Goal: Task Accomplishment & Management: Complete application form

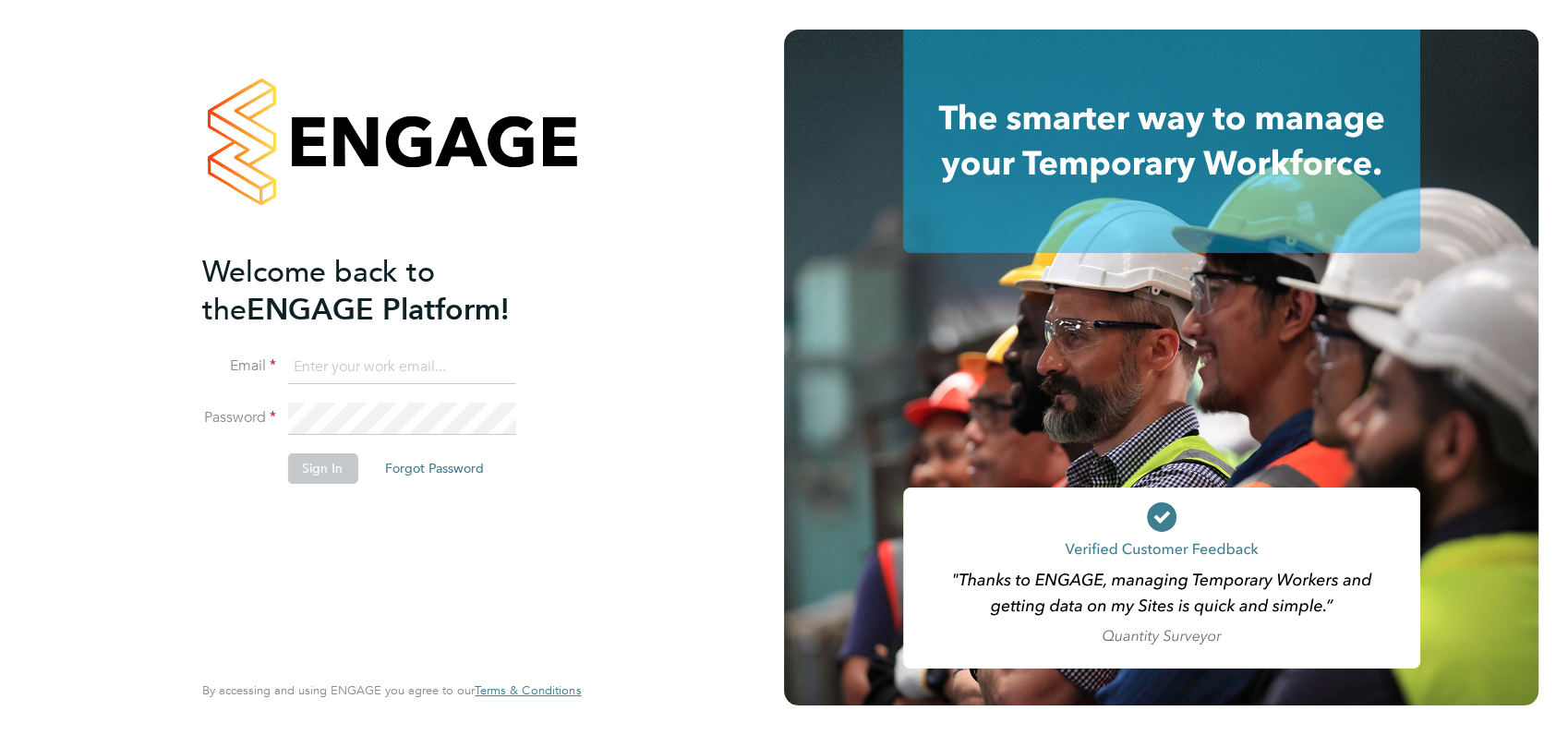
type input "[PERSON_NAME][EMAIL_ADDRESS][DOMAIN_NAME]"
click at [622, 378] on div "Welcome back to the ENGAGE Platform! Email [PERSON_NAME][EMAIL_ADDRESS][DOMAIN_…" at bounding box center [392, 368] width 784 height 735
click at [313, 471] on button "Sign In" at bounding box center [322, 468] width 70 height 29
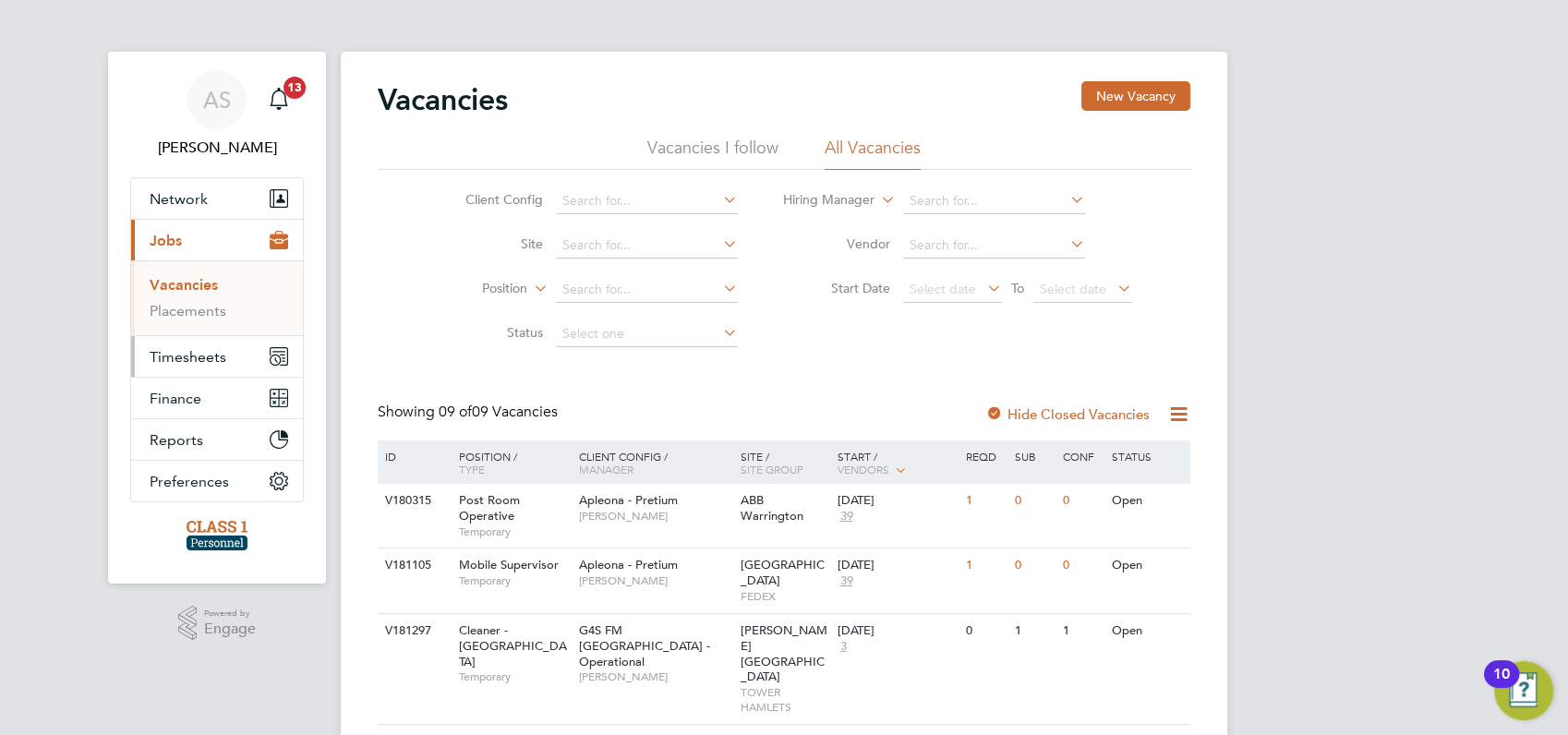
click at [182, 354] on span "Timesheets" at bounding box center [188, 357] width 77 height 18
click at [182, 323] on link "Timesheets" at bounding box center [188, 326] width 77 height 18
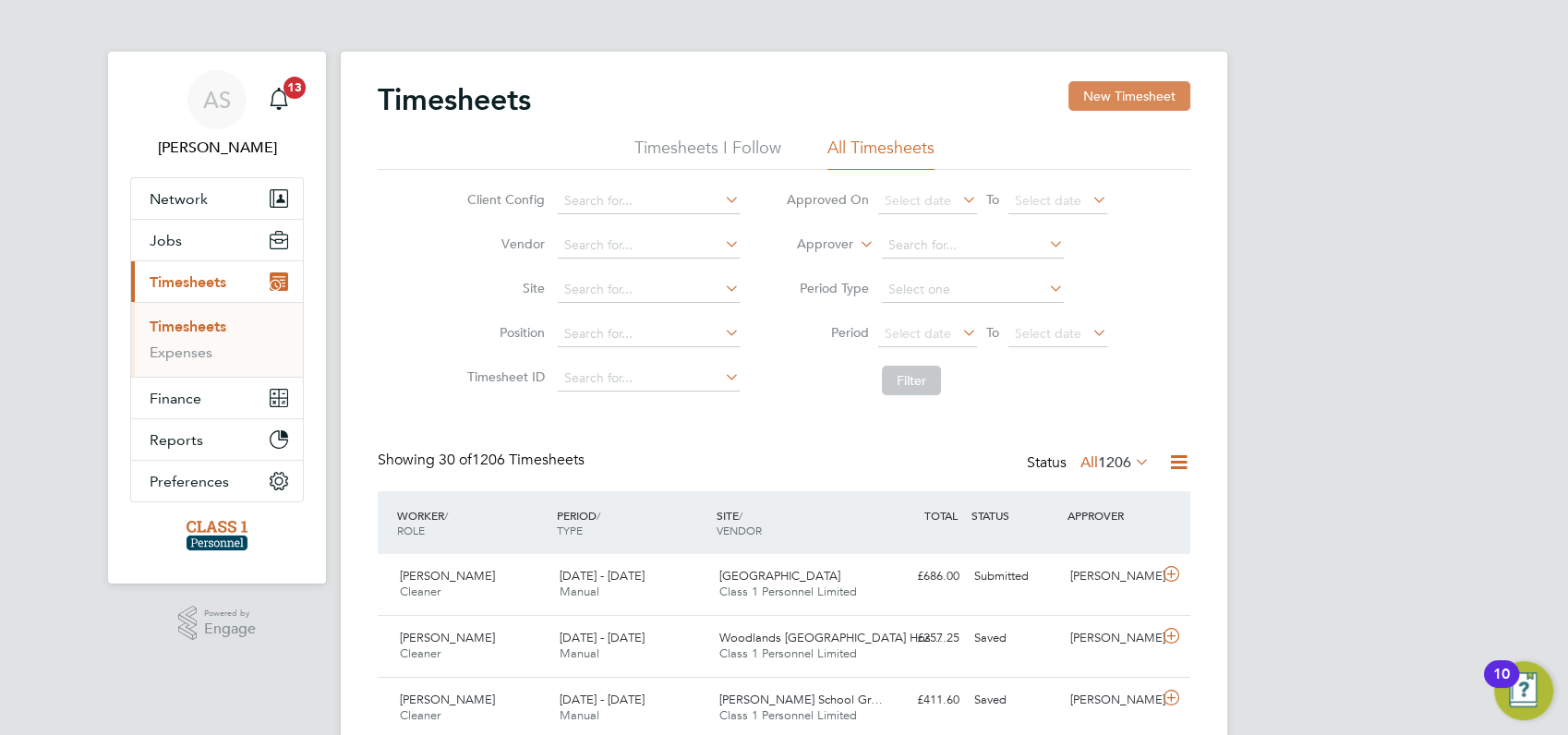
click at [1132, 91] on button "New Timesheet" at bounding box center [1129, 96] width 122 height 29
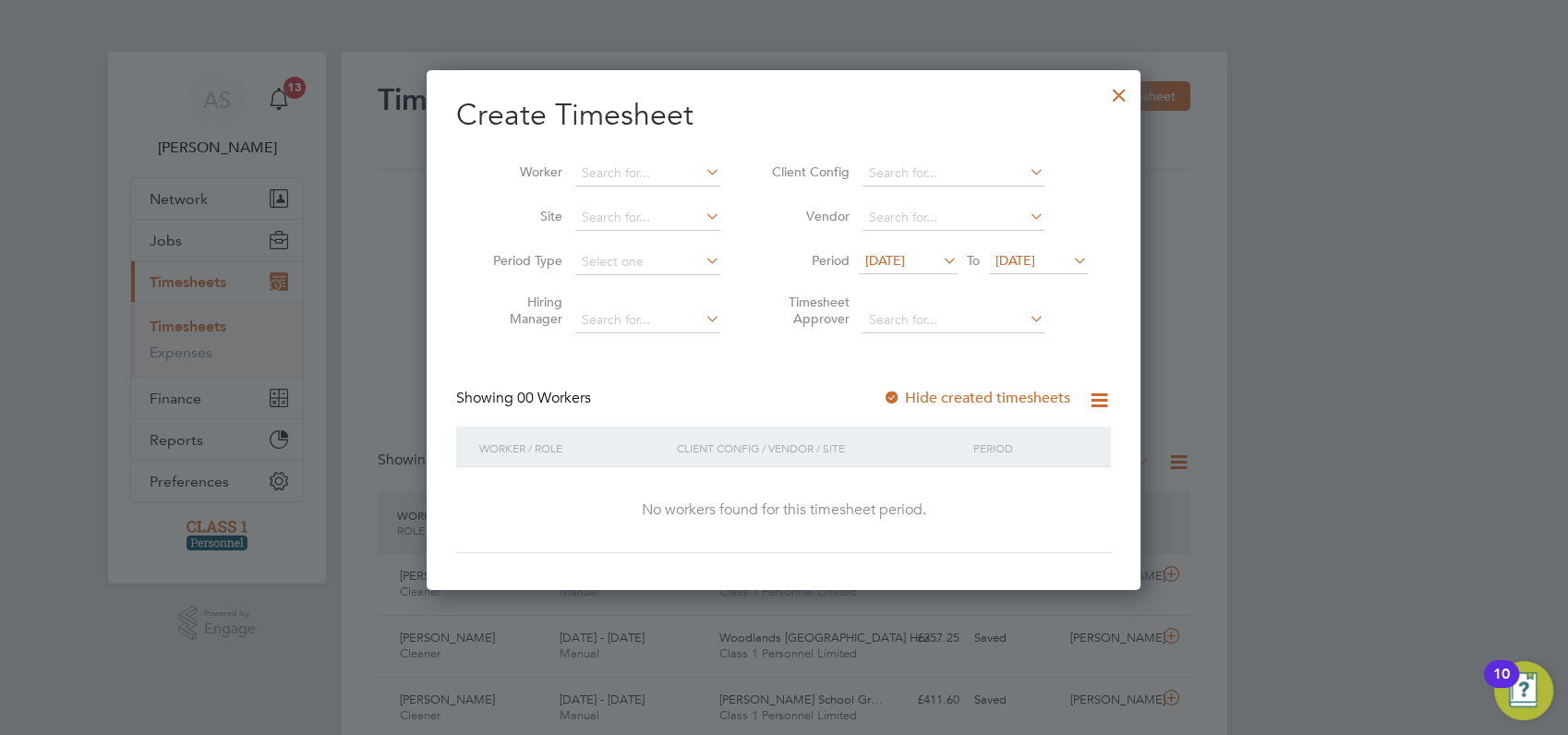
click at [897, 263] on span "[DATE]" at bounding box center [886, 260] width 40 height 17
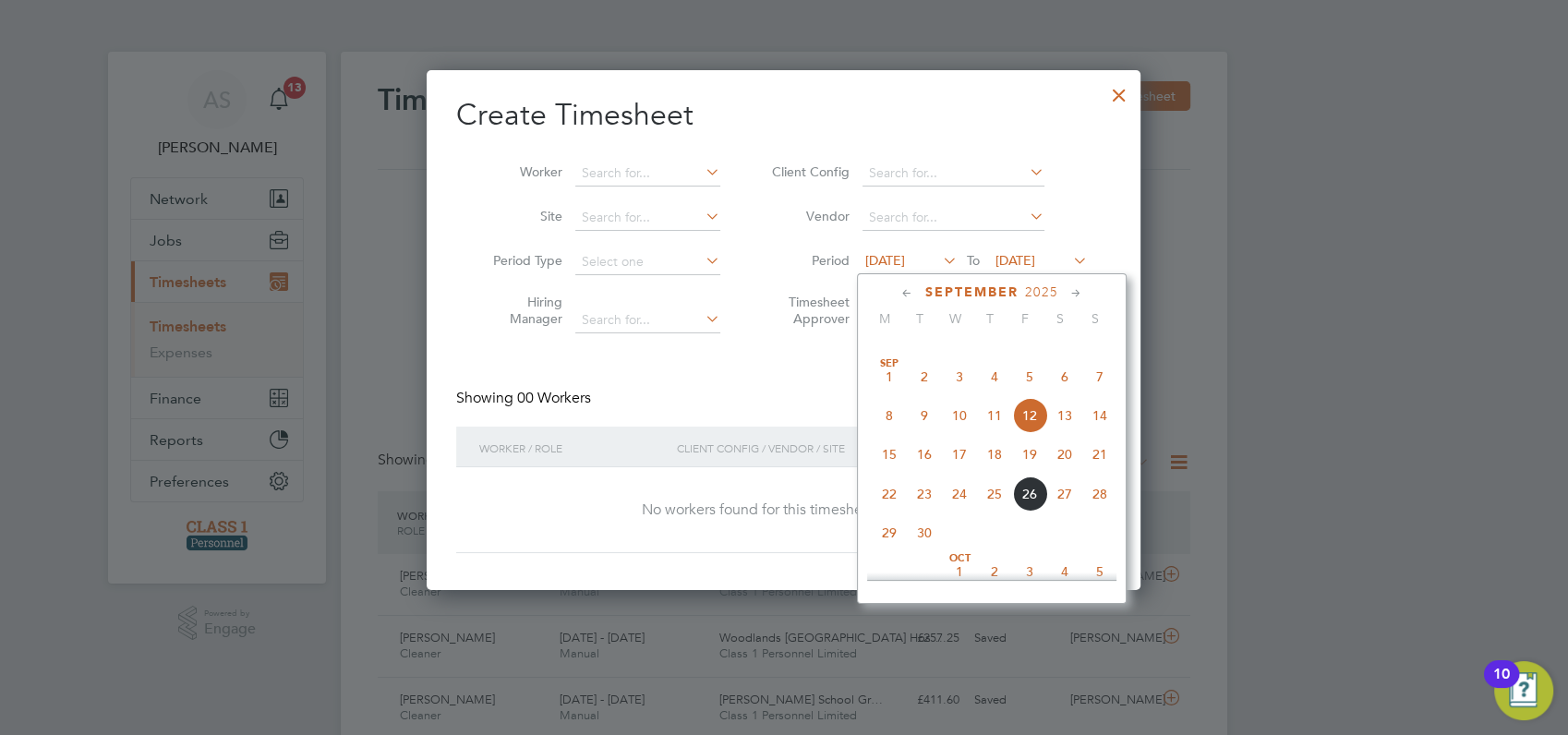
click at [887, 511] on span "22" at bounding box center [889, 493] width 35 height 35
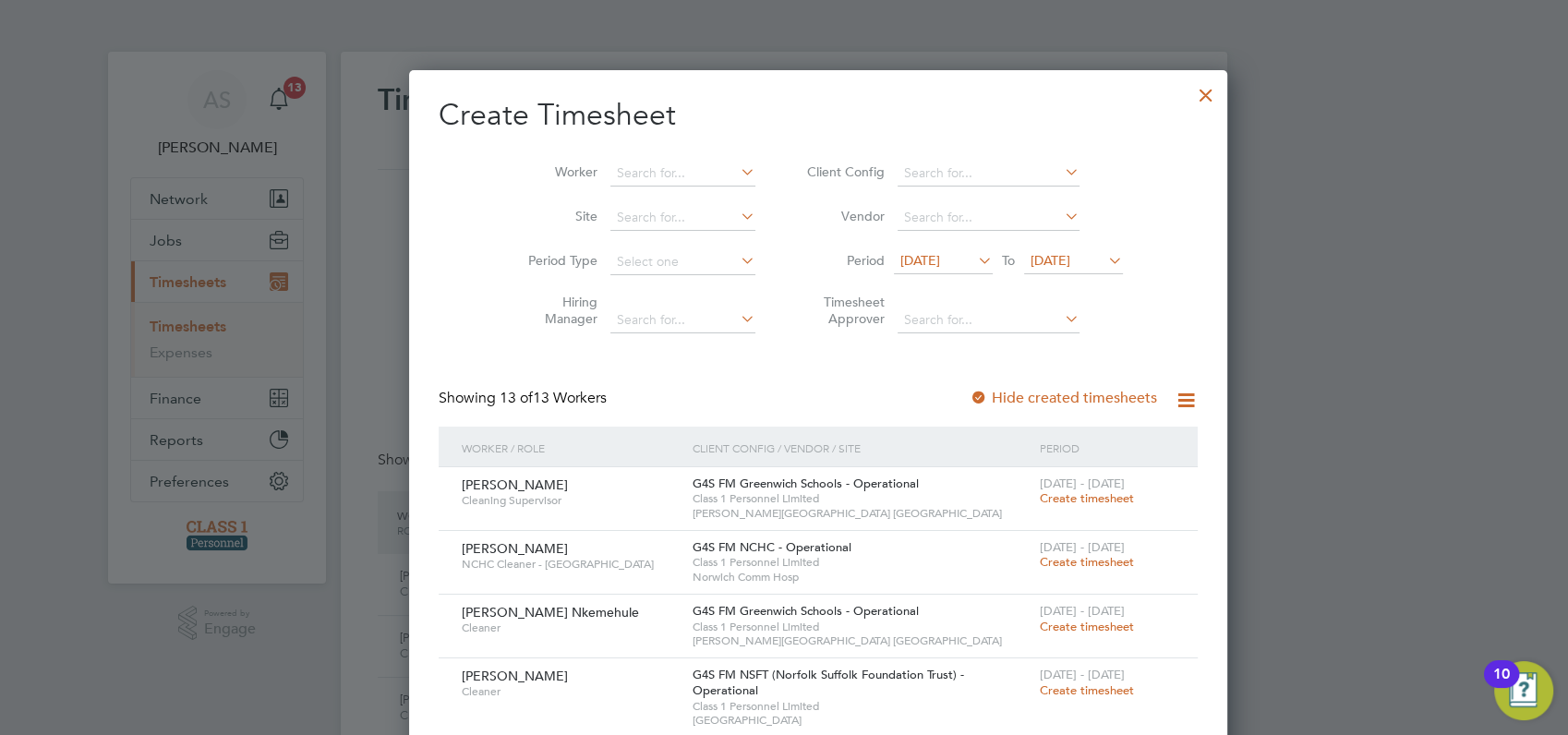
click at [1031, 260] on span "[DATE]" at bounding box center [1051, 260] width 40 height 17
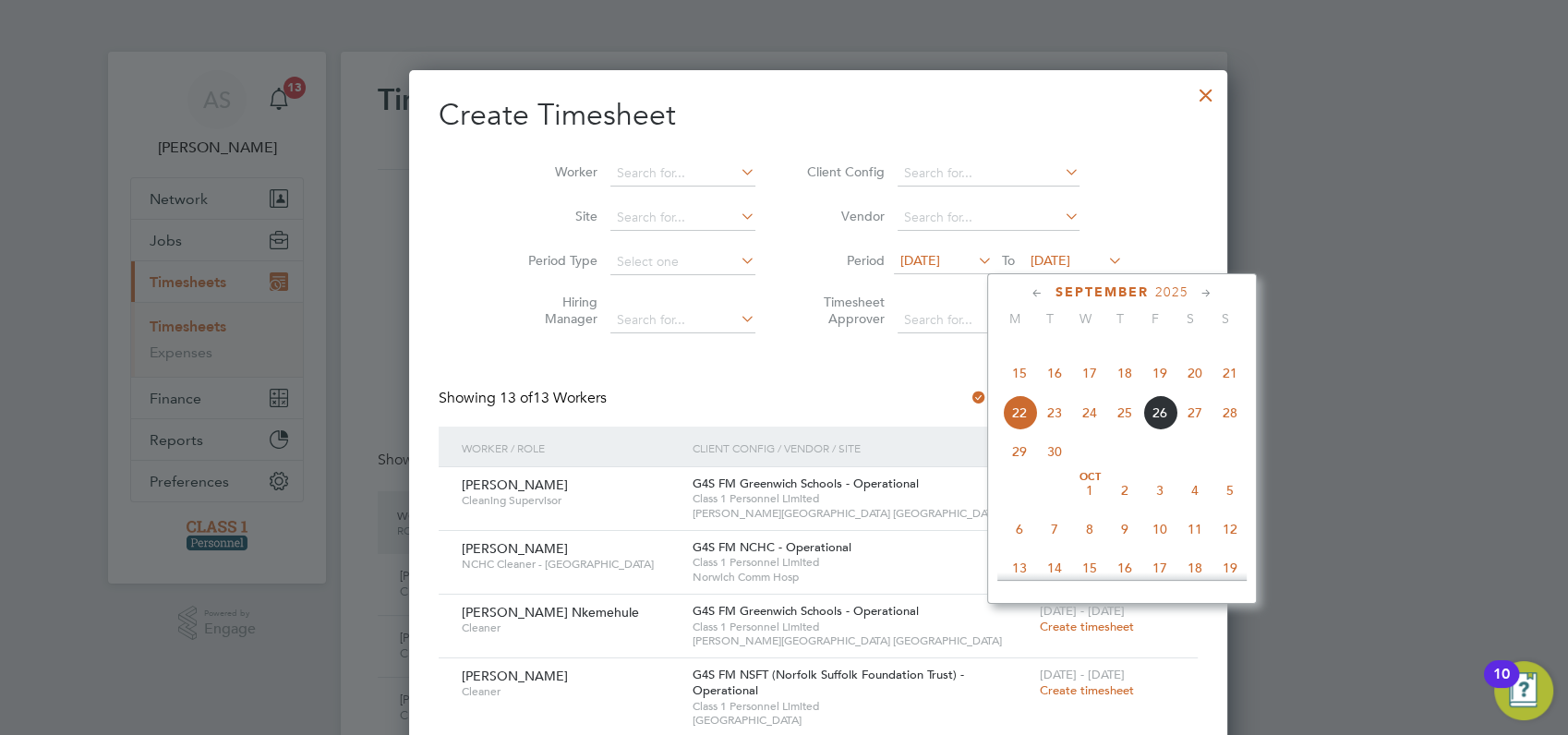
click at [1162, 430] on span "26" at bounding box center [1160, 412] width 35 height 35
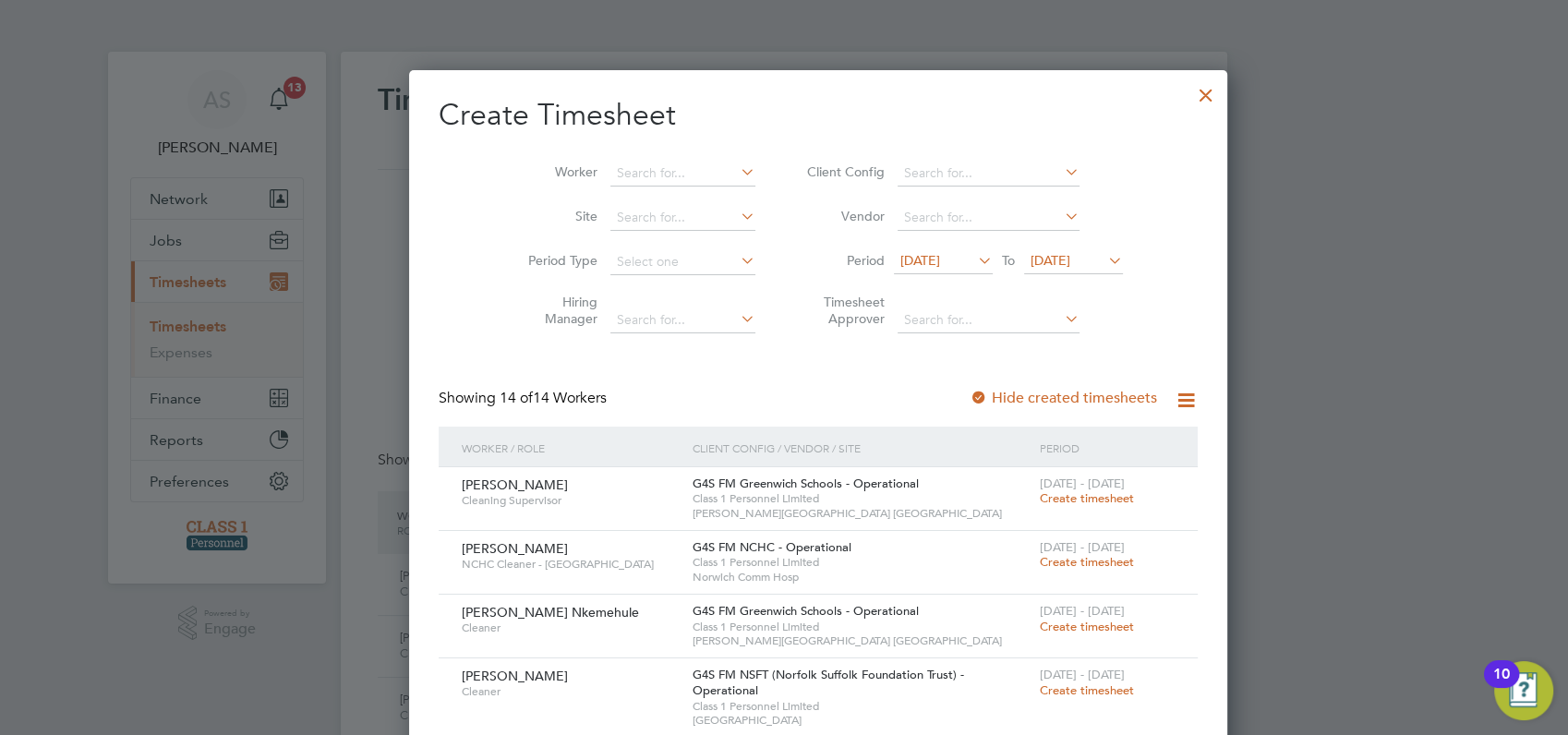
click at [1031, 260] on span "[DATE]" at bounding box center [1051, 260] width 40 height 17
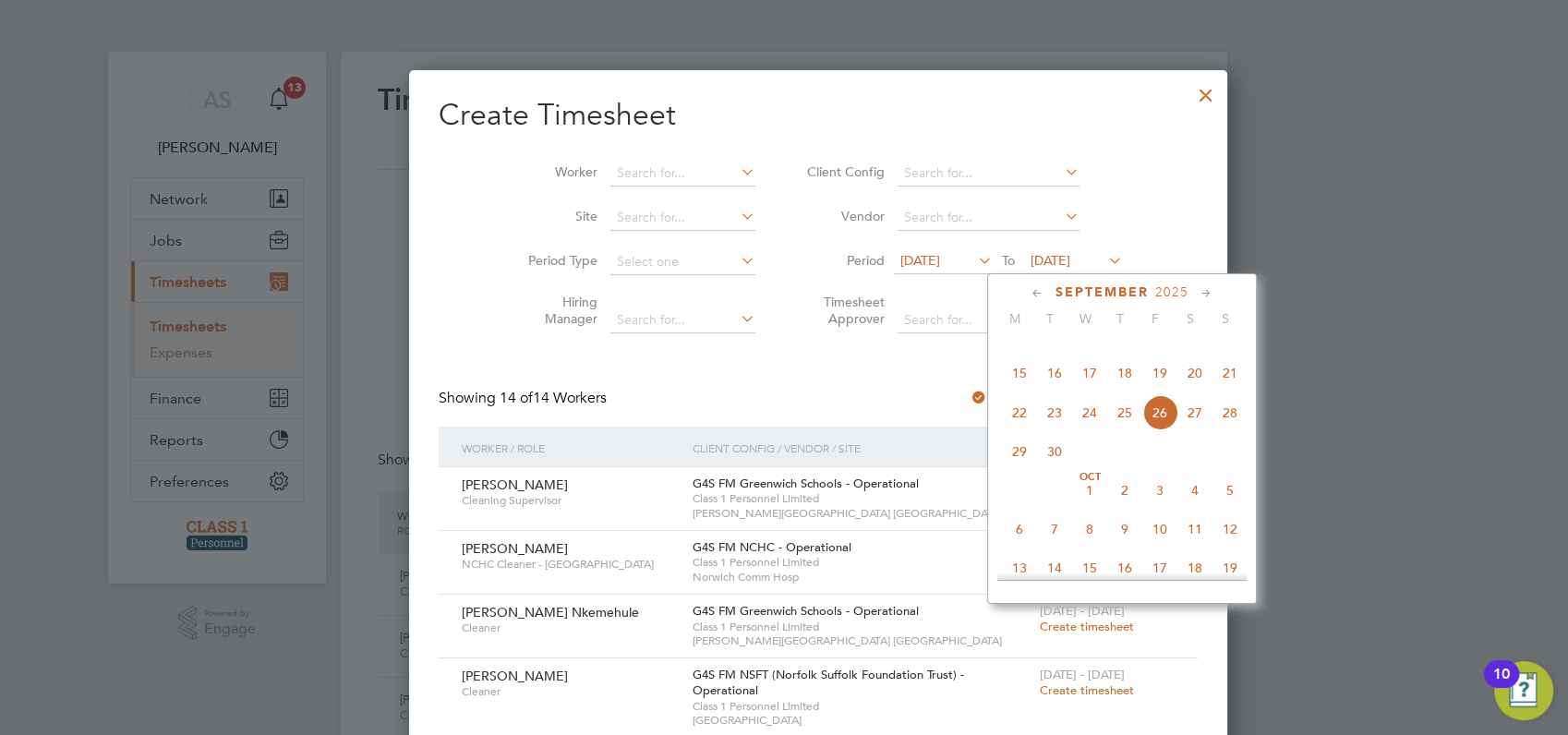
click at [1226, 430] on span "28" at bounding box center [1230, 412] width 35 height 35
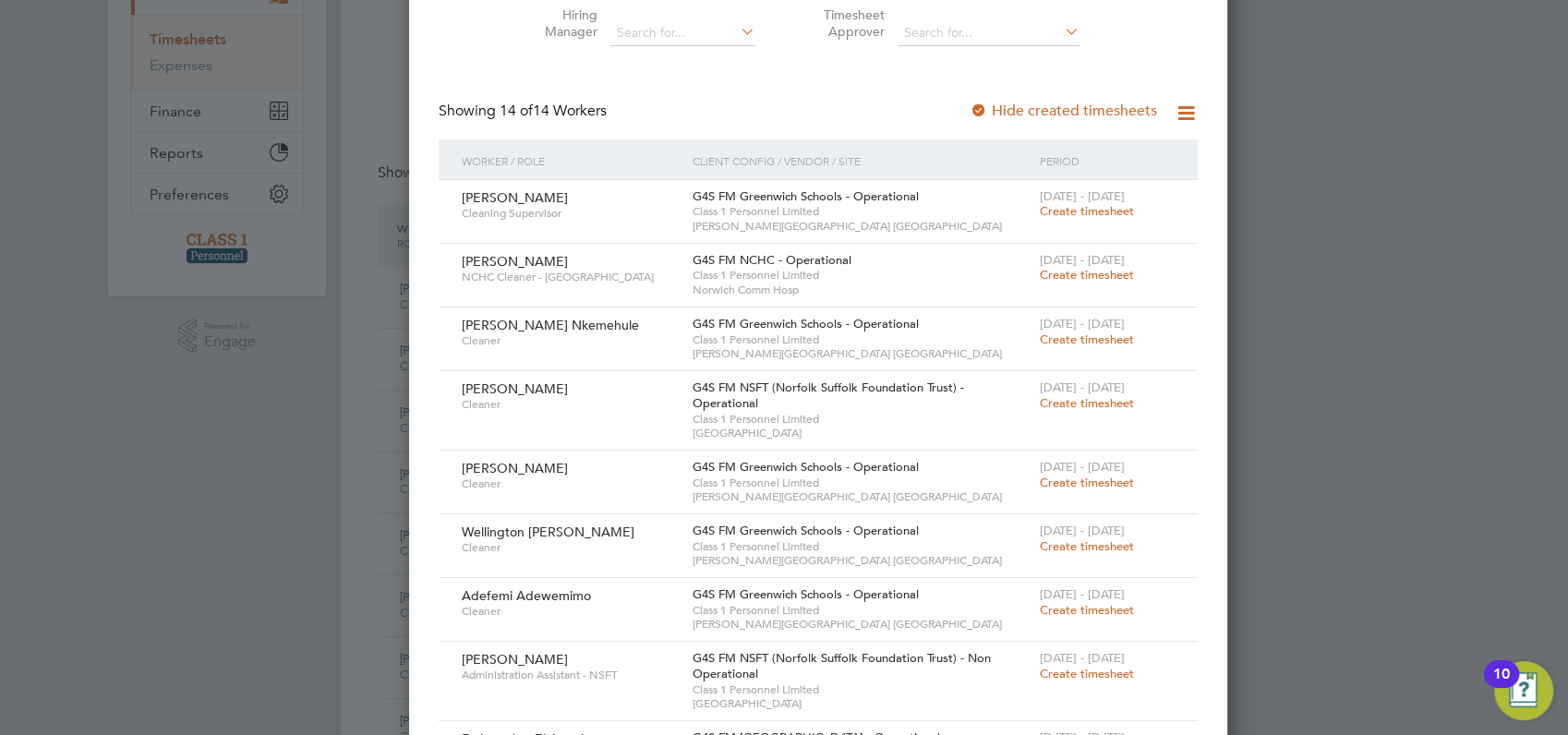
click at [1040, 483] on span "Create timesheet" at bounding box center [1087, 482] width 94 height 16
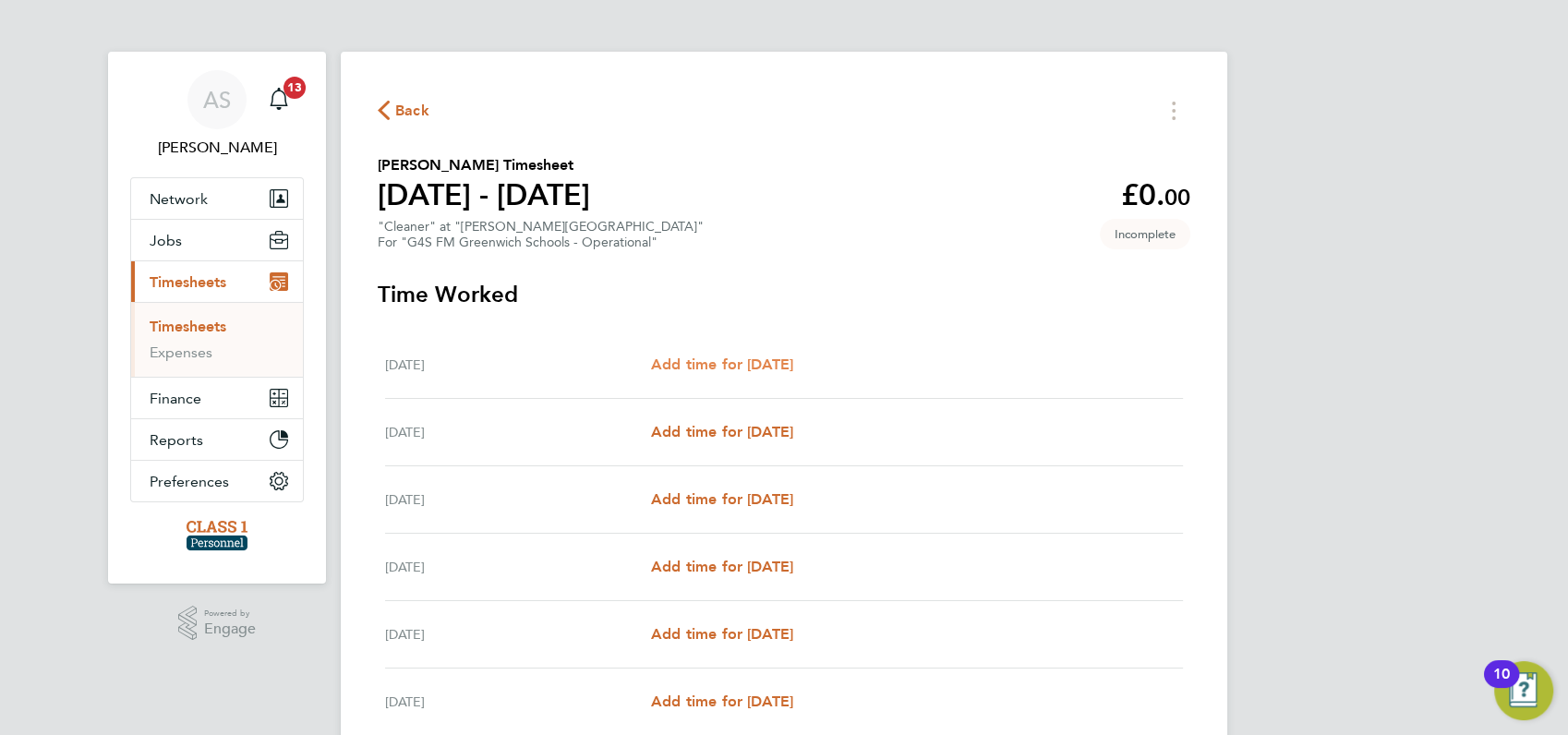
click at [710, 360] on span "Add time for [DATE]" at bounding box center [722, 364] width 142 height 18
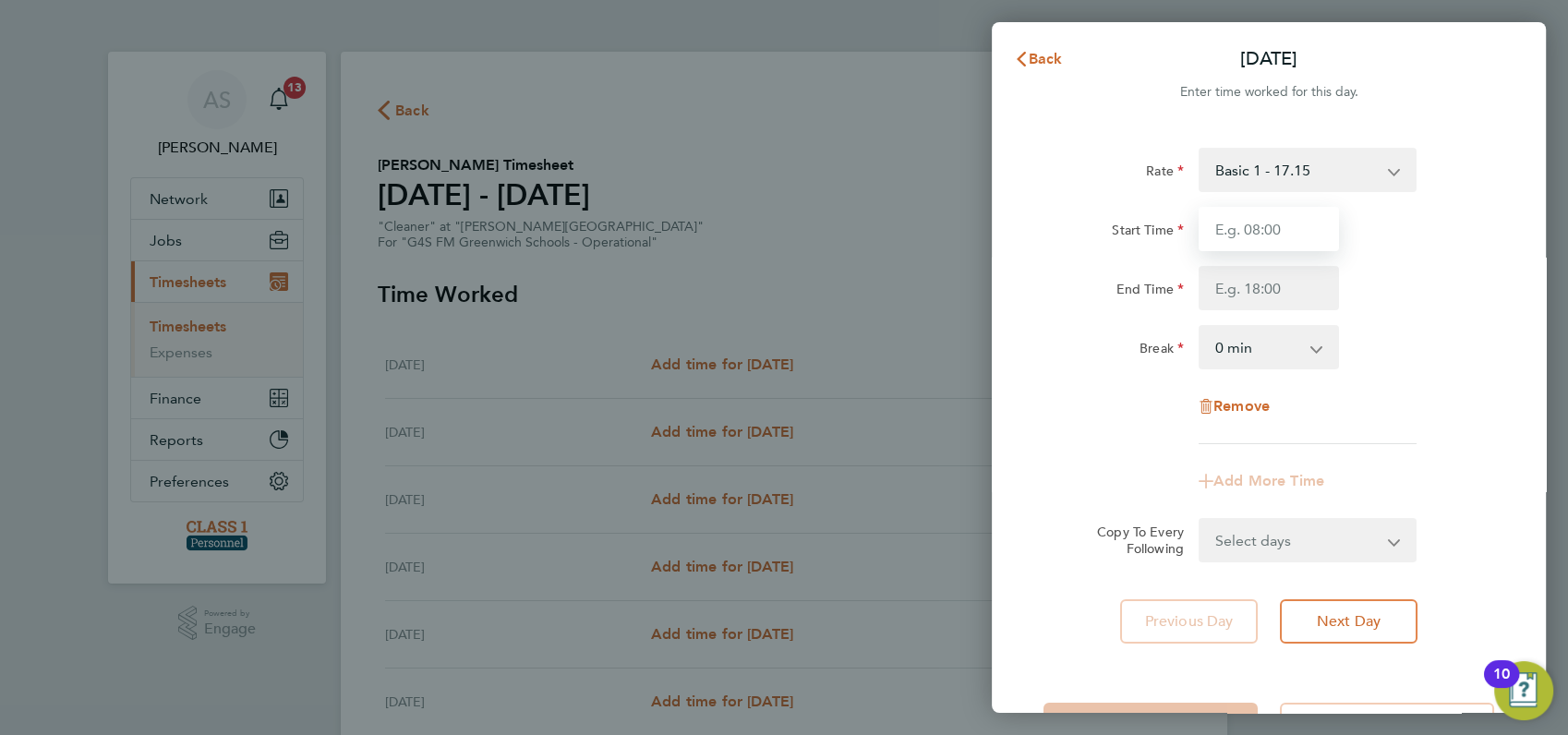
click at [1256, 225] on input "Start Time" at bounding box center [1269, 228] width 140 height 45
type input "16:00"
type input "21:00"
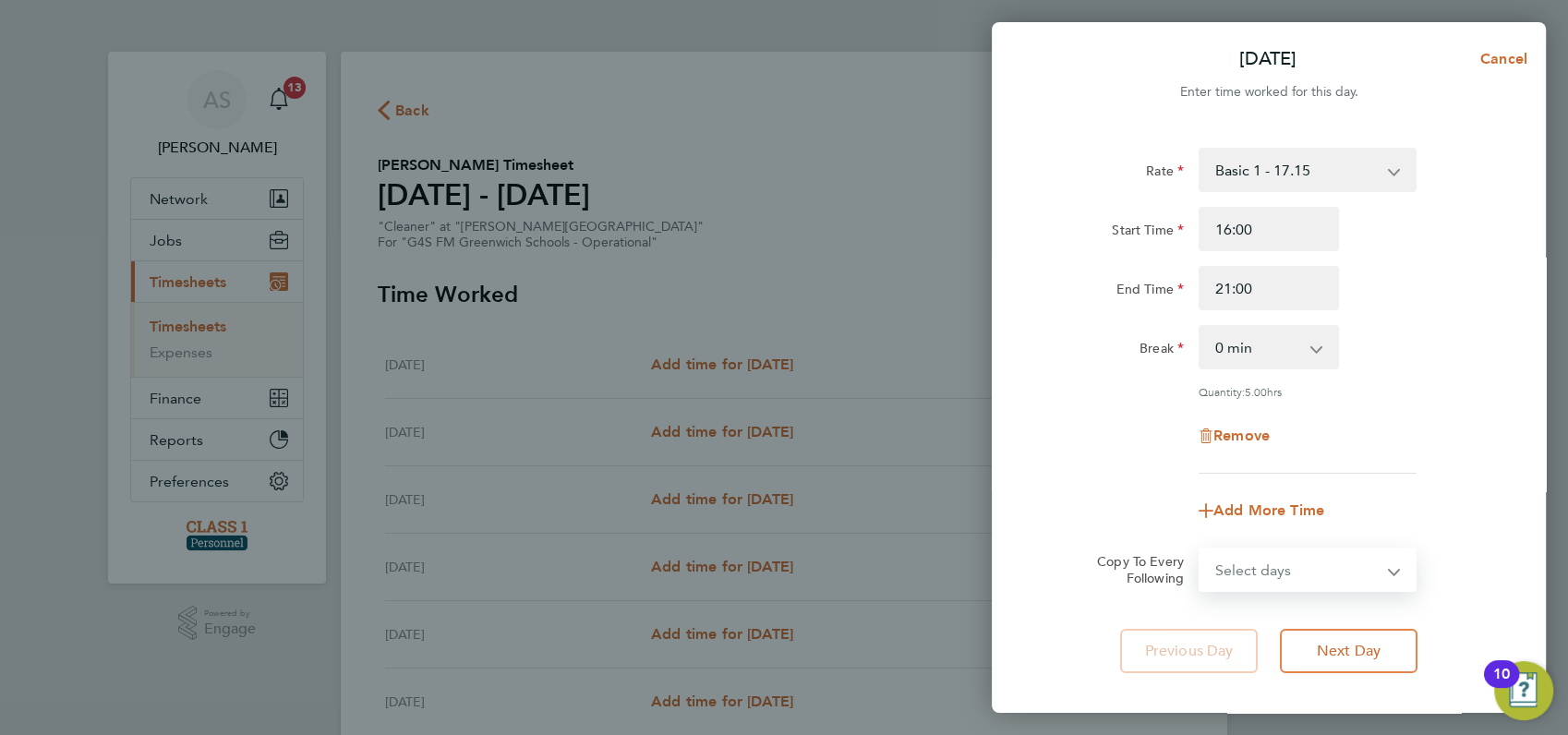
click at [1248, 562] on select "Select days Day Weekday (Mon-Fri) Weekend (Sat-Sun) [DATE] [DATE] [DATE] [DATE]…" at bounding box center [1297, 569] width 194 height 41
select select "WEEKDAY"
click at [1200, 549] on select "Select days Day Weekday (Mon-Fri) Weekend (Sat-Sun) [DATE] [DATE] [DATE] [DATE]…" at bounding box center [1297, 569] width 194 height 41
select select "[DATE]"
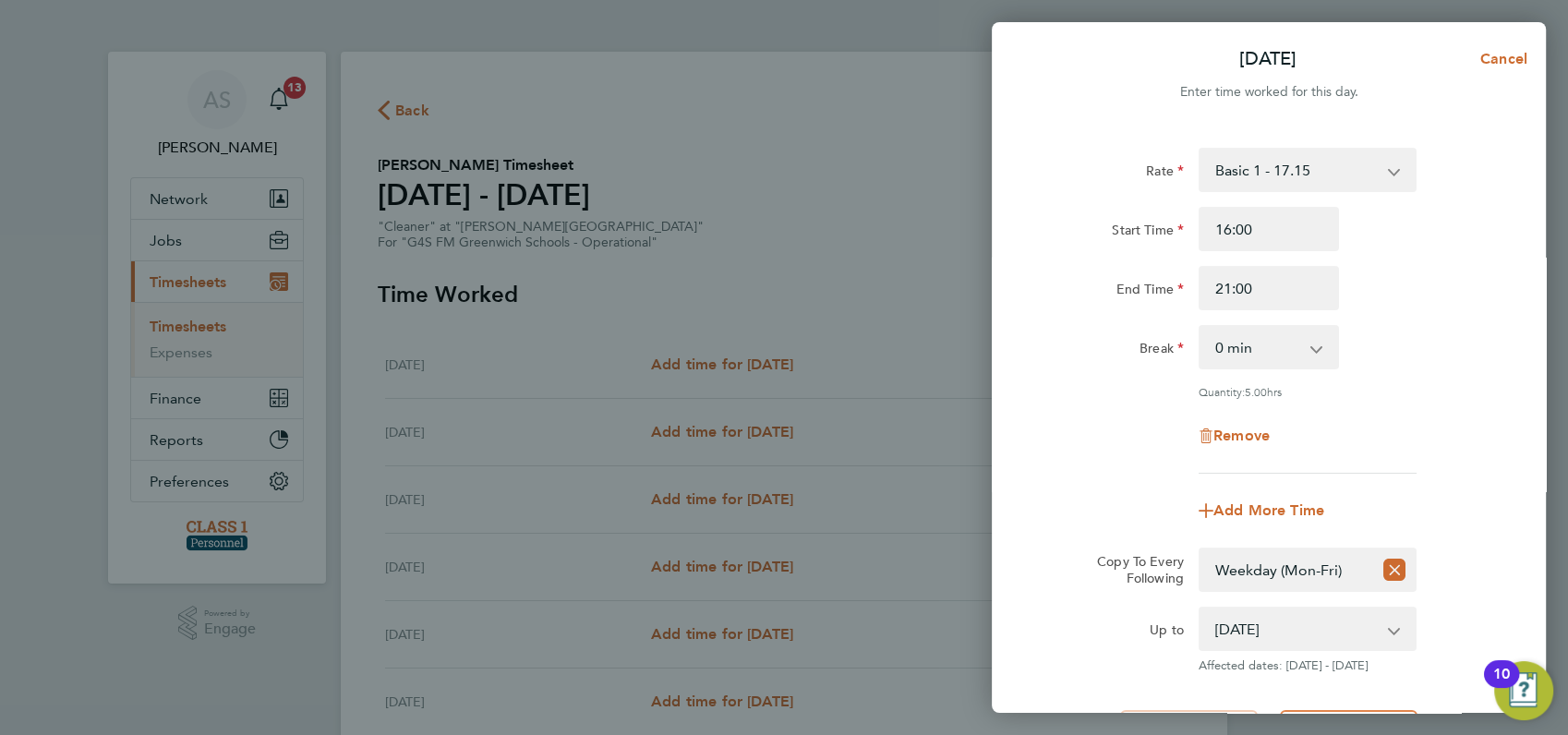
click at [1448, 522] on div "Add More Time" at bounding box center [1269, 511] width 465 height 45
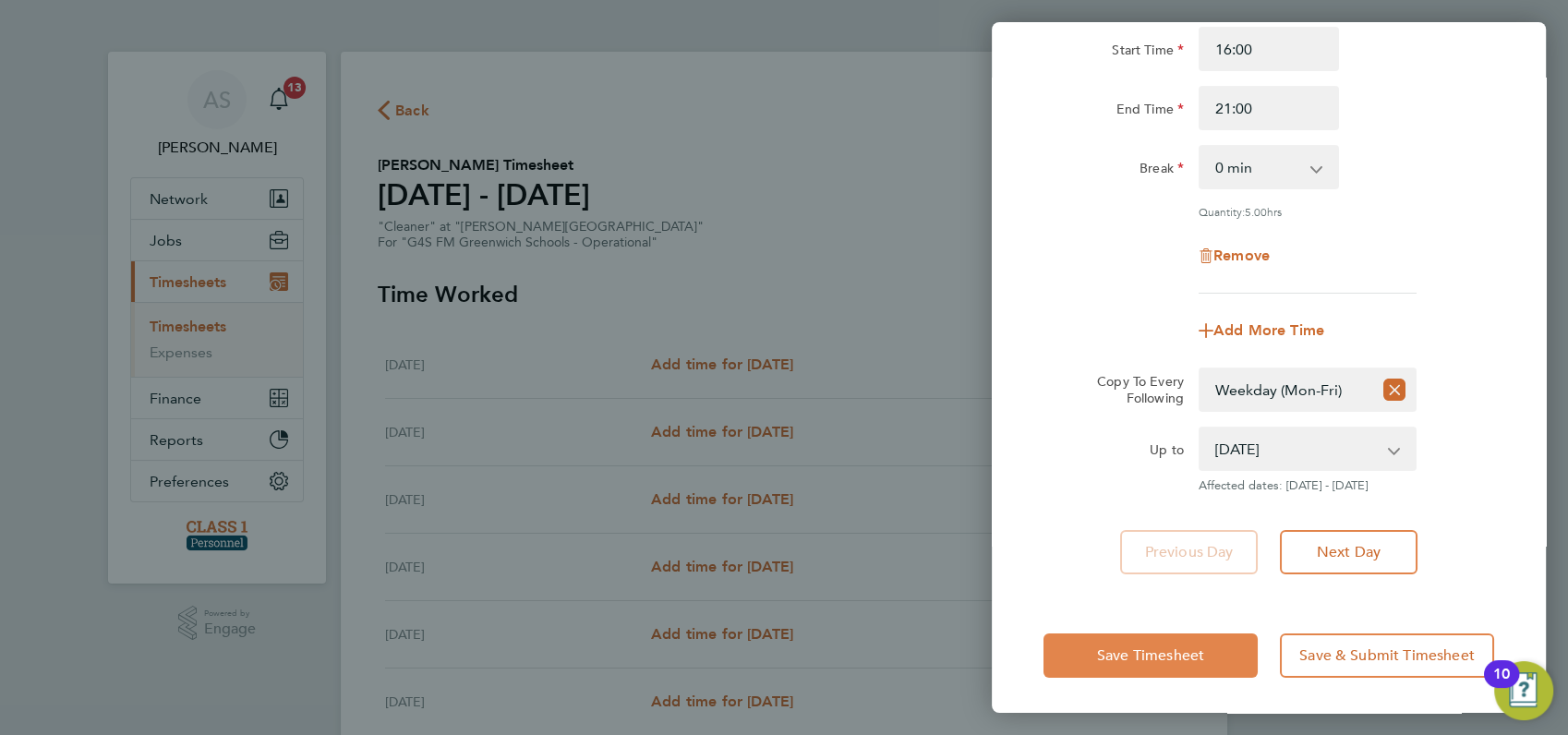
click at [1154, 646] on span "Save Timesheet" at bounding box center [1150, 654] width 107 height 18
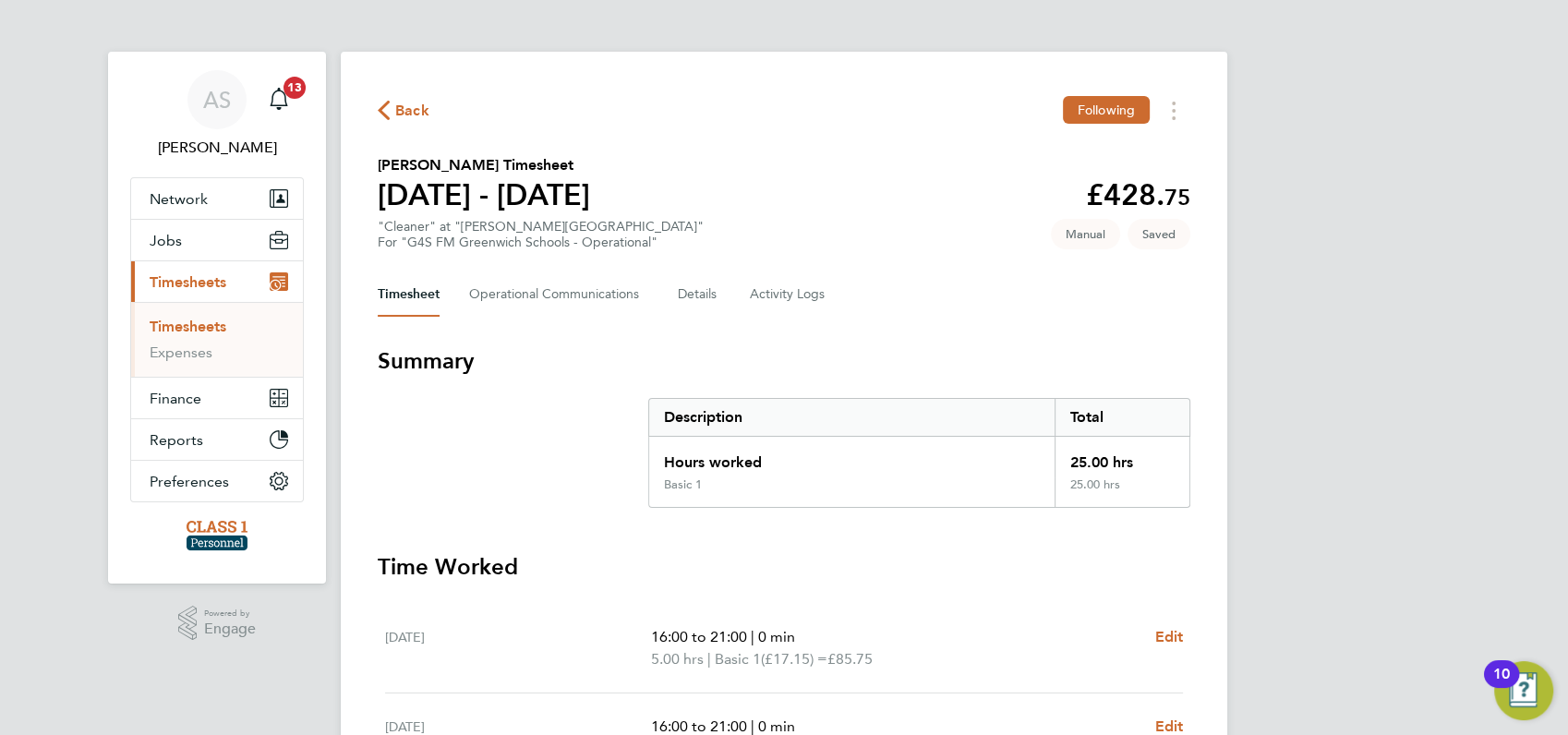
click at [1331, 529] on div "AS [PERSON_NAME] Notifications 13 Applications: Network Businesses Sites Worker…" at bounding box center [784, 674] width 1568 height 1349
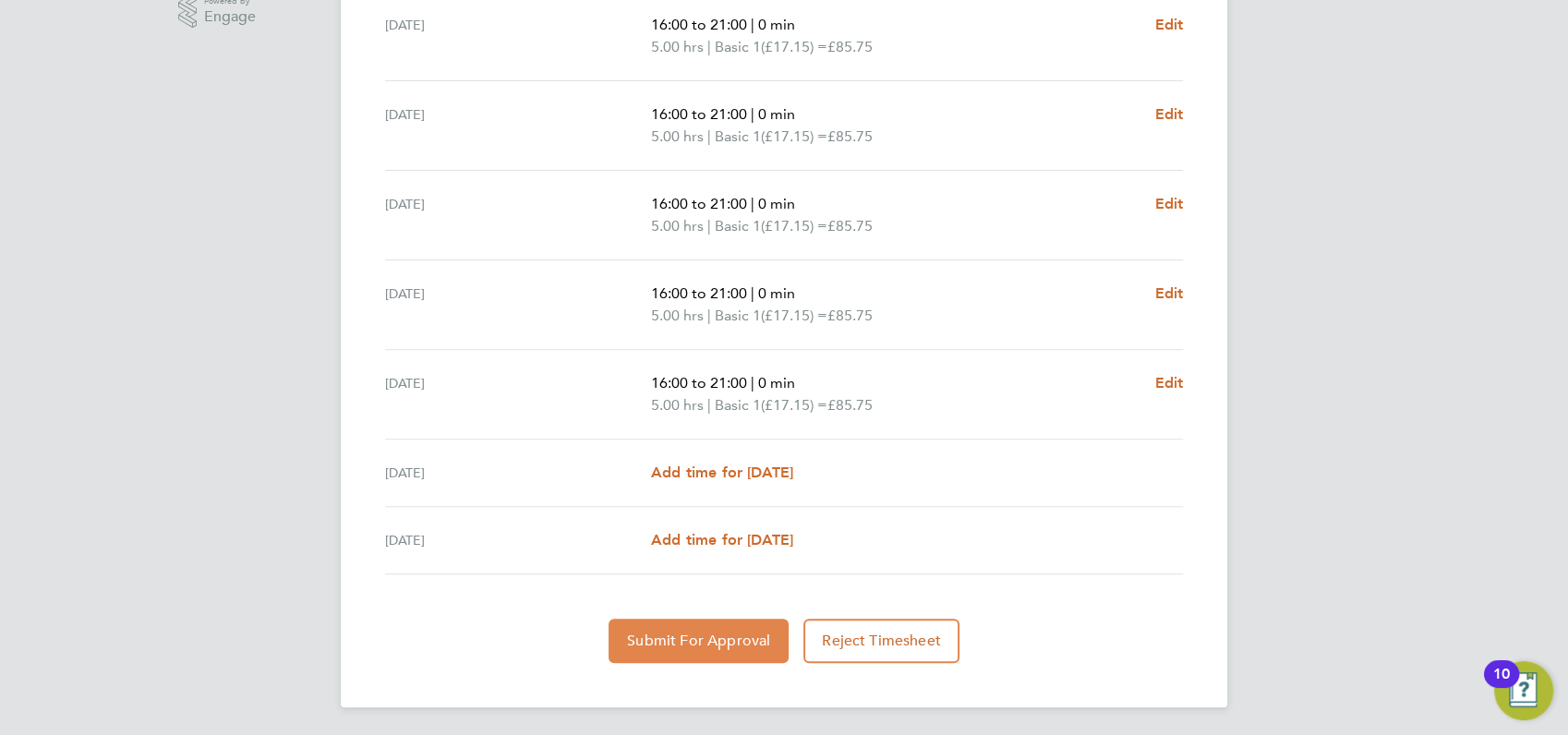
click at [711, 641] on span "Submit For Approval" at bounding box center [698, 640] width 143 height 18
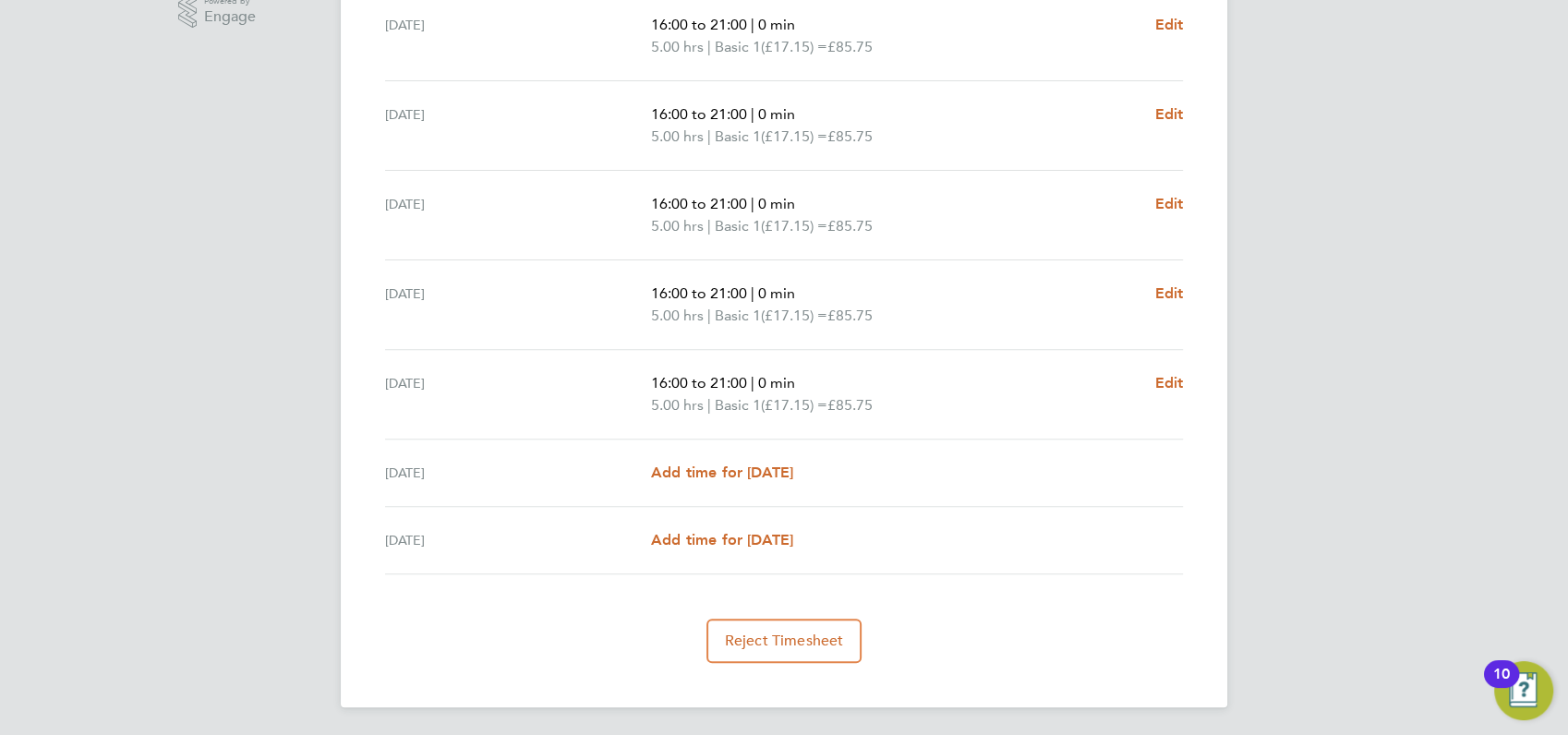
click at [1409, 278] on div "AS [PERSON_NAME] Notifications 13 Applications: Network Businesses Sites Worker…" at bounding box center [784, 63] width 1568 height 1349
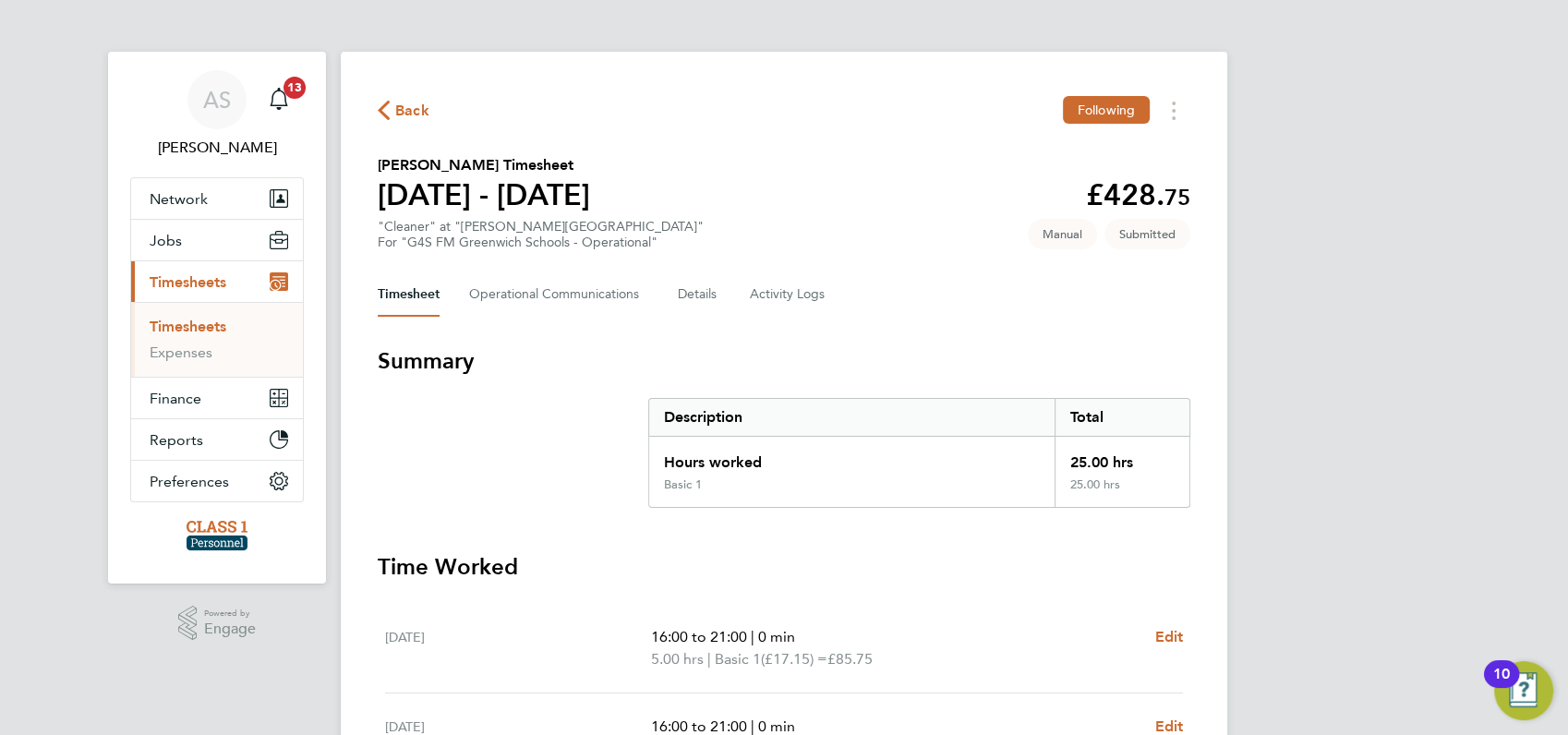
click at [396, 109] on span "Back" at bounding box center [412, 110] width 34 height 22
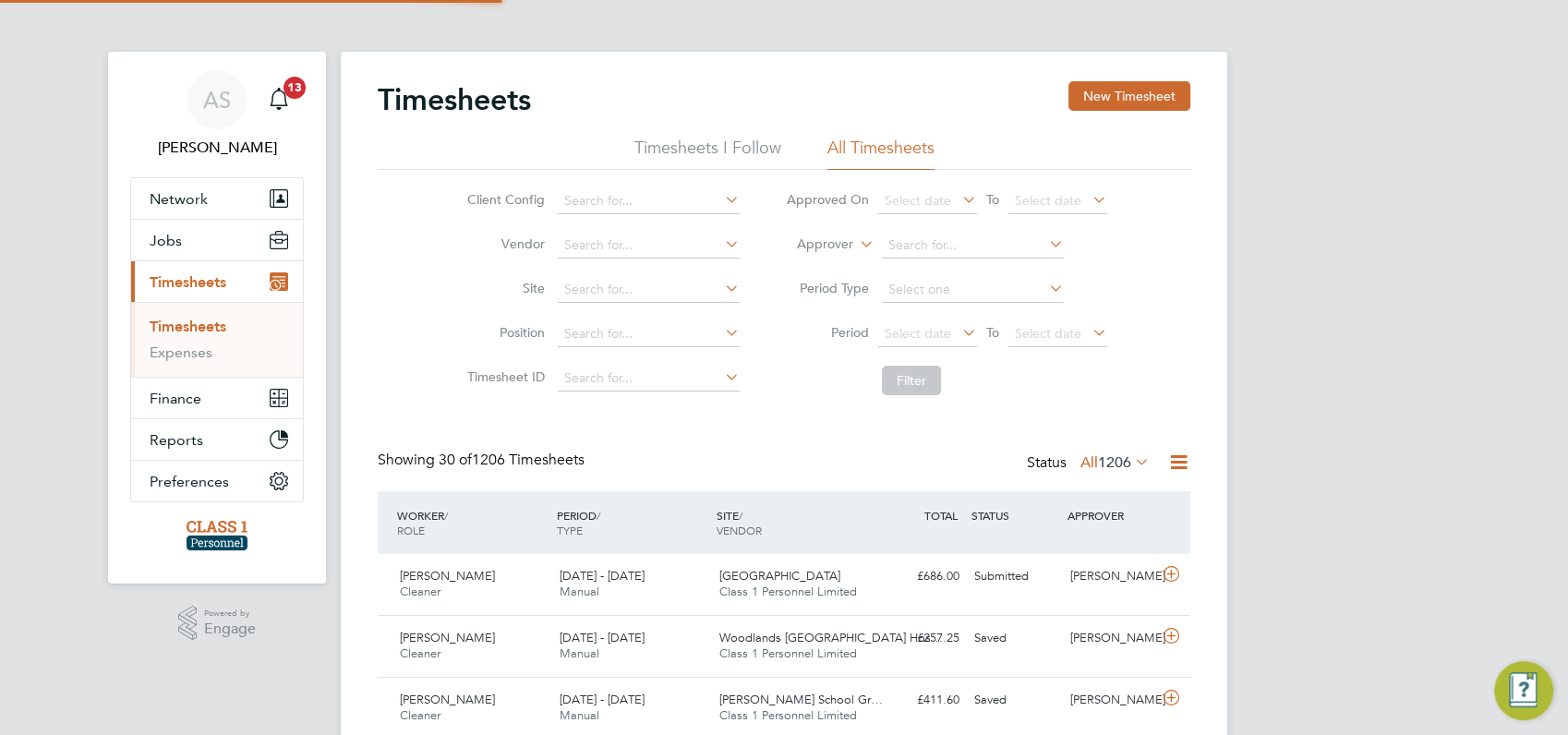
scroll to position [46, 160]
click at [1108, 86] on button "New Timesheet" at bounding box center [1129, 96] width 122 height 29
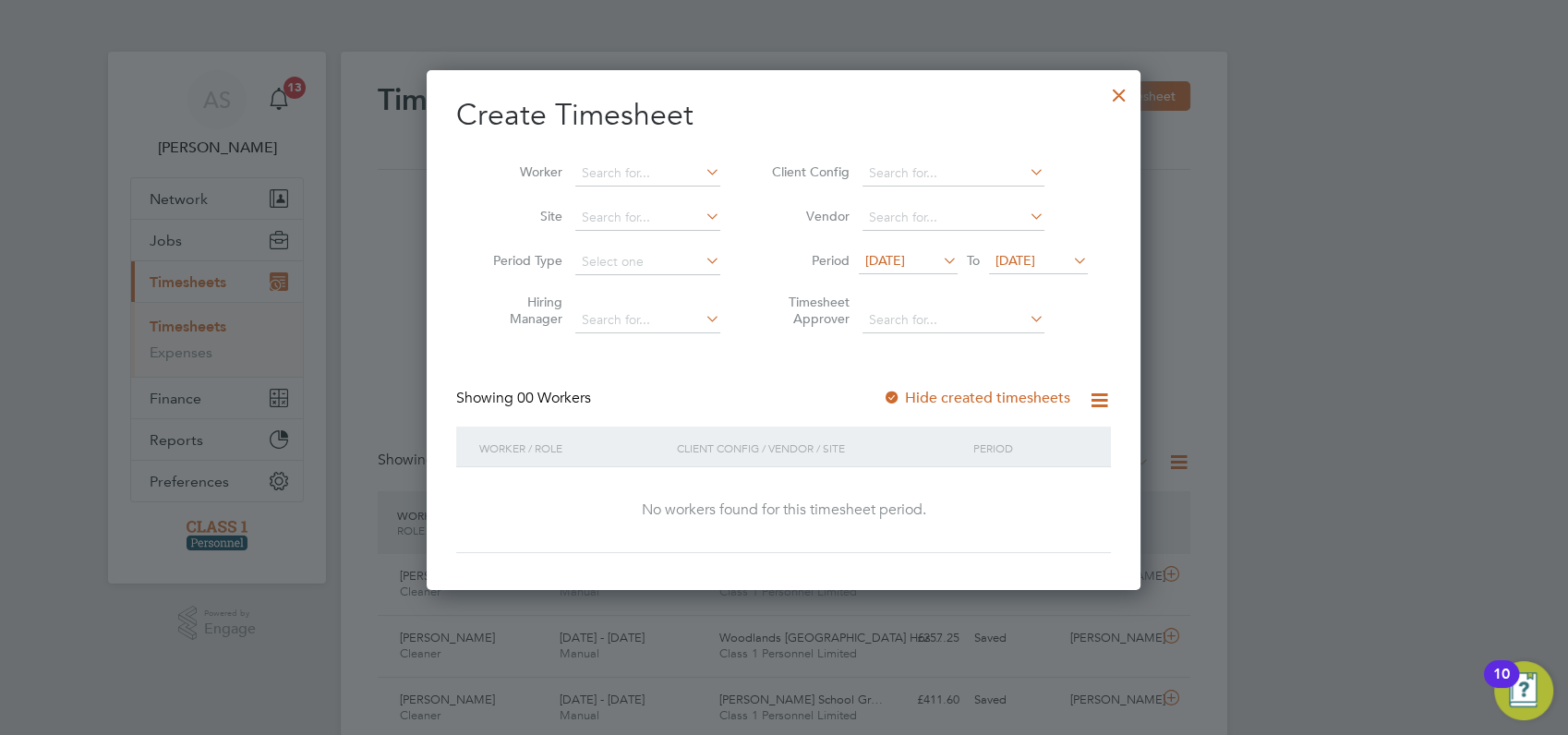
click at [874, 260] on span "[DATE]" at bounding box center [886, 260] width 40 height 17
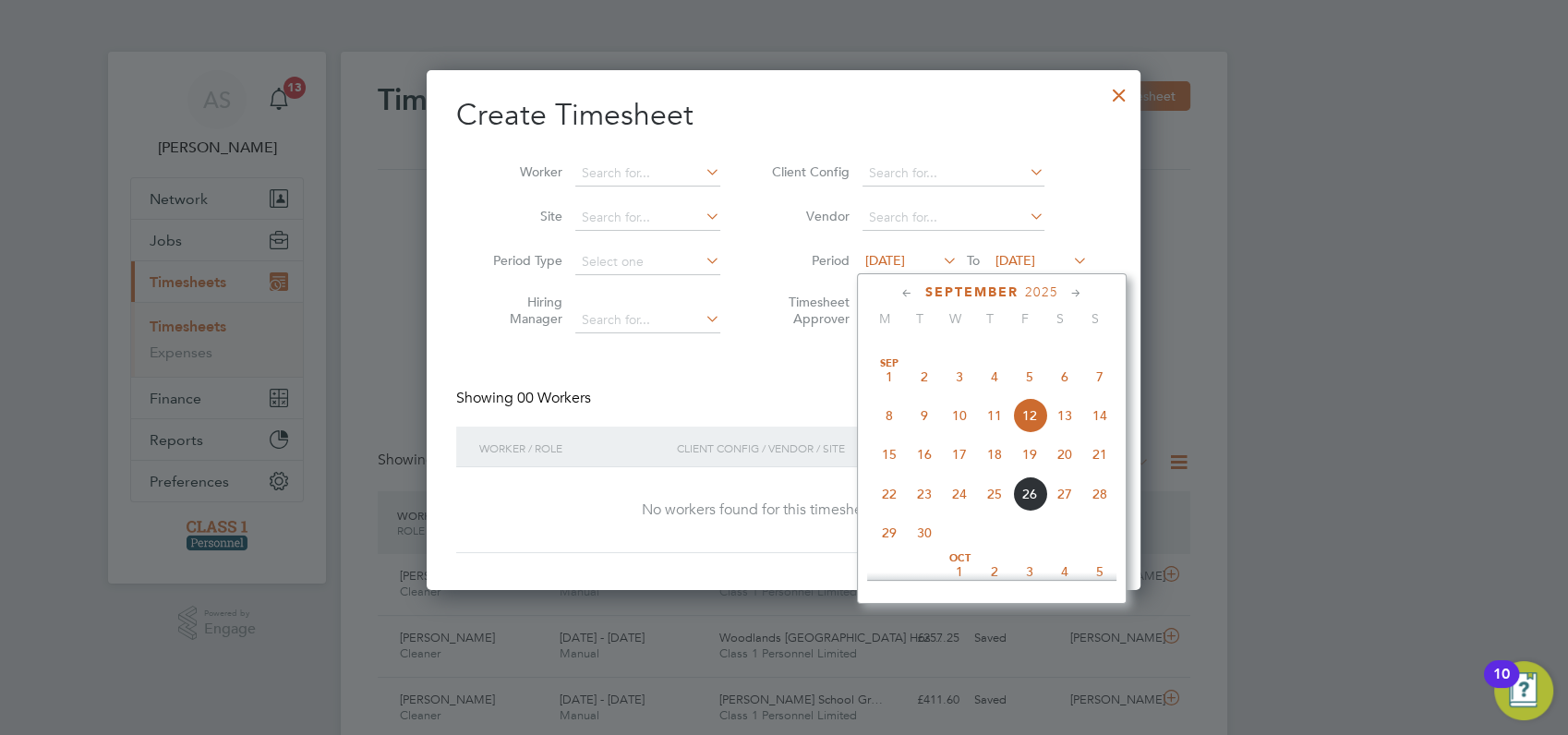
click at [882, 511] on span "22" at bounding box center [889, 493] width 35 height 35
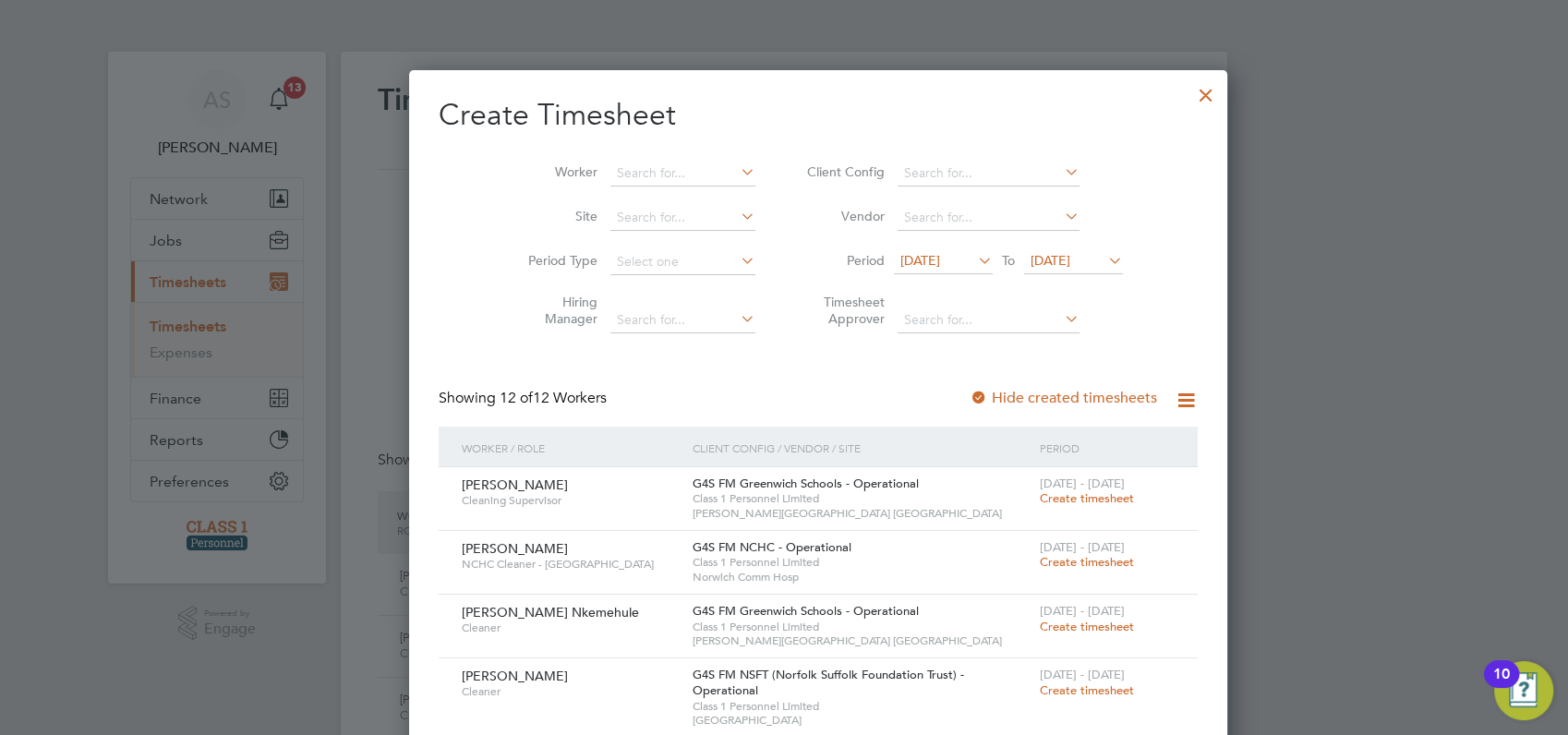
click at [1031, 260] on span "[DATE]" at bounding box center [1051, 260] width 40 height 17
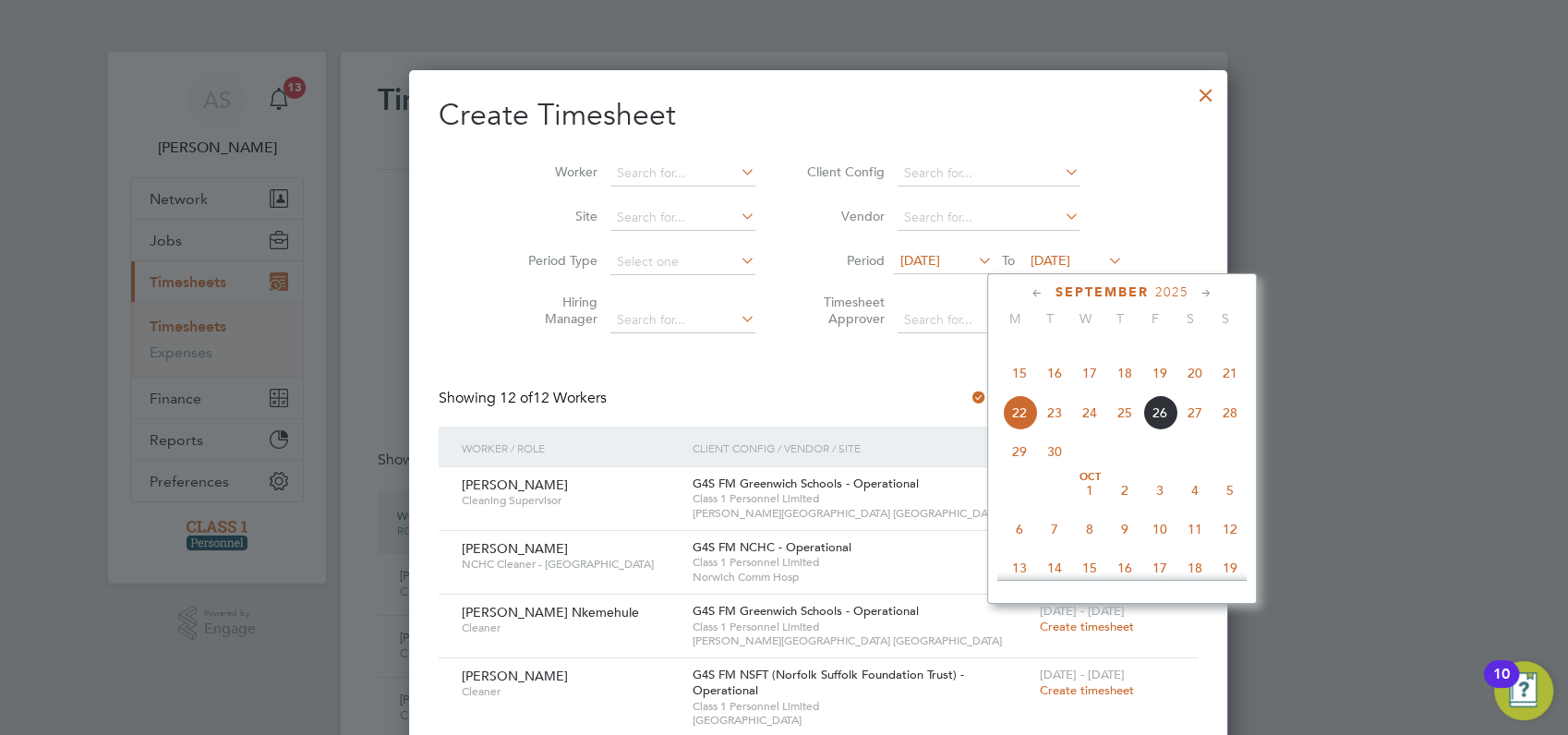
click at [1228, 430] on span "28" at bounding box center [1230, 412] width 35 height 35
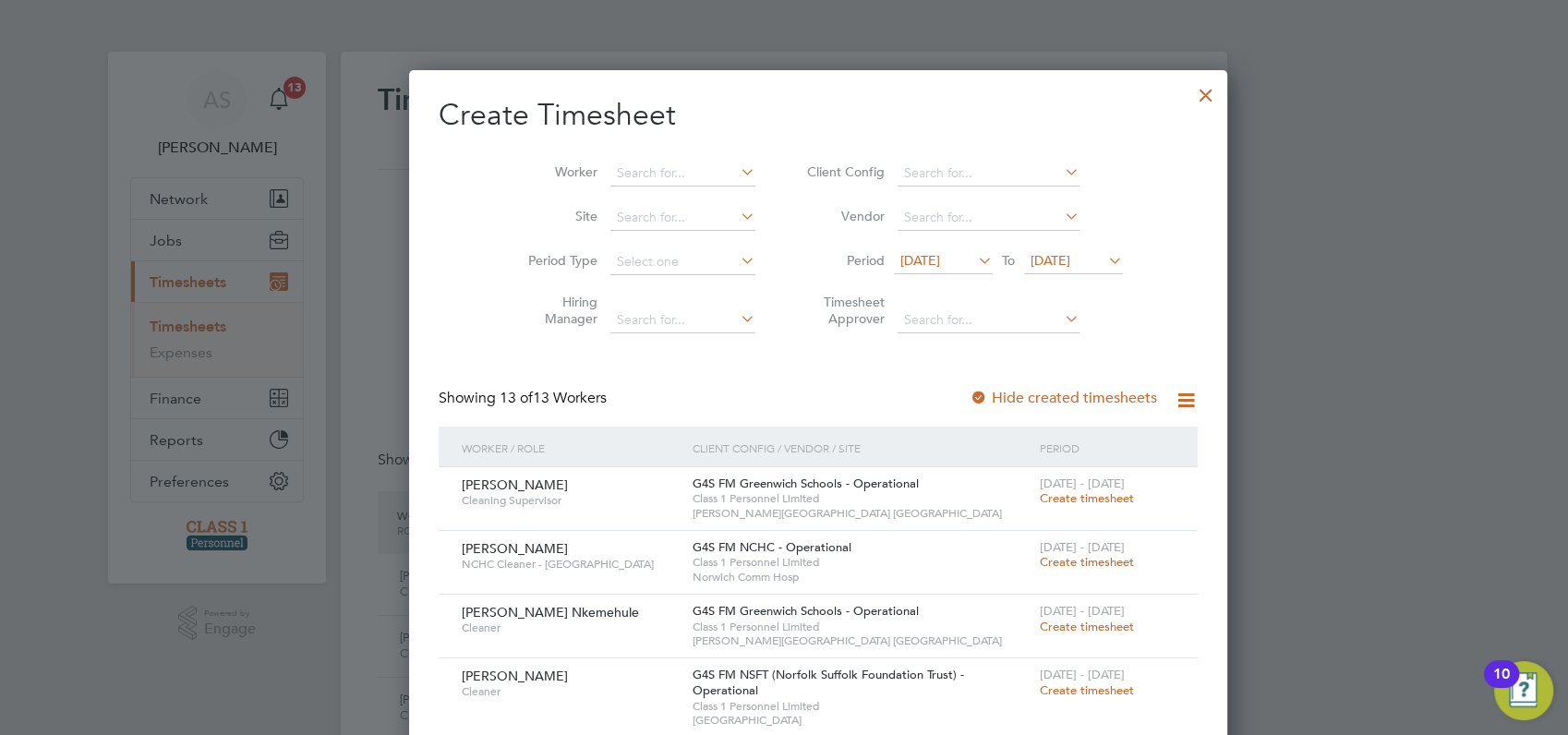
click at [1190, 93] on div at bounding box center [1206, 90] width 33 height 33
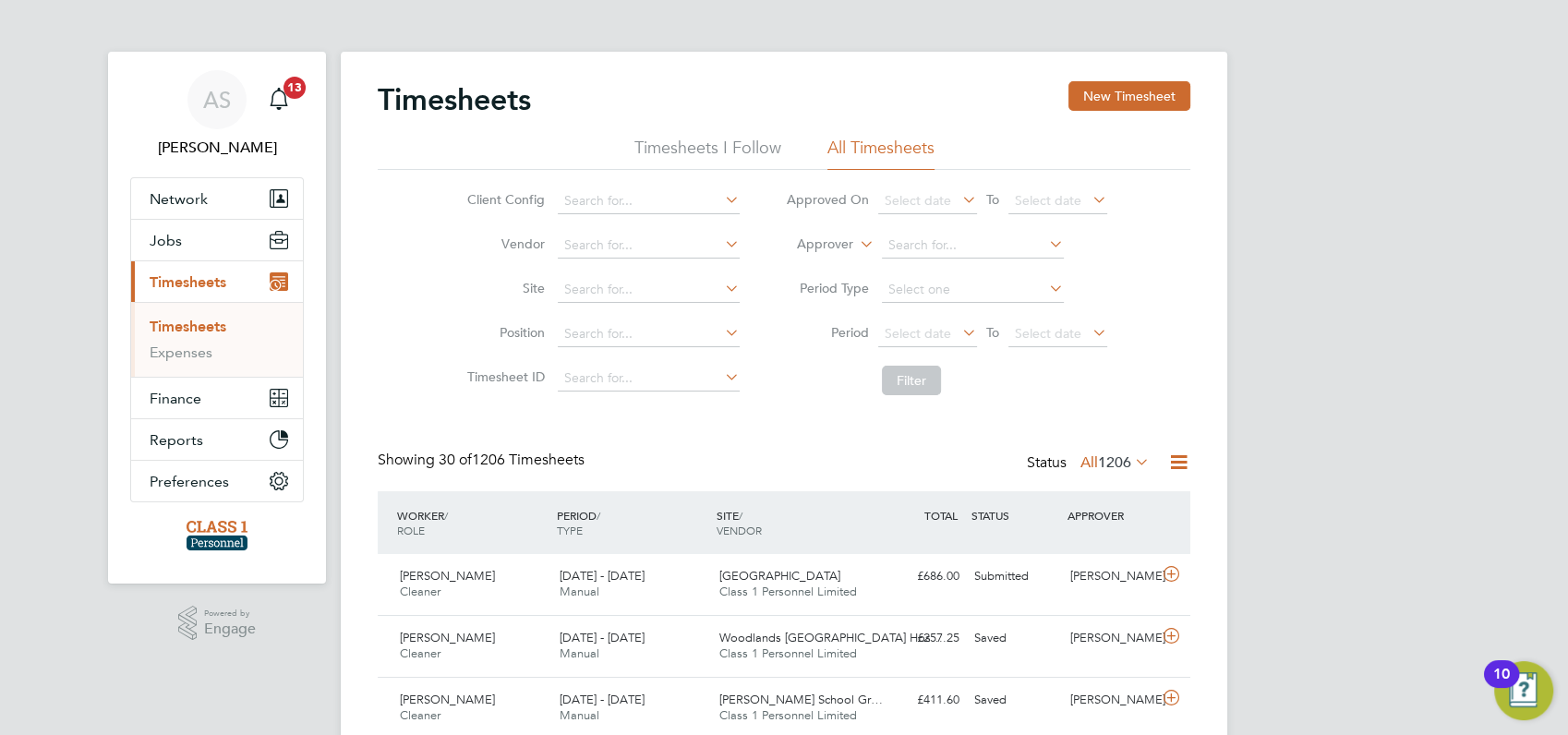
click at [186, 243] on button "Jobs" at bounding box center [216, 240] width 171 height 41
click at [194, 313] on link "Placements" at bounding box center [188, 311] width 77 height 18
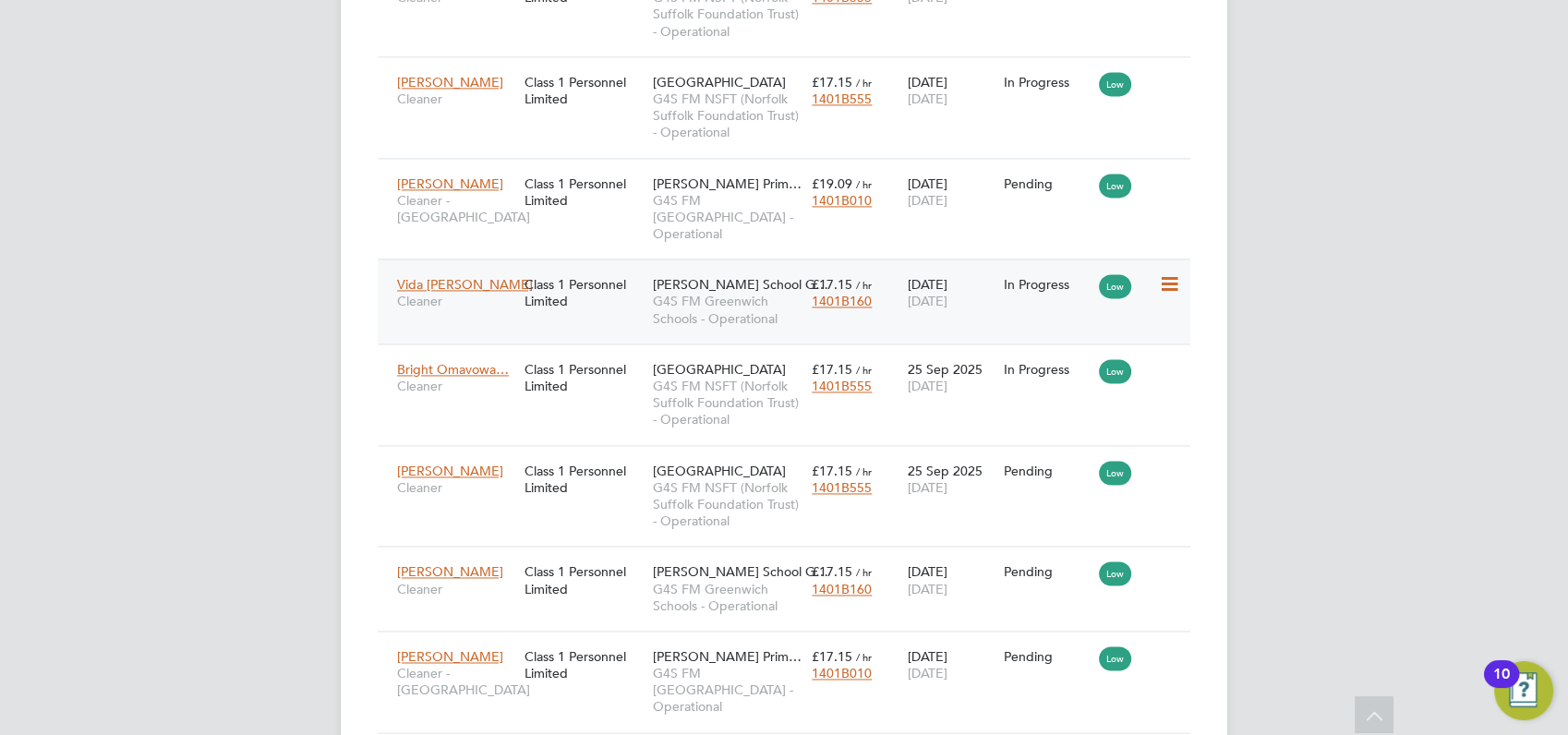
click at [1167, 274] on icon at bounding box center [1167, 284] width 18 height 22
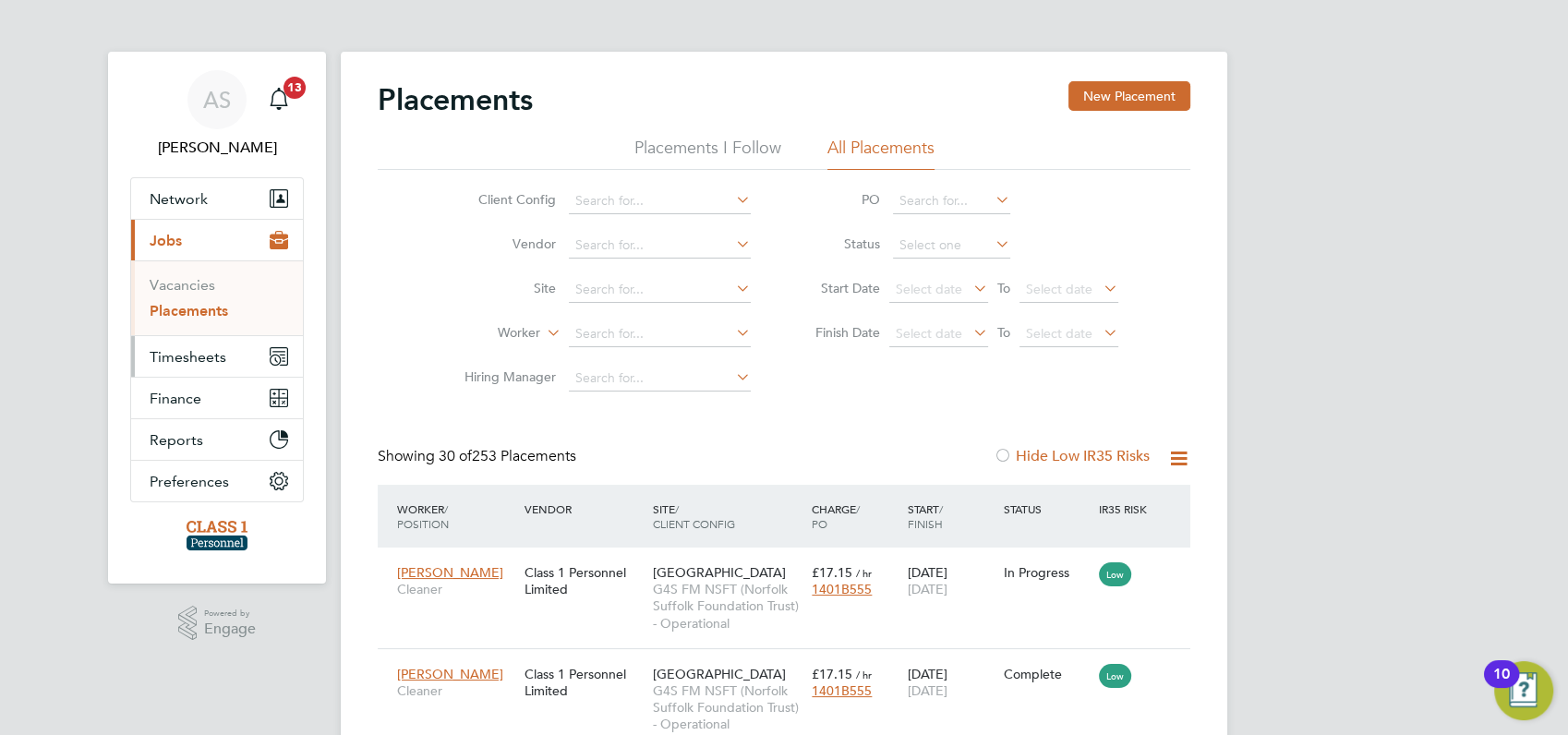
click at [197, 355] on span "Timesheets" at bounding box center [188, 357] width 77 height 18
click at [170, 324] on link "Timesheets" at bounding box center [188, 326] width 77 height 18
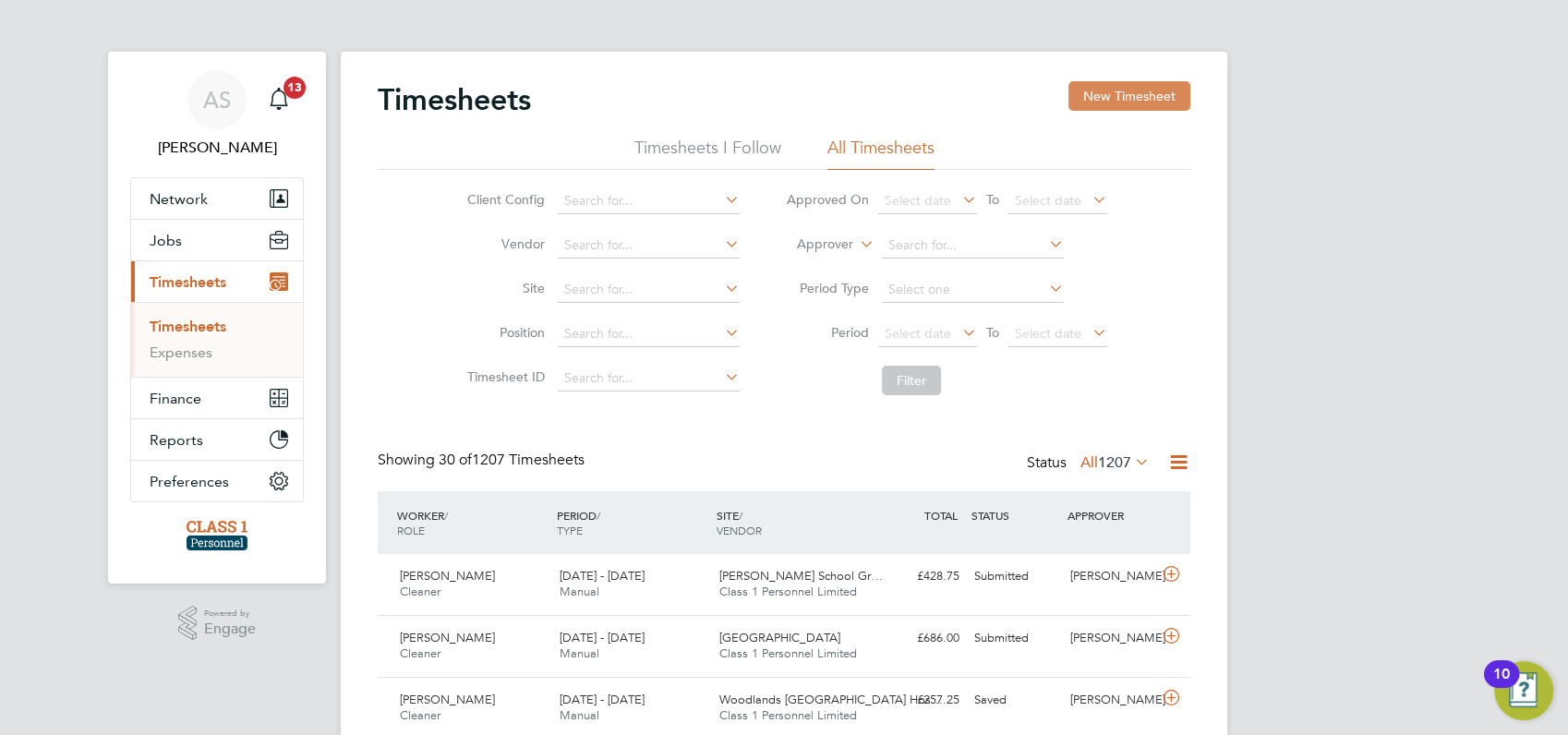
click at [1113, 92] on button "New Timesheet" at bounding box center [1129, 96] width 122 height 29
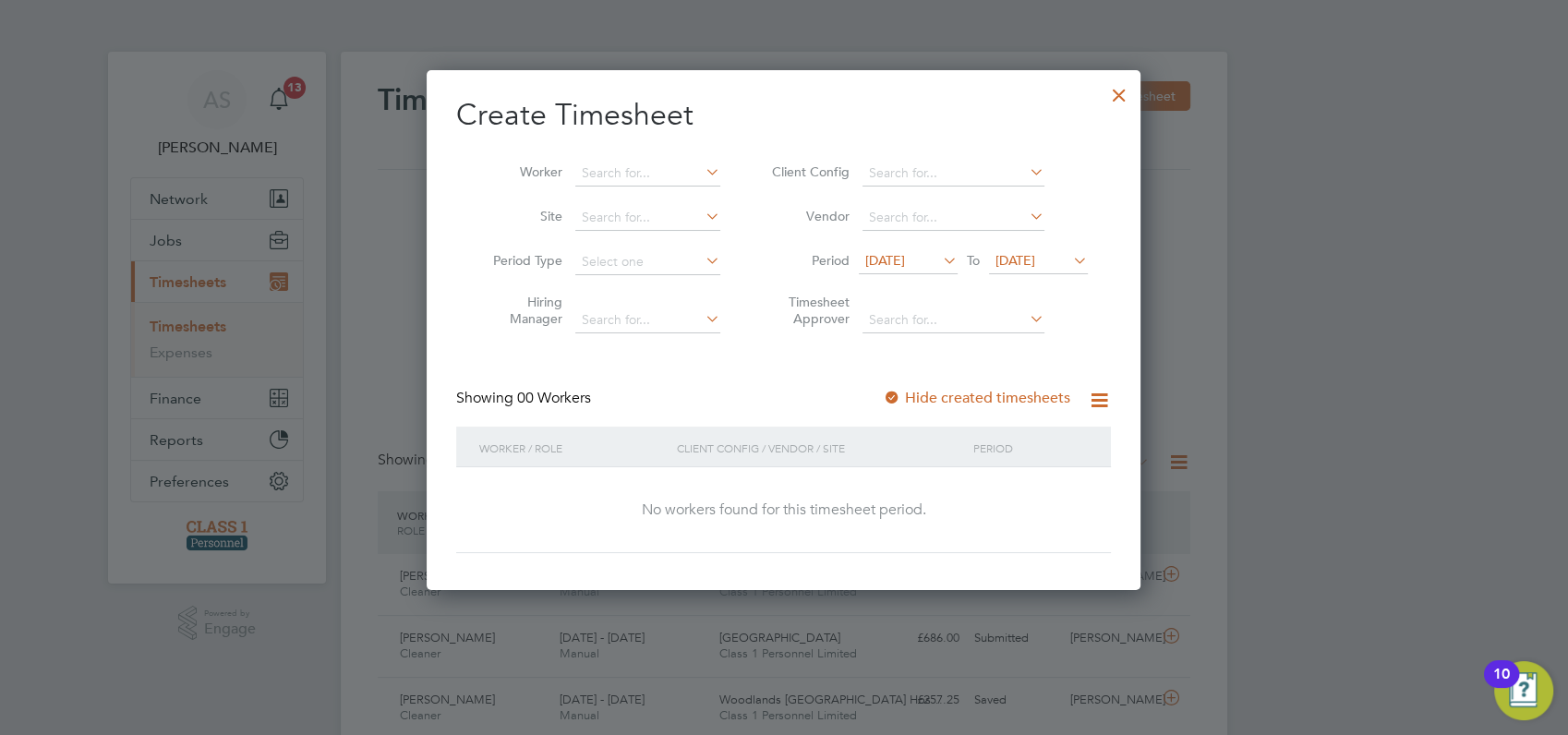
click at [905, 255] on span "[DATE]" at bounding box center [886, 260] width 40 height 17
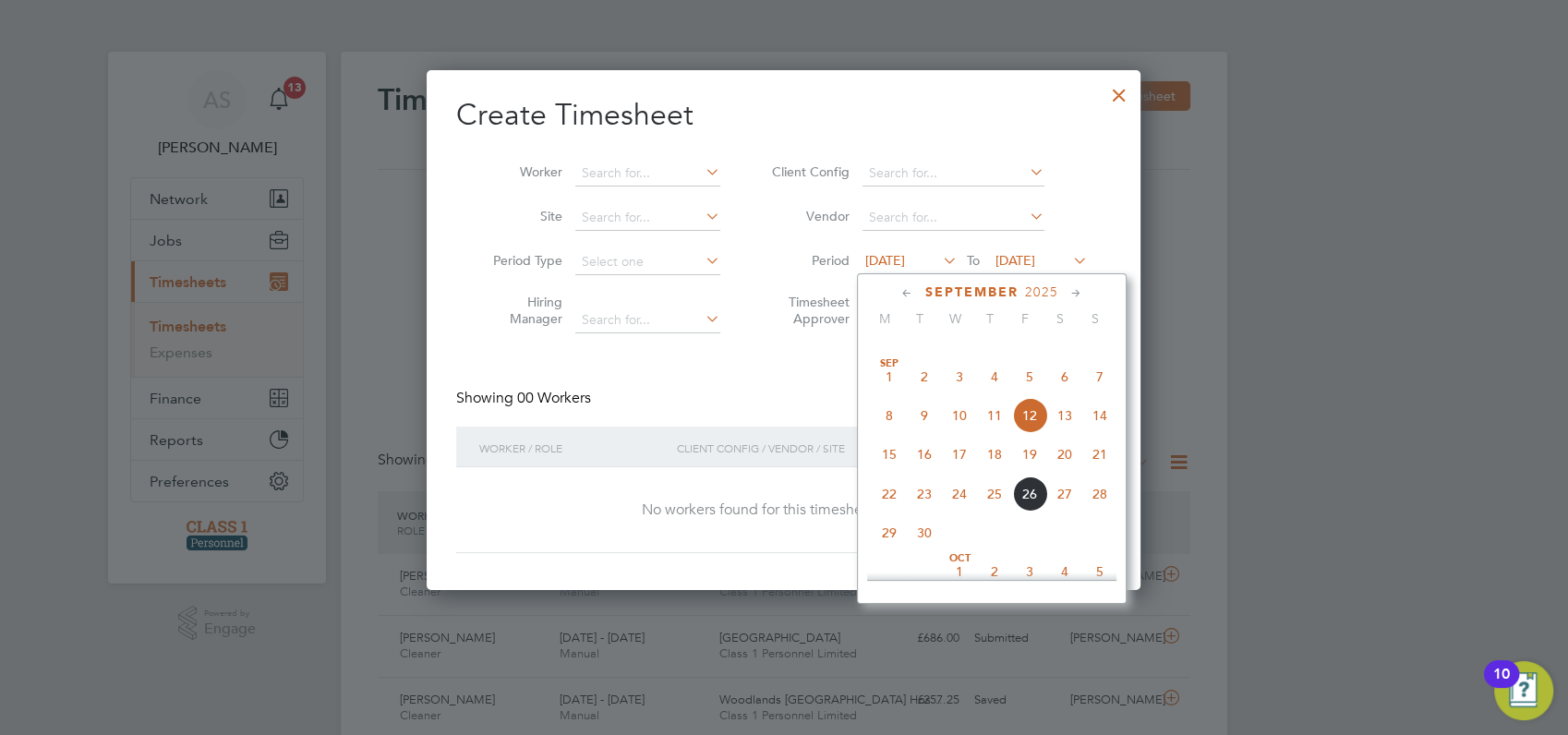
click at [888, 511] on span "22" at bounding box center [889, 493] width 35 height 35
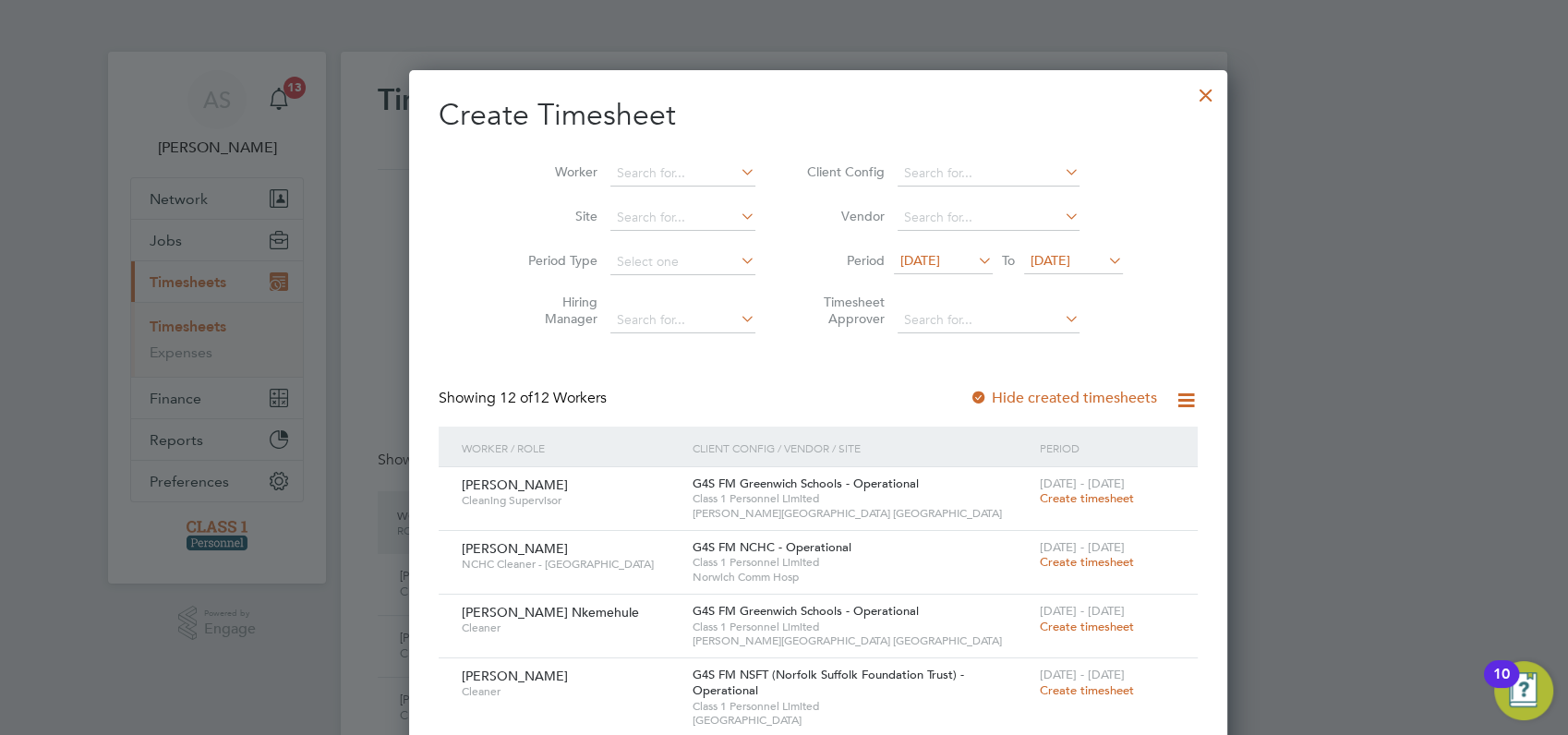
click at [1055, 254] on span "[DATE]" at bounding box center [1051, 260] width 40 height 17
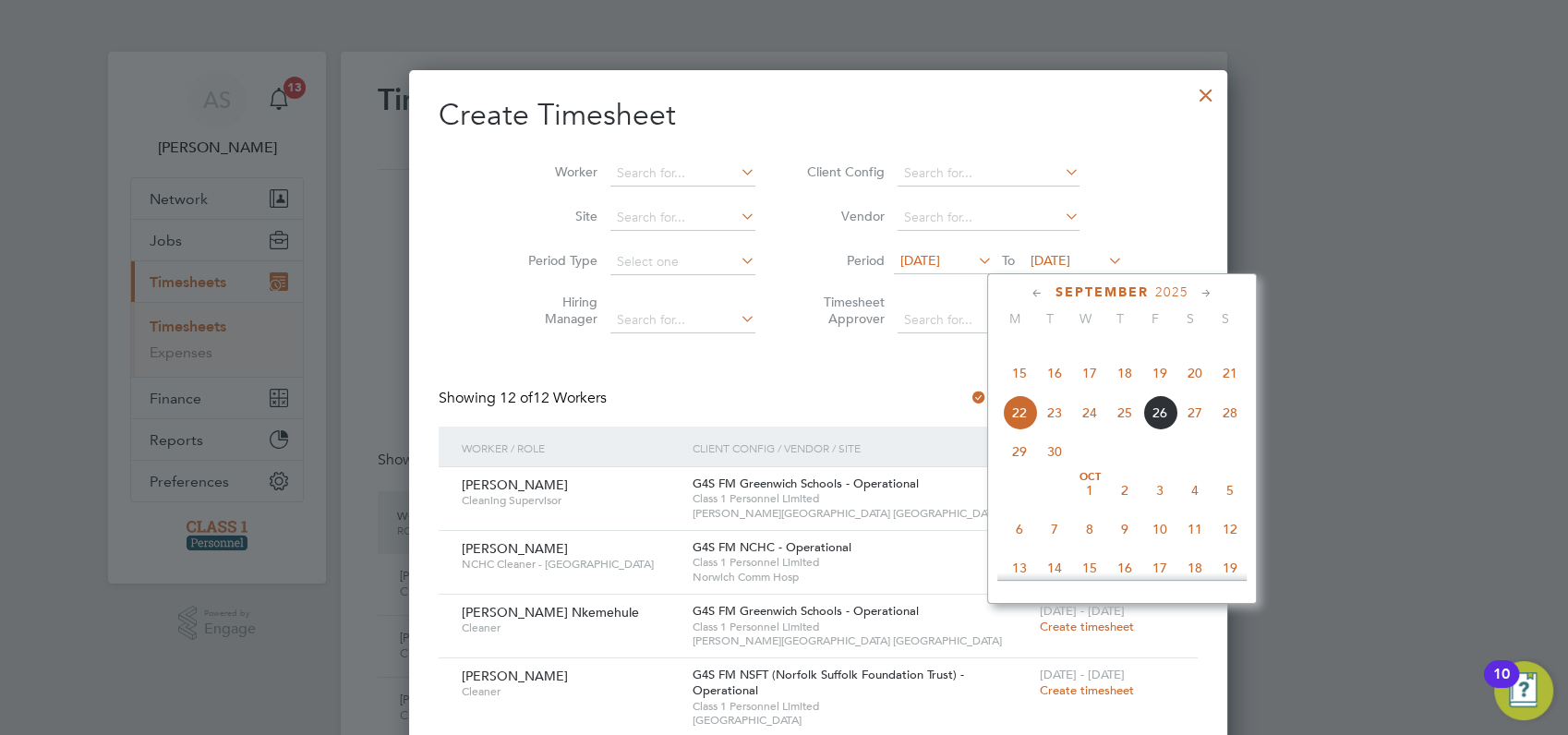
click at [1225, 430] on span "28" at bounding box center [1230, 412] width 35 height 35
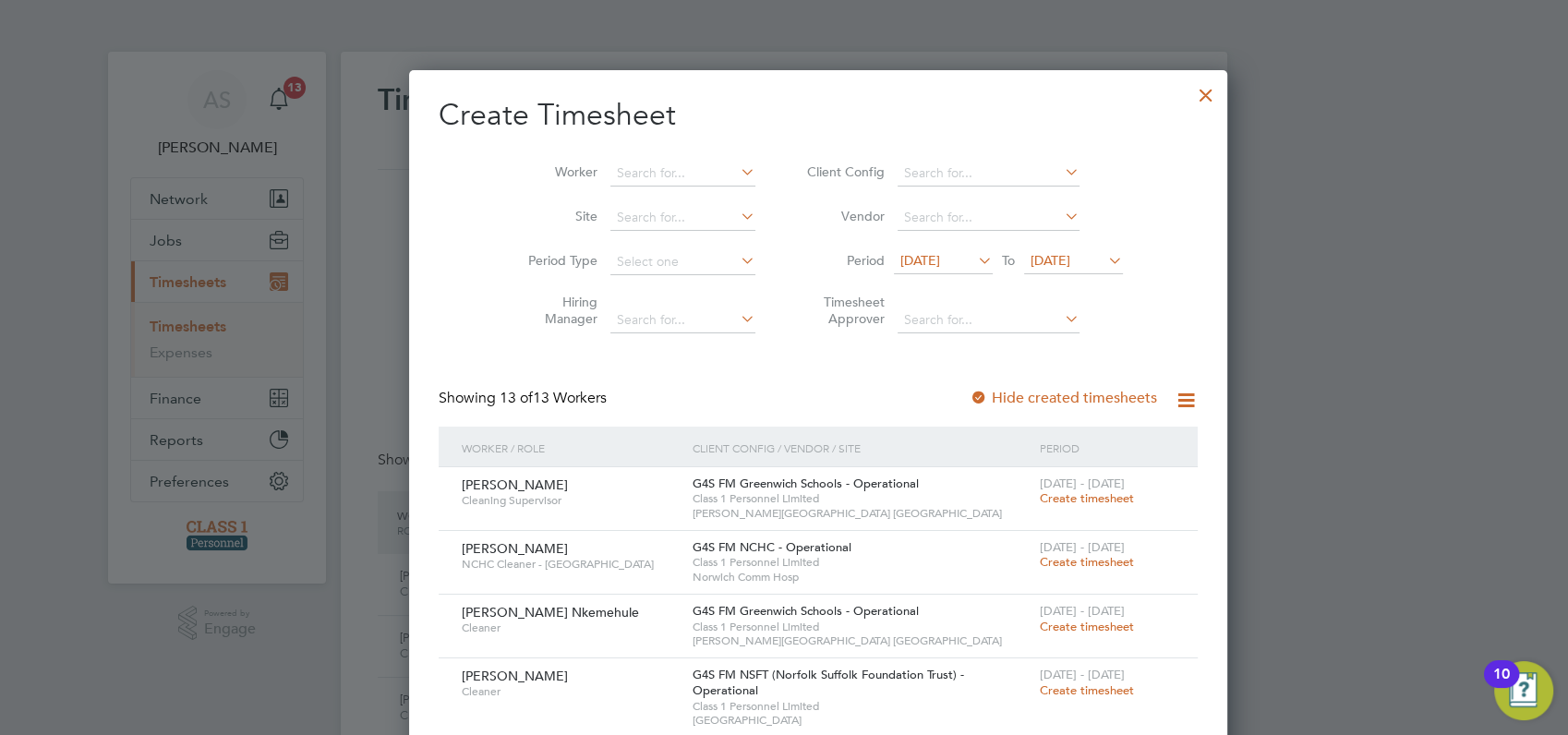
click at [1366, 475] on div at bounding box center [784, 368] width 1568 height 735
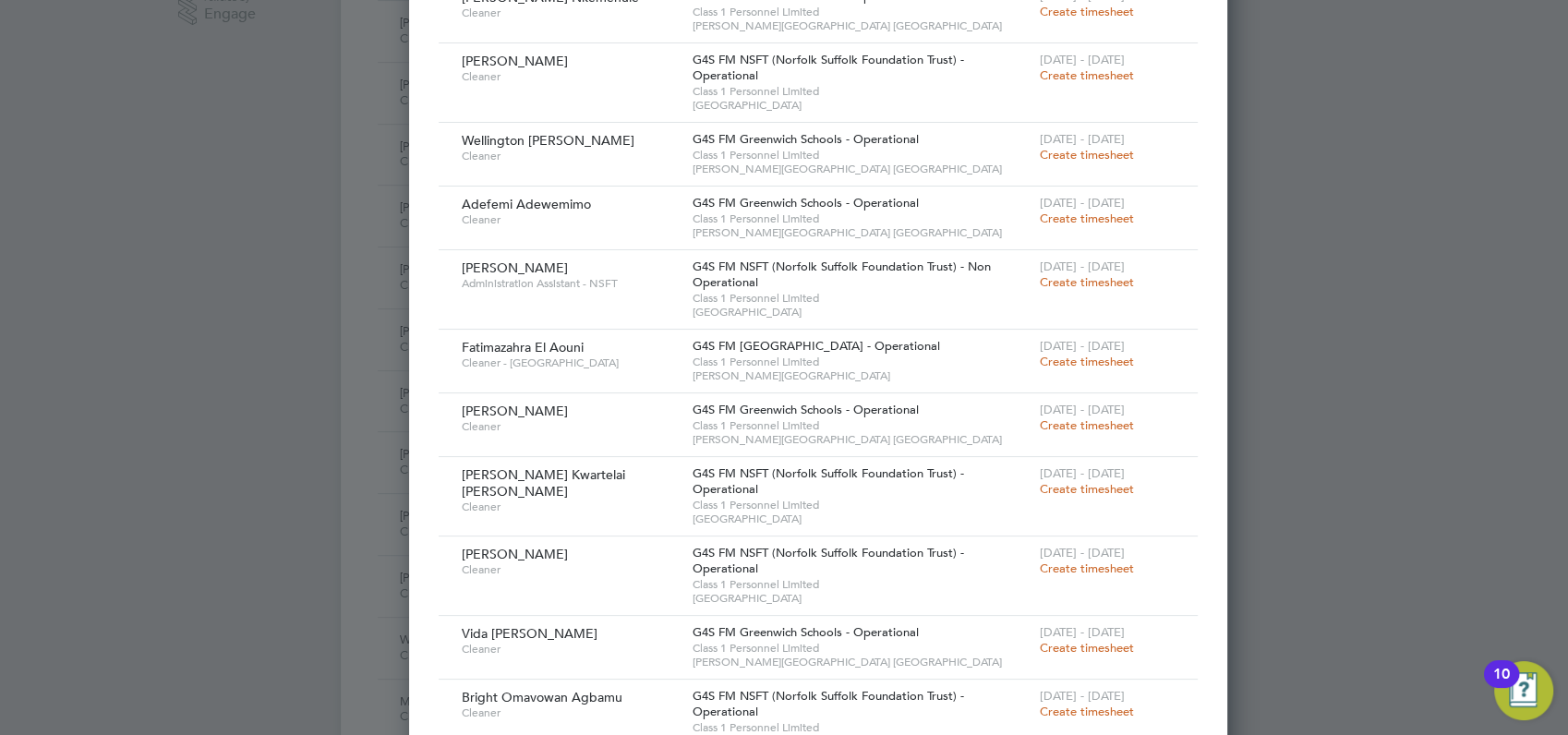
click at [1051, 647] on span "Create timesheet" at bounding box center [1087, 648] width 94 height 16
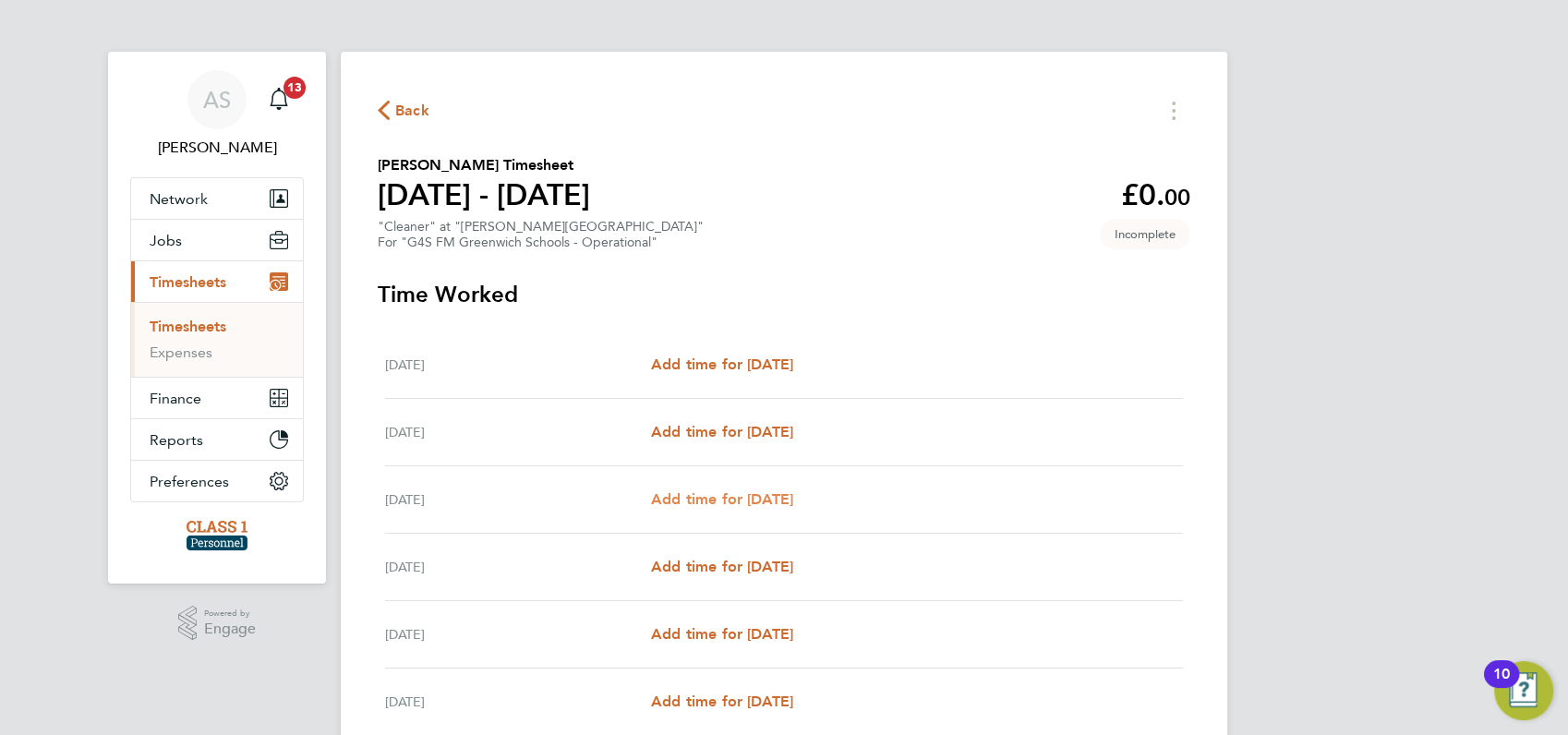
click at [695, 497] on span "Add time for [DATE]" at bounding box center [722, 499] width 142 height 18
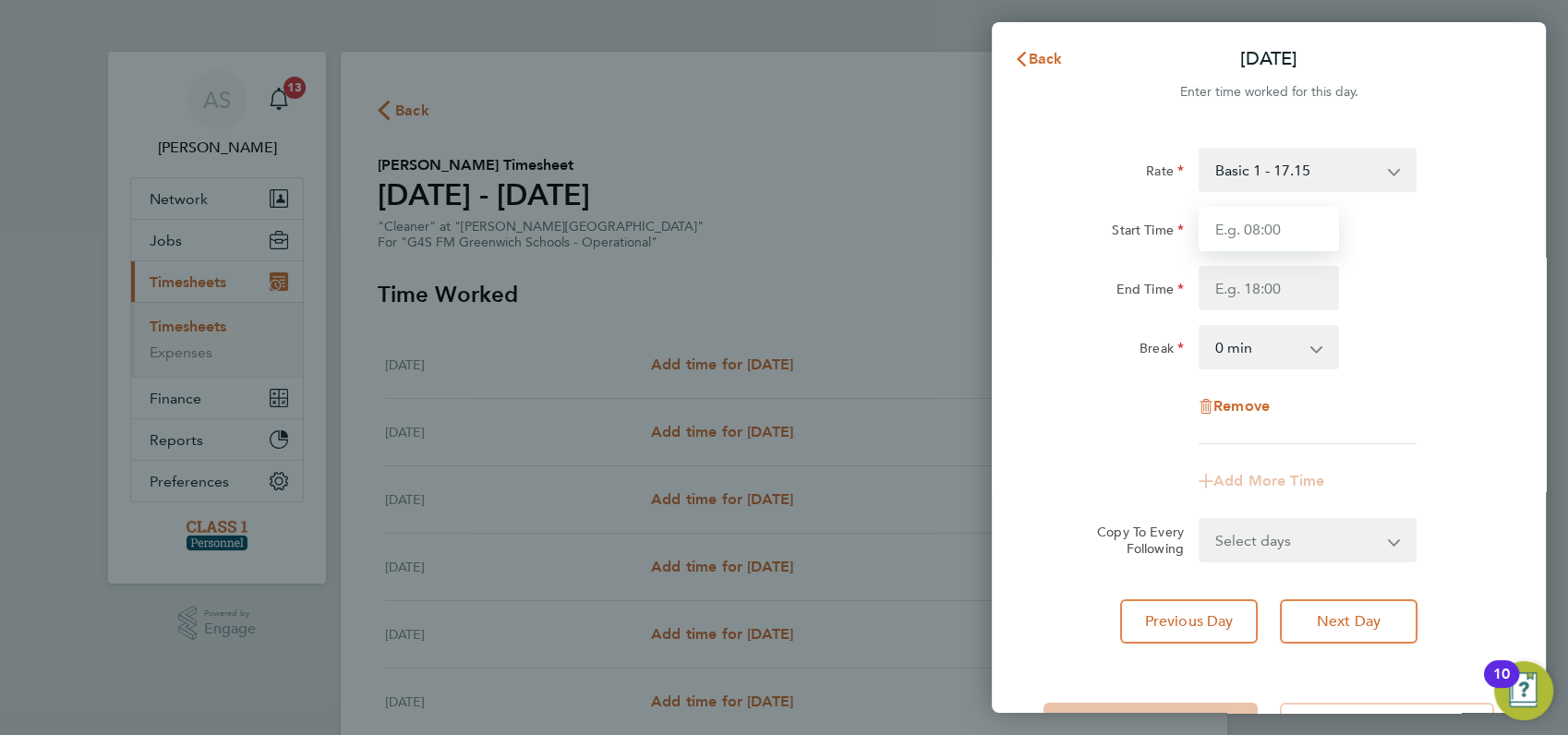
click at [1253, 228] on input "Start Time" at bounding box center [1269, 228] width 140 height 45
type input "16:00"
type input "21:00"
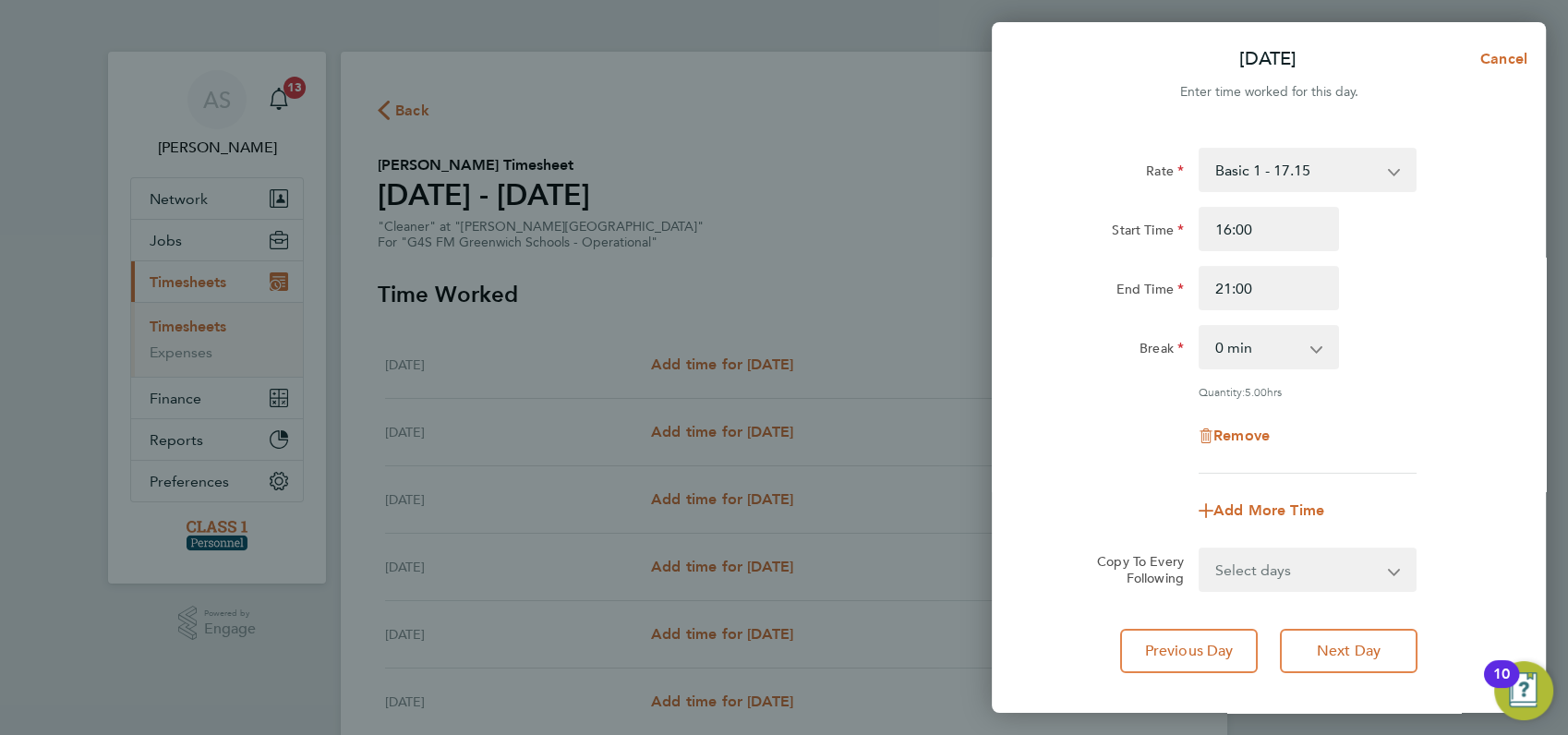
click at [1407, 325] on div "Break 0 min 15 min 30 min 45 min 60 min 75 min 90 min" at bounding box center [1269, 347] width 465 height 45
click at [1323, 648] on span "Next Day" at bounding box center [1348, 651] width 63 height 18
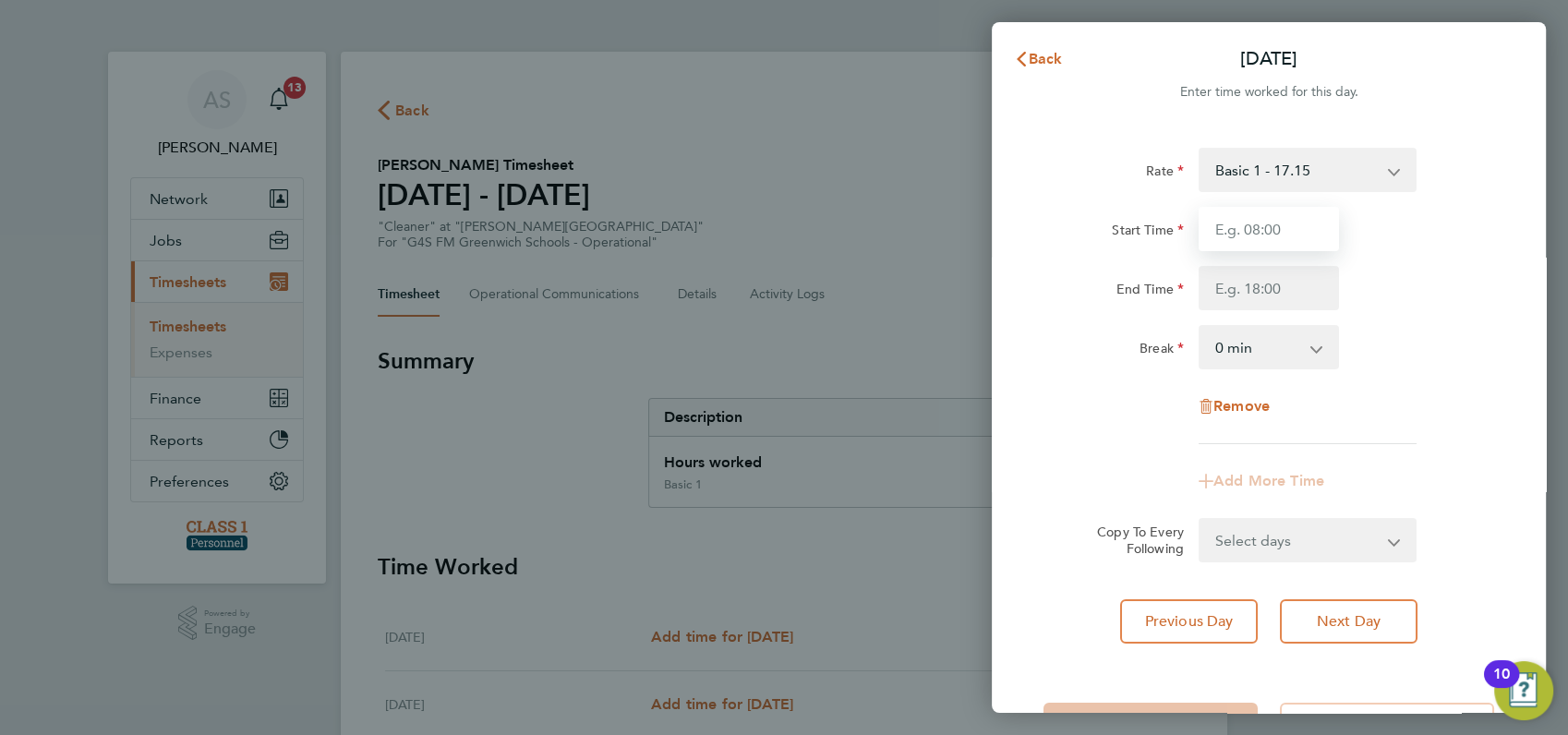
click at [1278, 223] on input "Start Time" at bounding box center [1269, 228] width 140 height 45
type input "16:00"
type input "21:00"
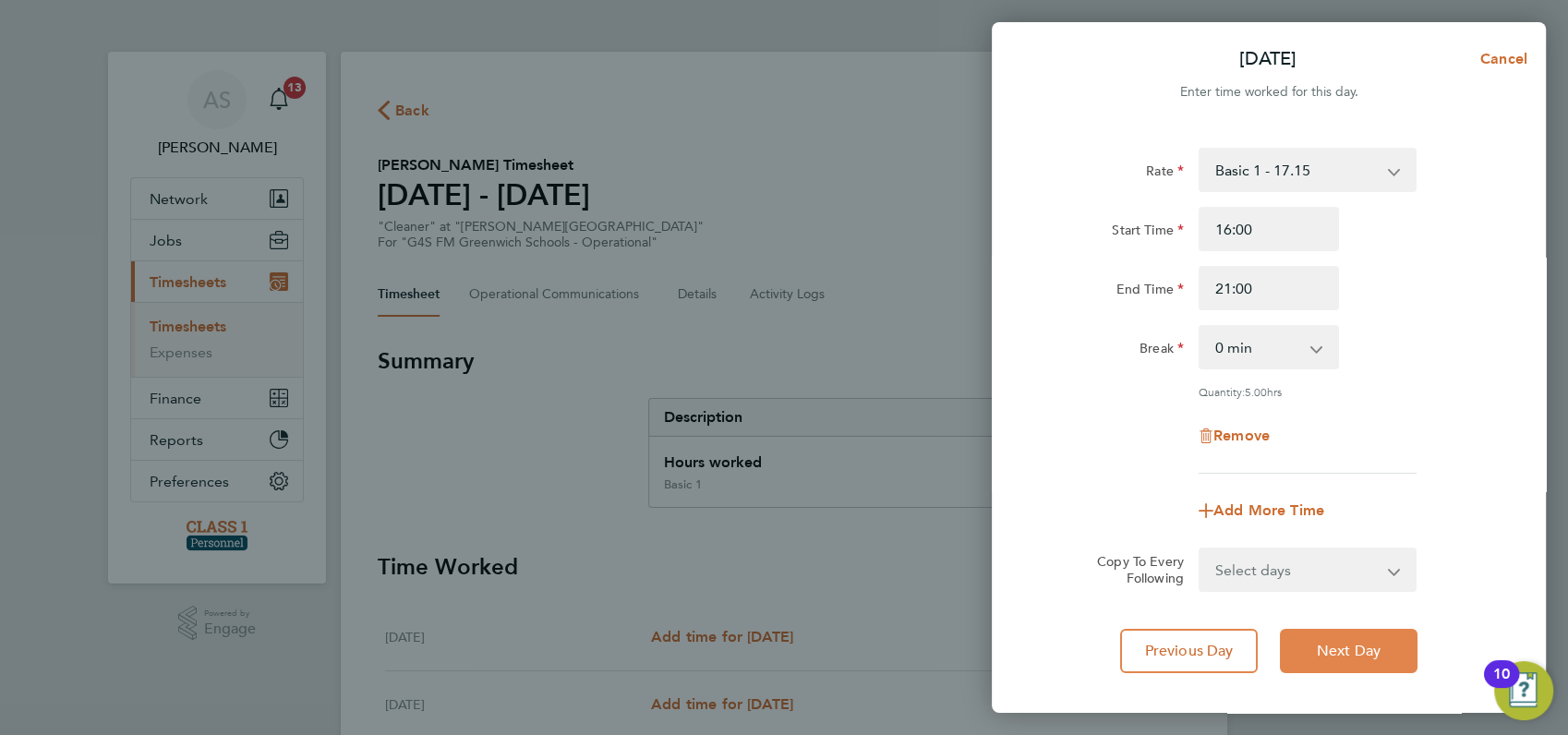
click at [1338, 646] on span "Next Day" at bounding box center [1348, 651] width 63 height 18
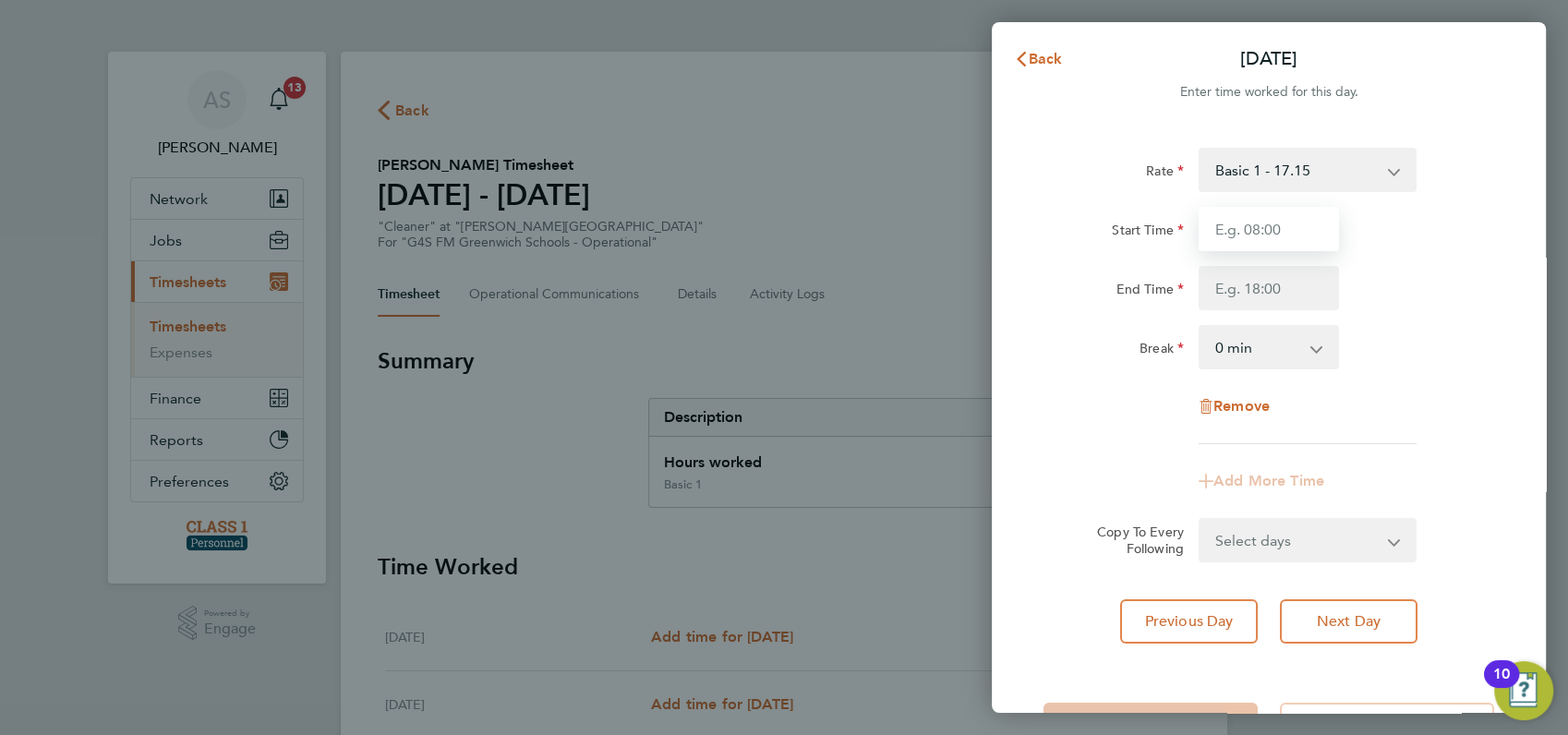
click at [1257, 229] on input "Start Time" at bounding box center [1269, 228] width 140 height 45
type input "16:00"
type input "21:00"
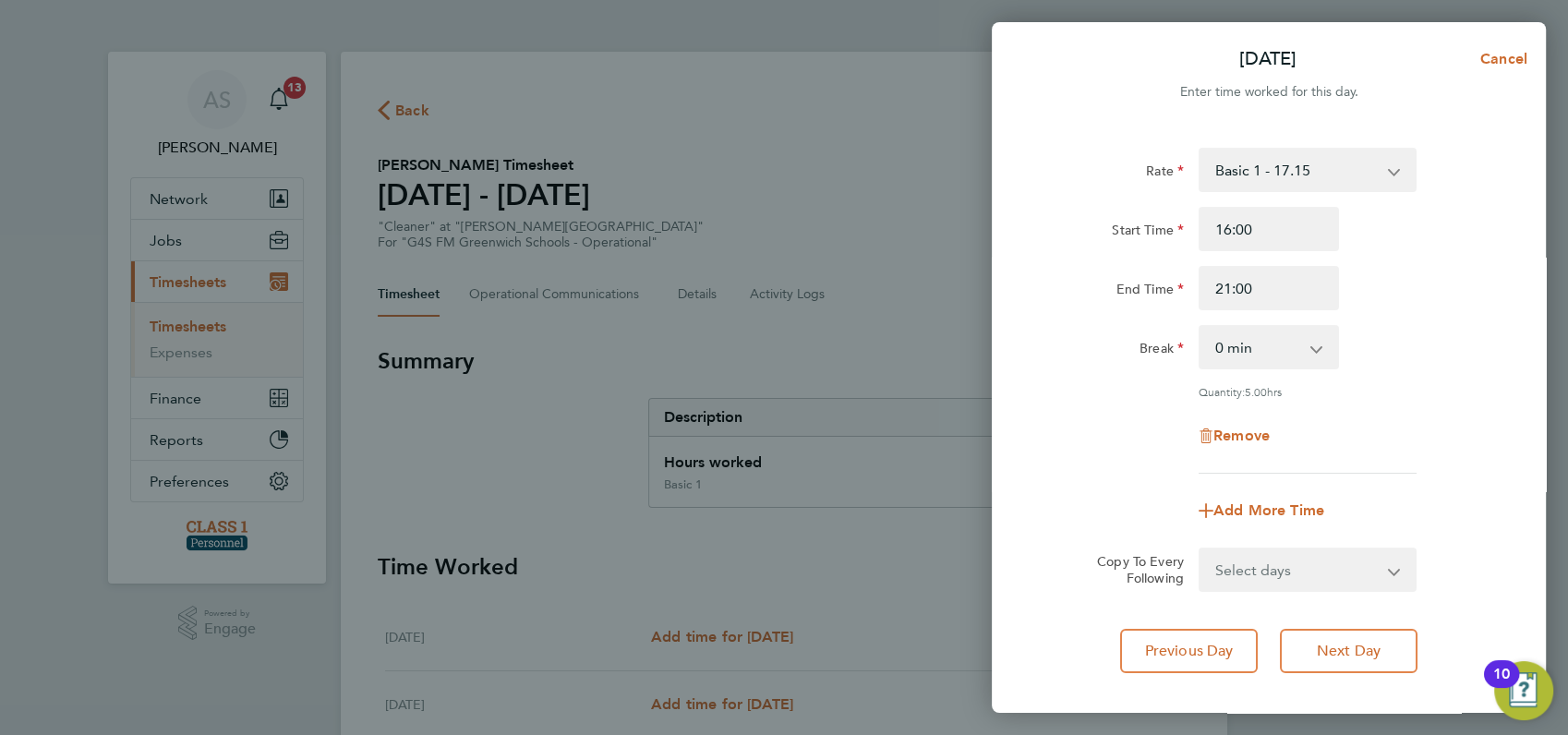
click at [1433, 452] on div "Remove" at bounding box center [1269, 436] width 465 height 45
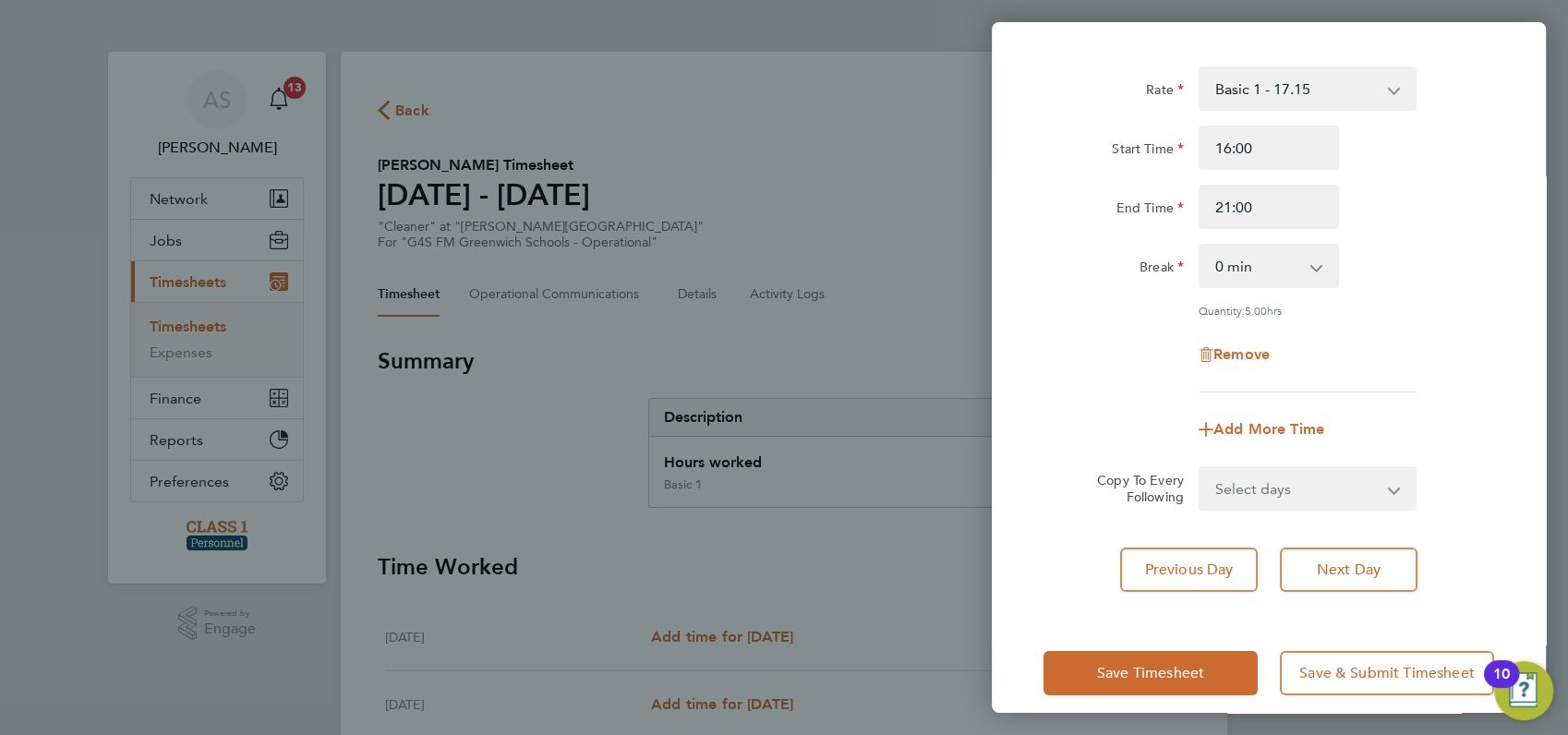
scroll to position [99, 0]
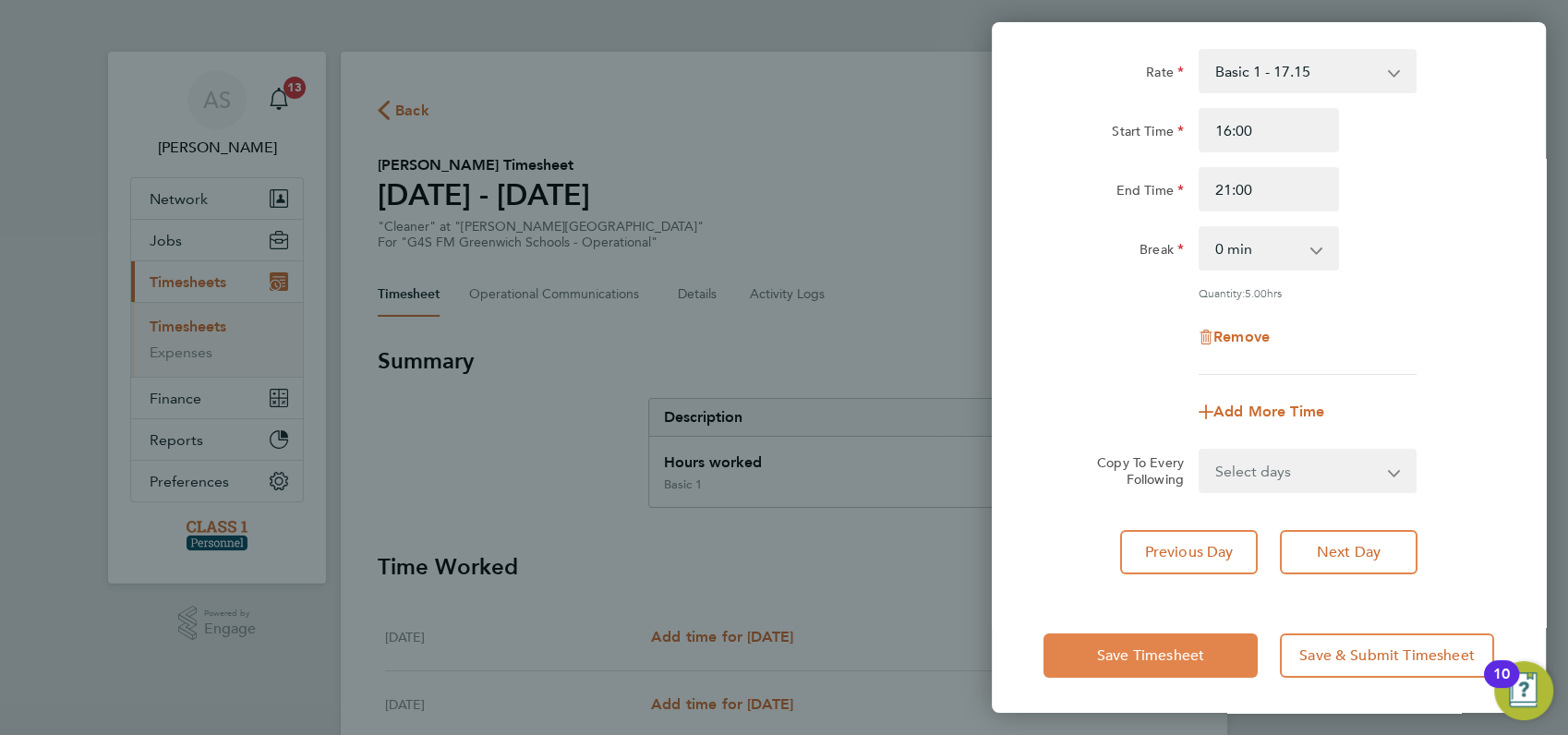
click at [1122, 646] on span "Save Timesheet" at bounding box center [1150, 654] width 107 height 18
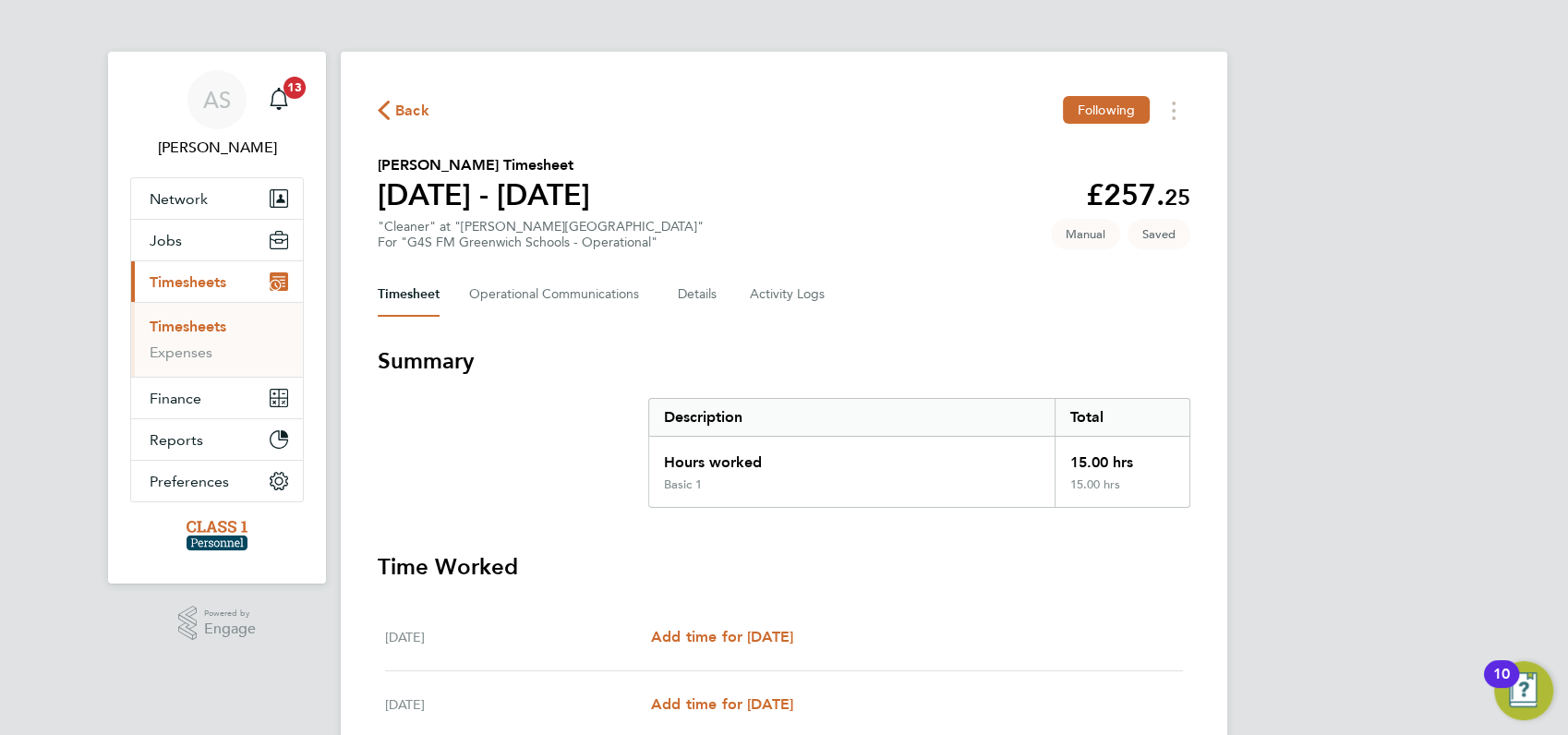
click at [1300, 386] on div "AS [PERSON_NAME] Notifications 13 Applications: Network Businesses Sites Worker…" at bounding box center [784, 653] width 1568 height 1305
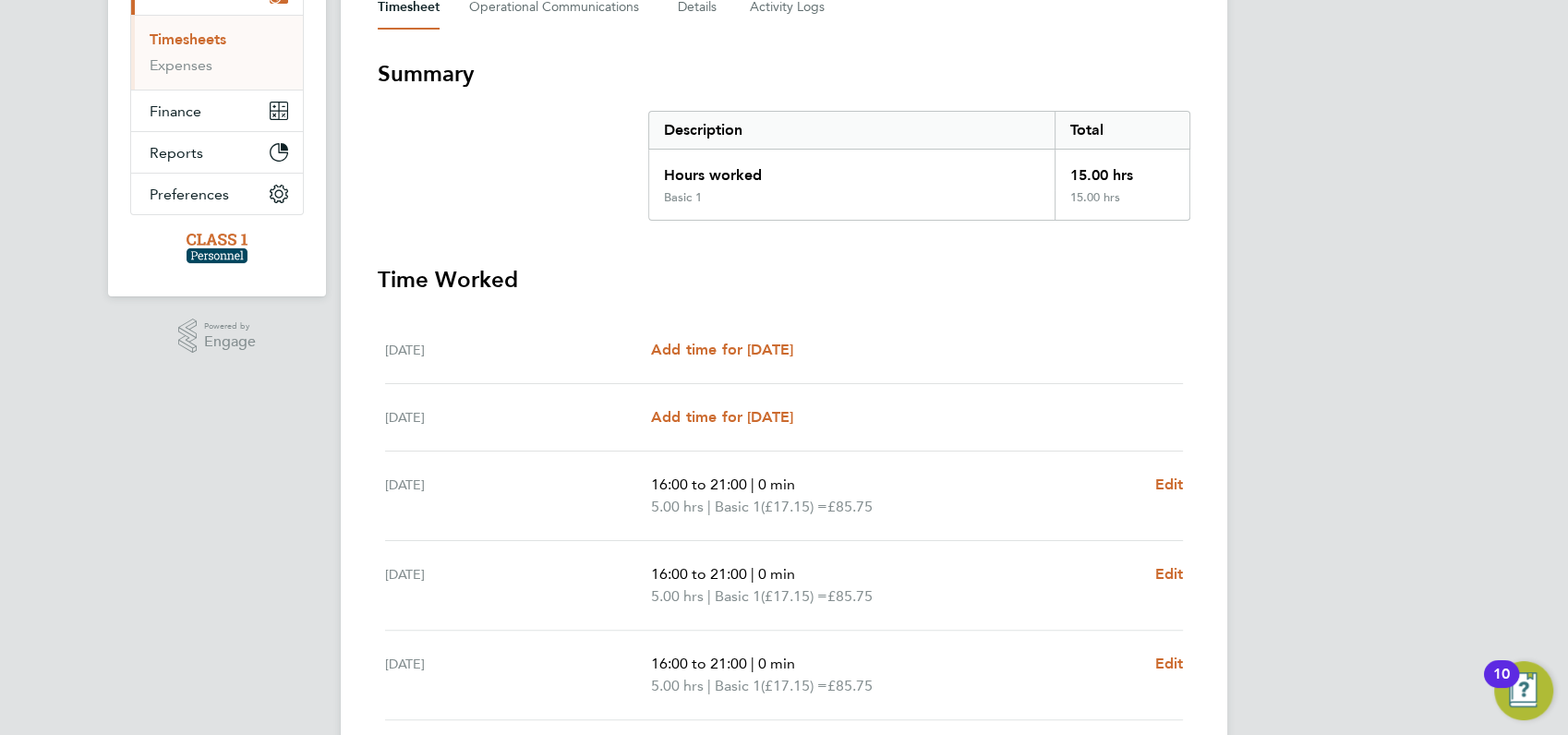
scroll to position [568, 0]
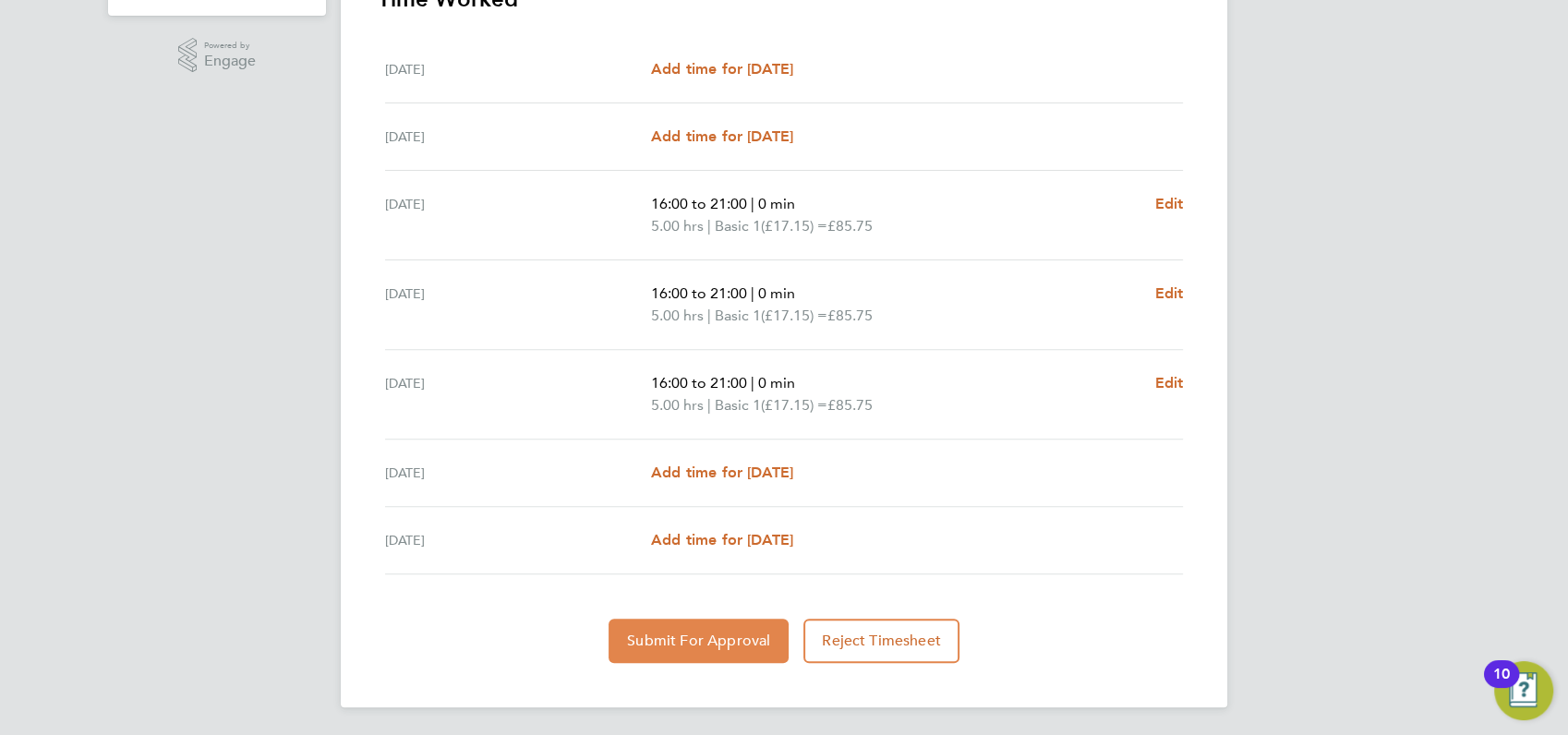
click at [709, 636] on span "Submit For Approval" at bounding box center [698, 640] width 143 height 18
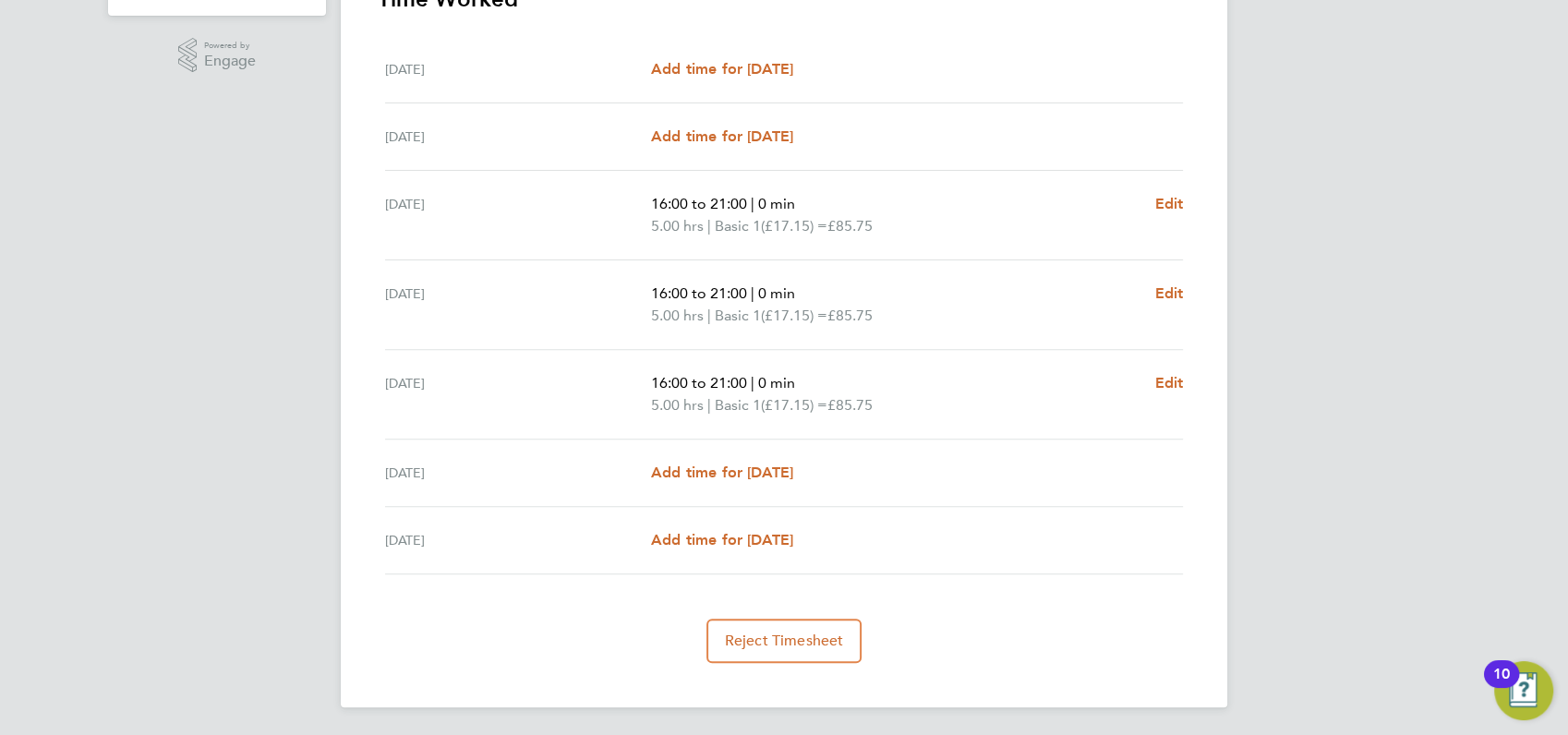
click at [1285, 143] on div "AS [PERSON_NAME] Notifications 13 Applications: Network Businesses Sites Worker…" at bounding box center [784, 84] width 1568 height 1305
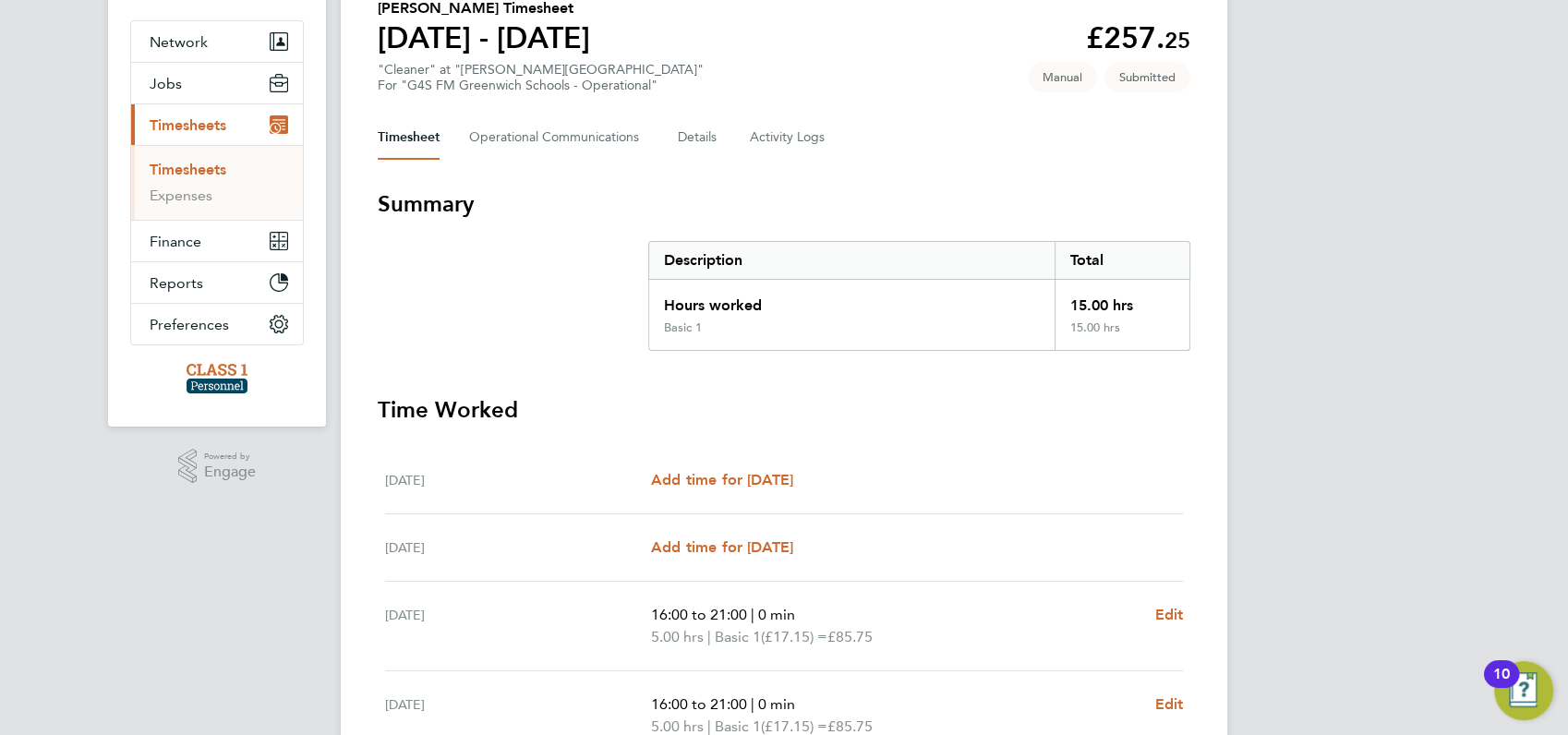
scroll to position [0, 0]
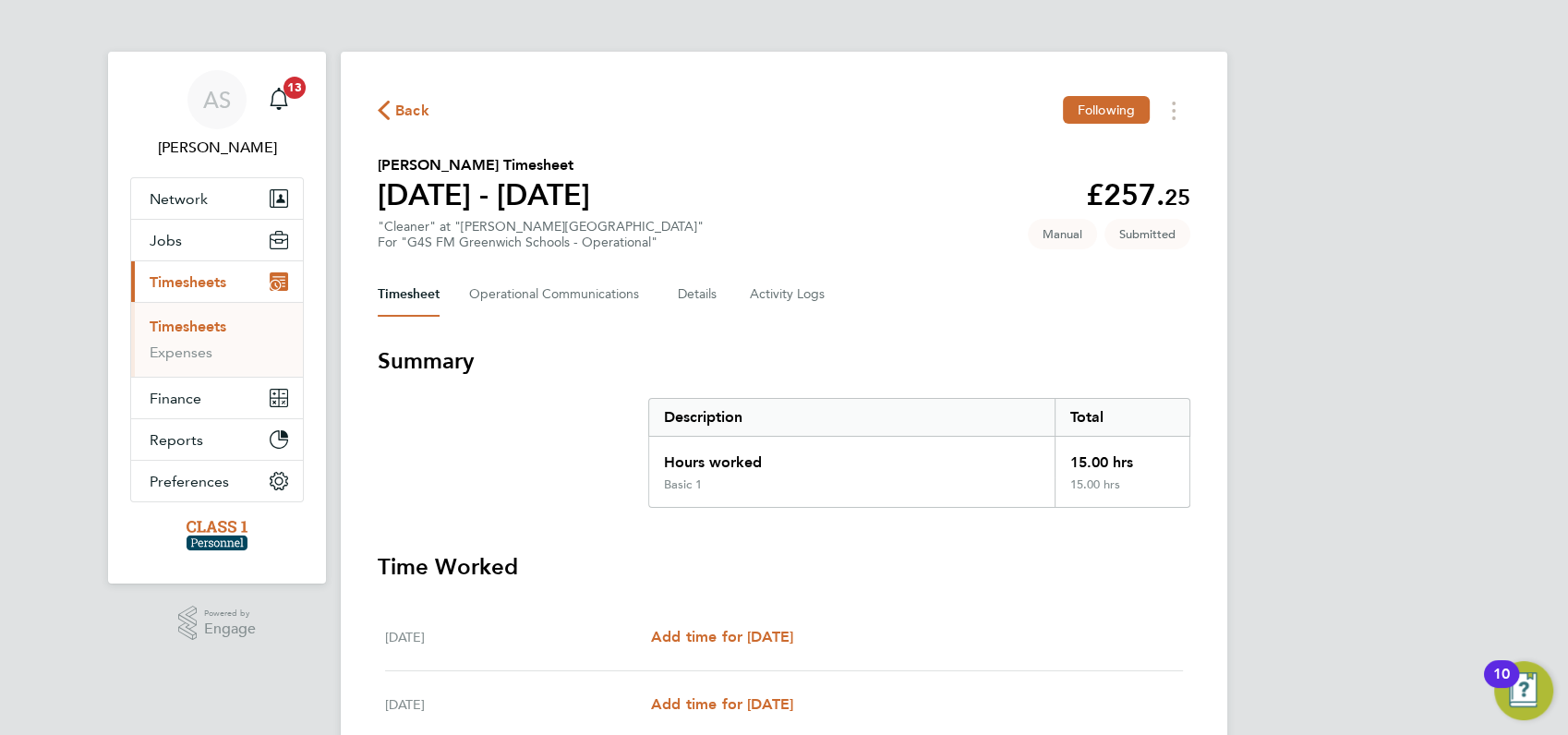
click at [181, 275] on span "Timesheets" at bounding box center [188, 282] width 77 height 18
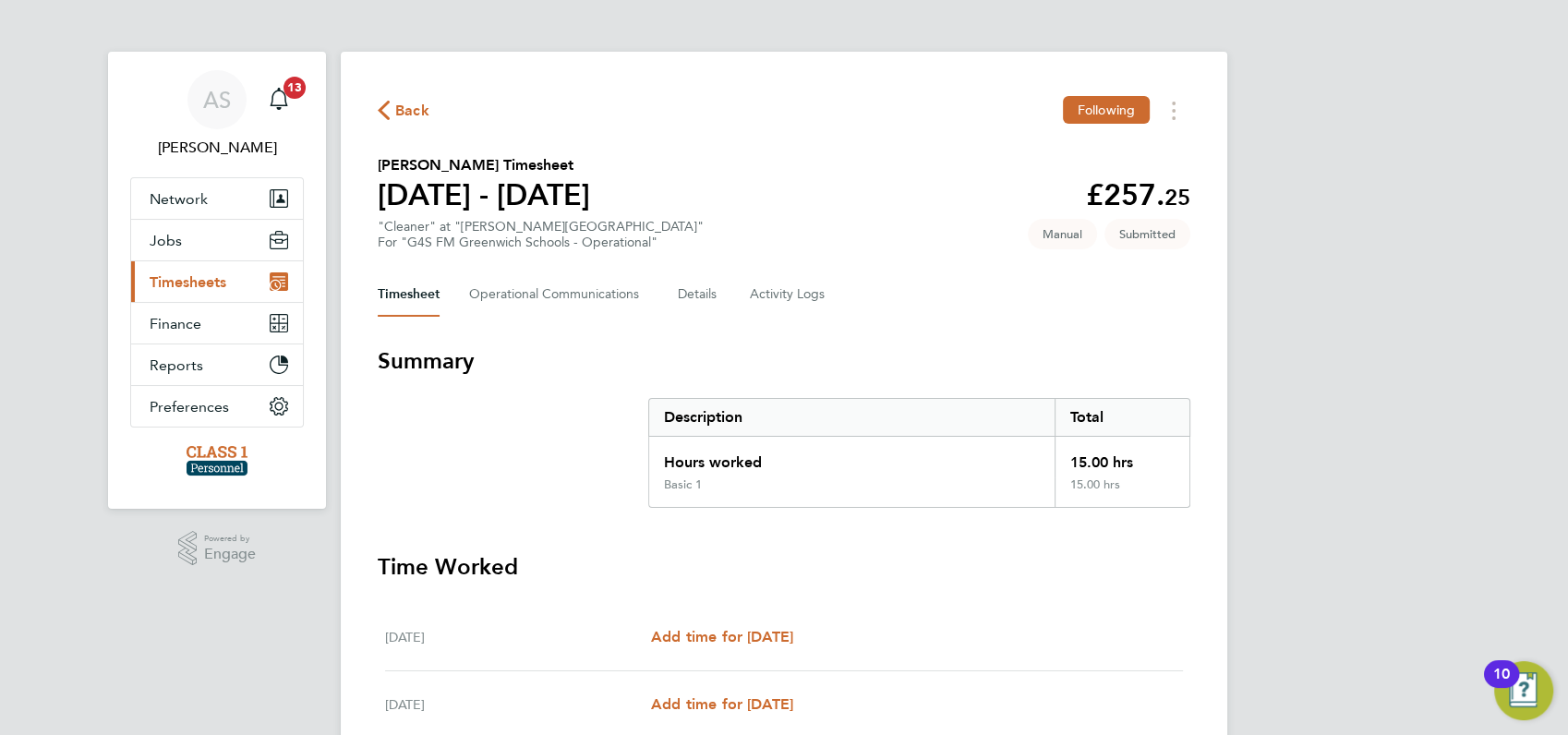
click at [182, 280] on span "Timesheets" at bounding box center [188, 282] width 77 height 18
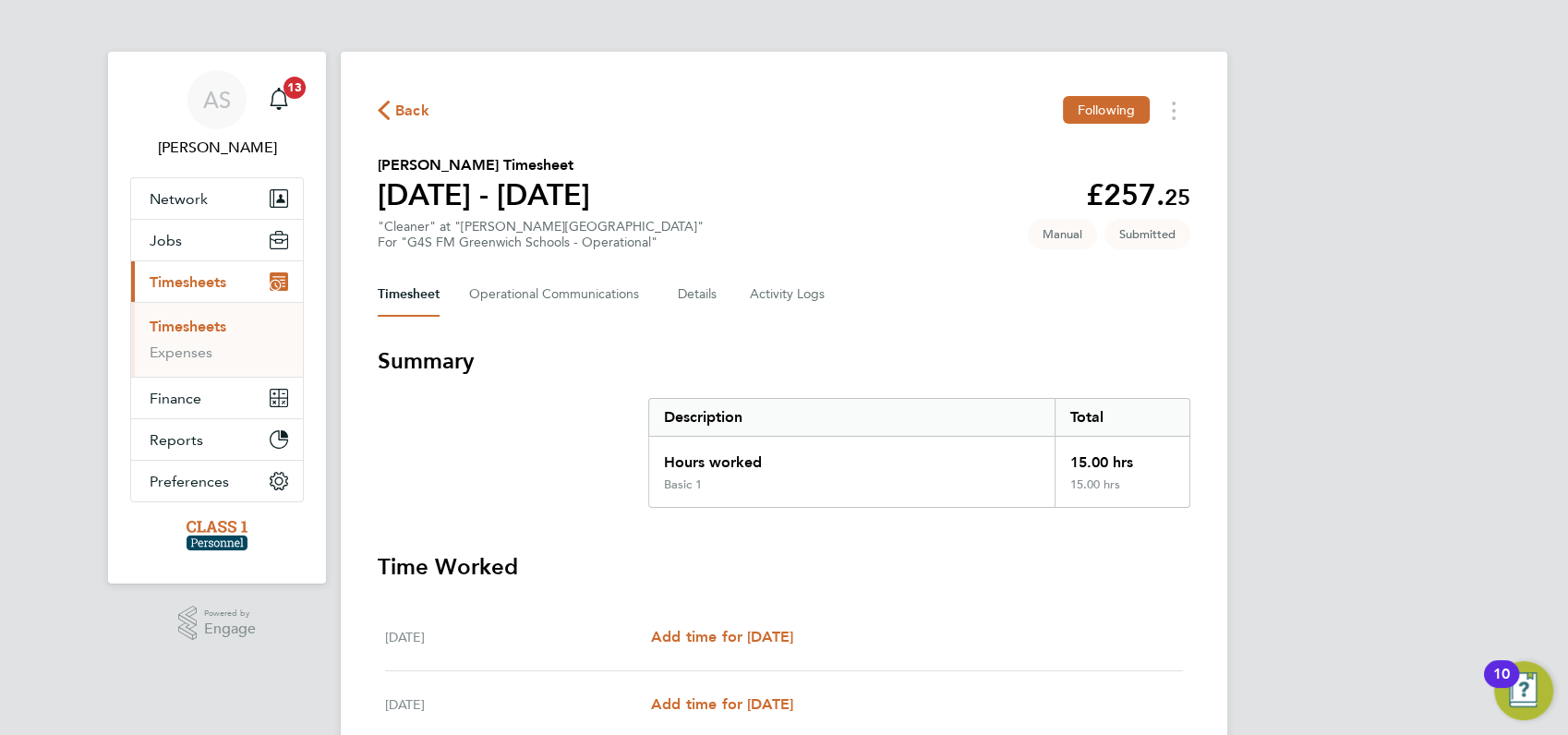
click at [182, 332] on link "Timesheets" at bounding box center [188, 326] width 77 height 18
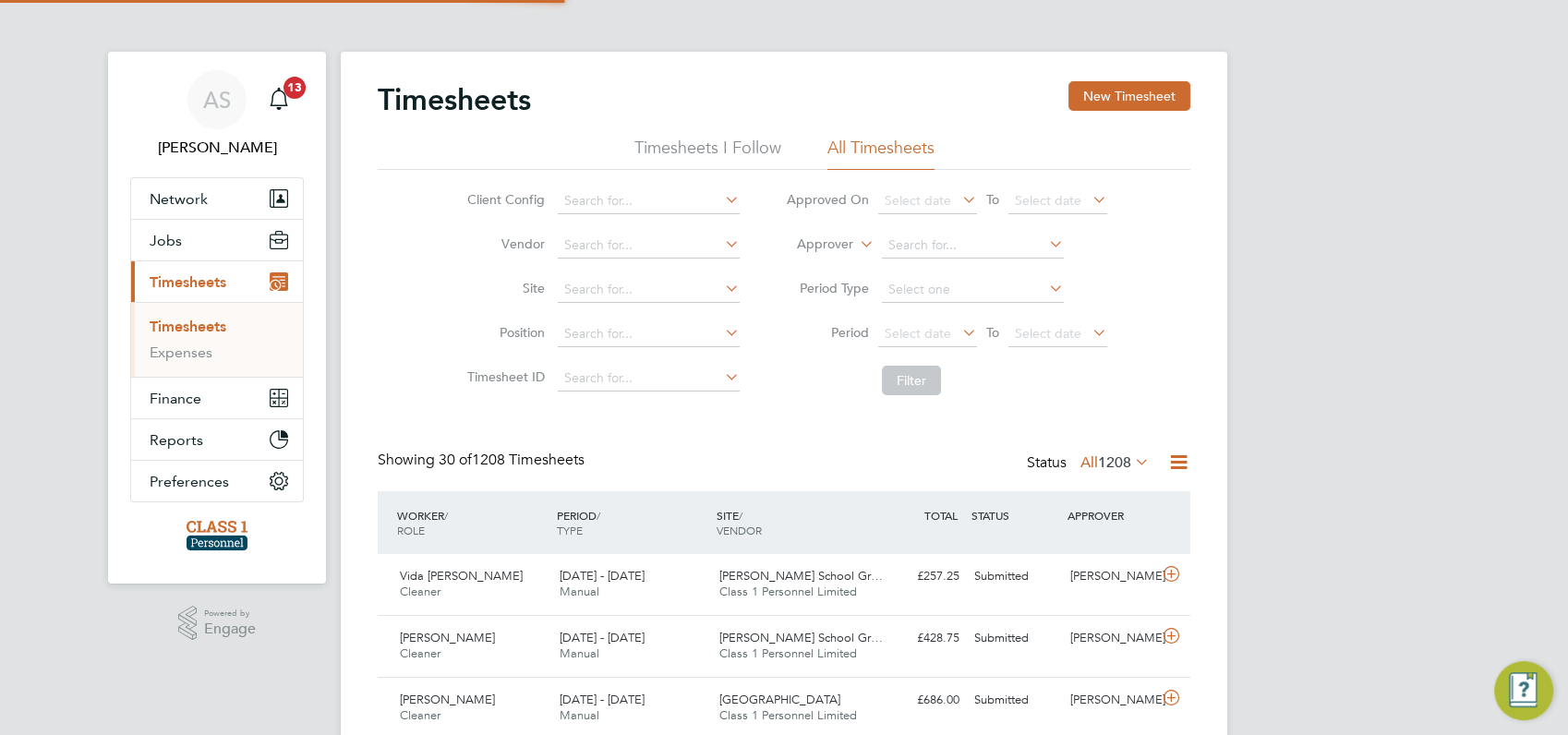
scroll to position [46, 160]
click at [294, 91] on span "13" at bounding box center [294, 87] width 22 height 22
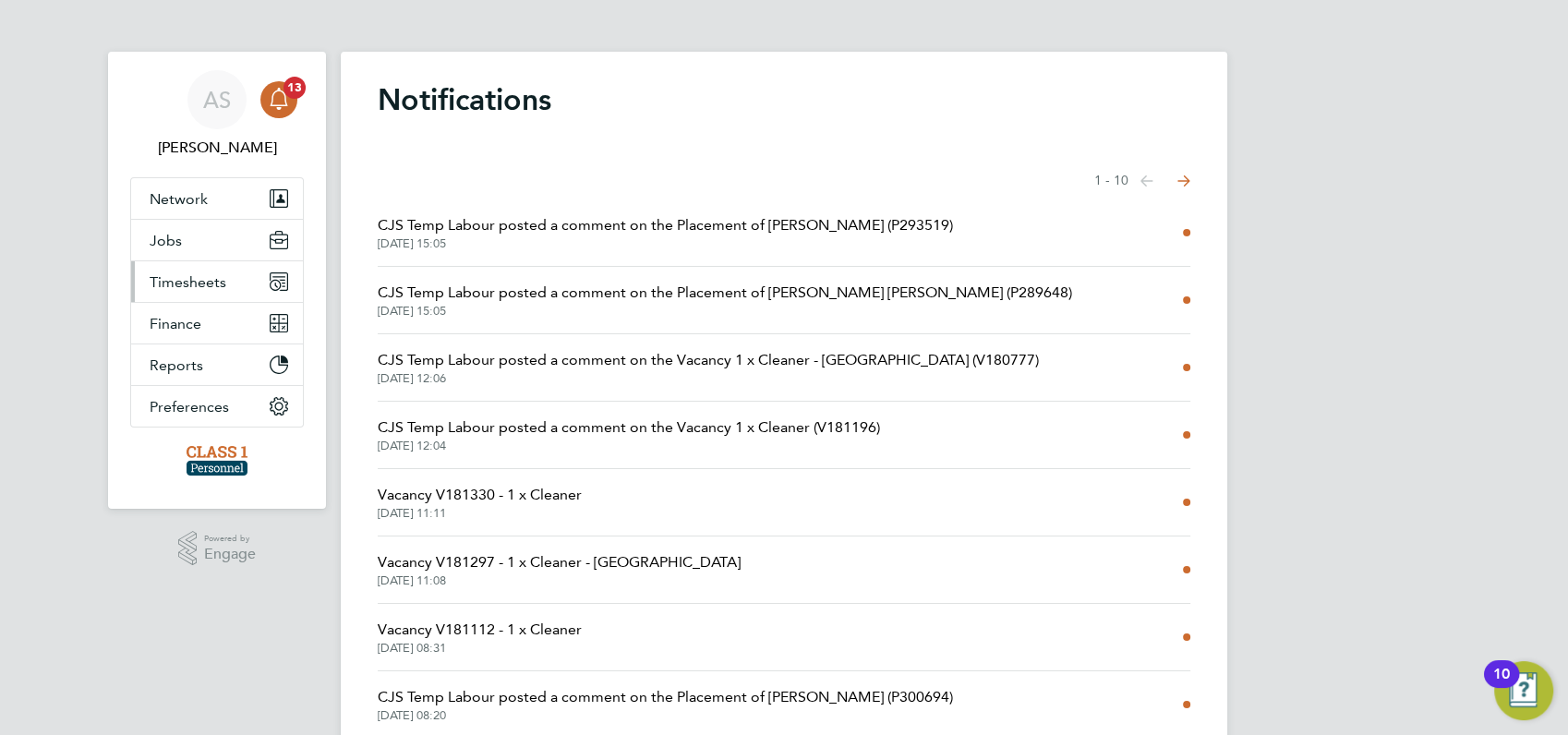
click at [172, 280] on span "Timesheets" at bounding box center [188, 282] width 77 height 18
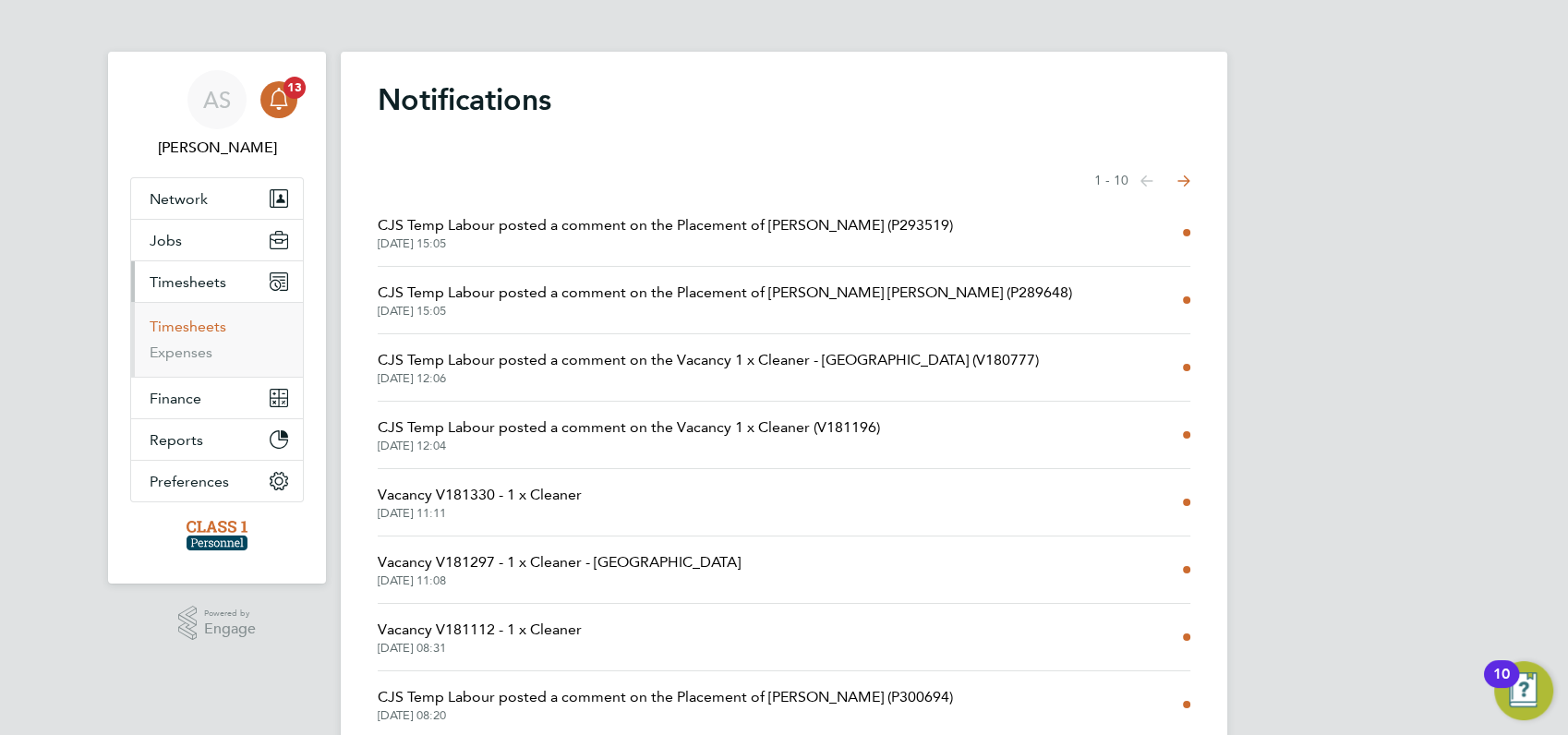
click at [168, 327] on link "Timesheets" at bounding box center [188, 326] width 77 height 18
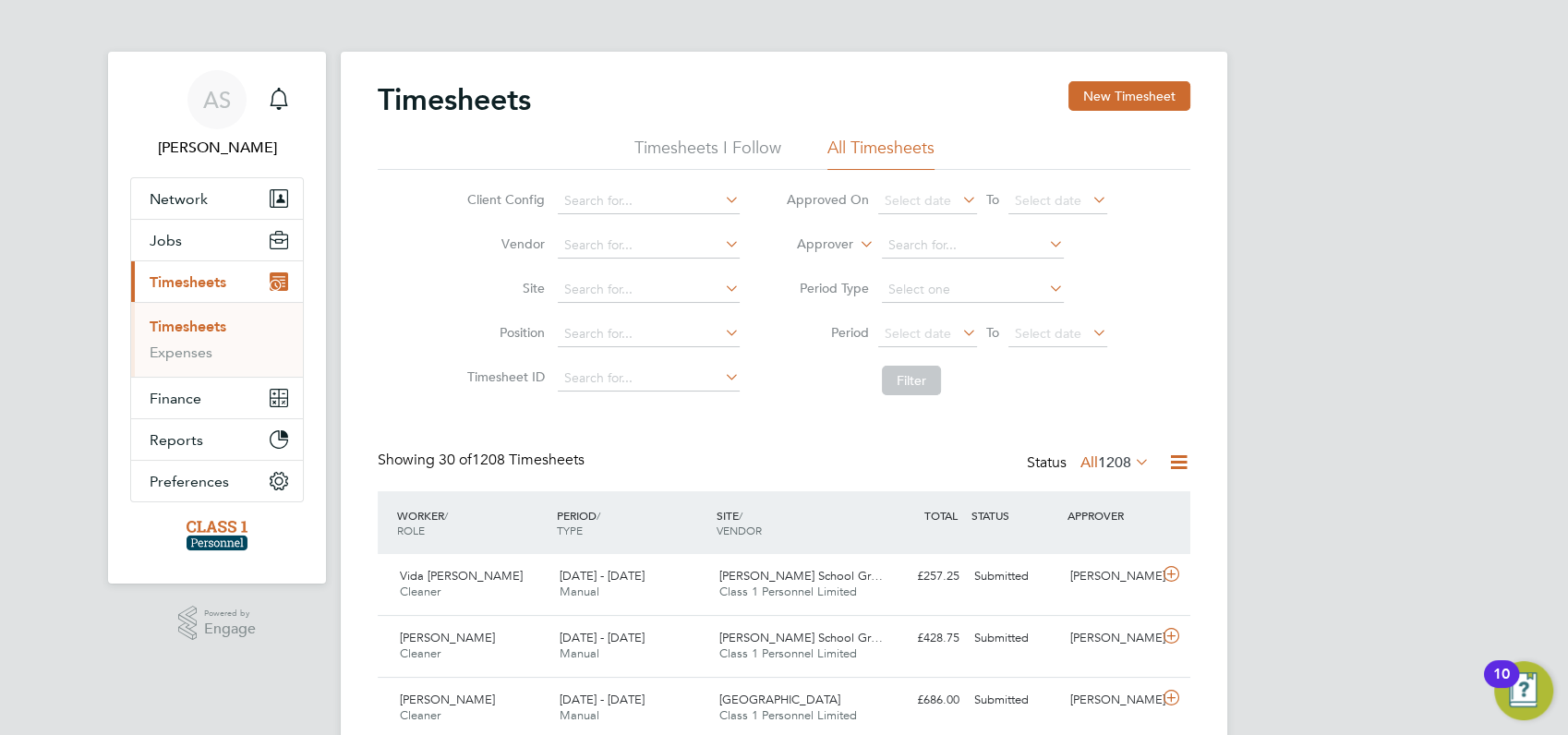
click at [1126, 96] on button "New Timesheet" at bounding box center [1129, 96] width 122 height 29
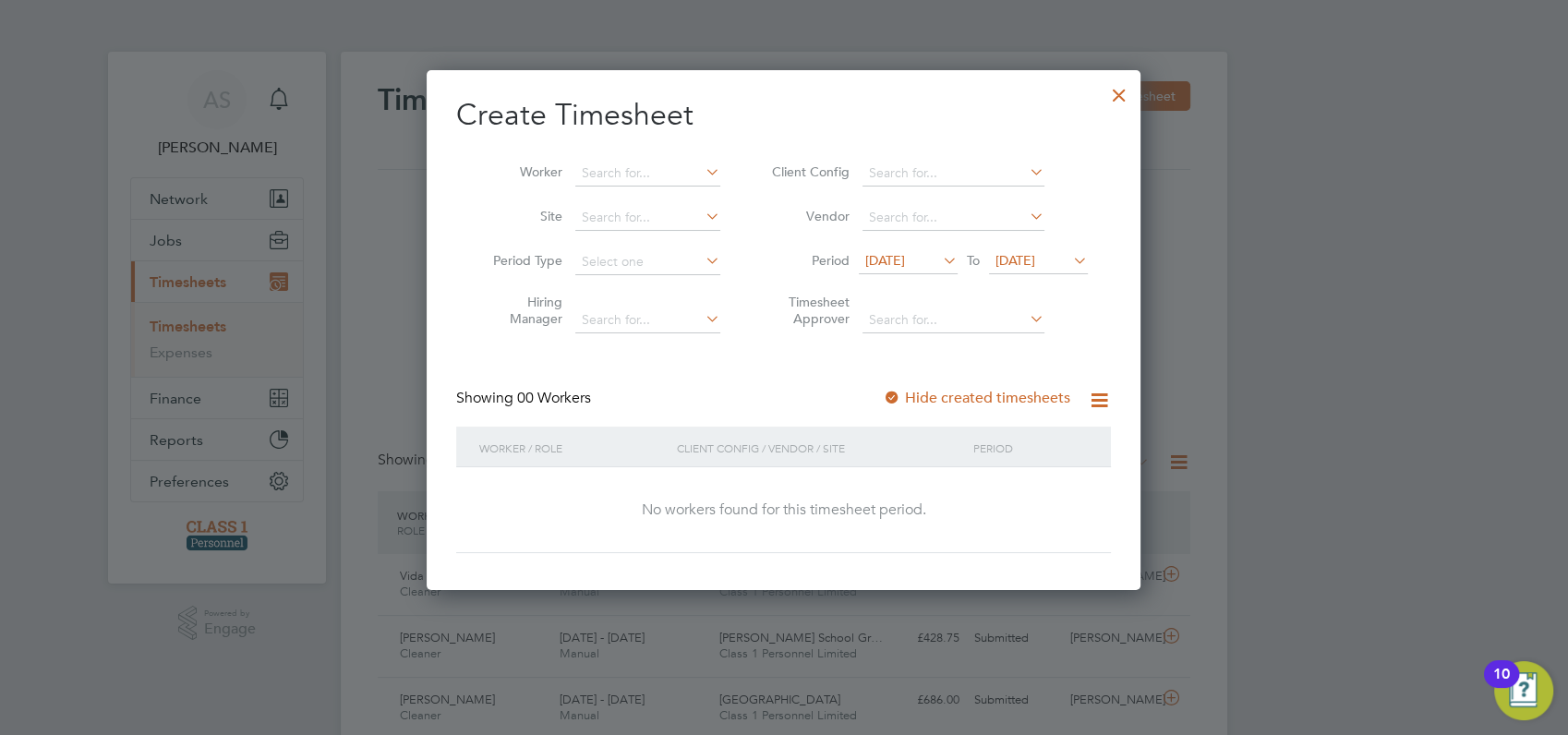
click at [880, 263] on span "[DATE]" at bounding box center [886, 260] width 40 height 17
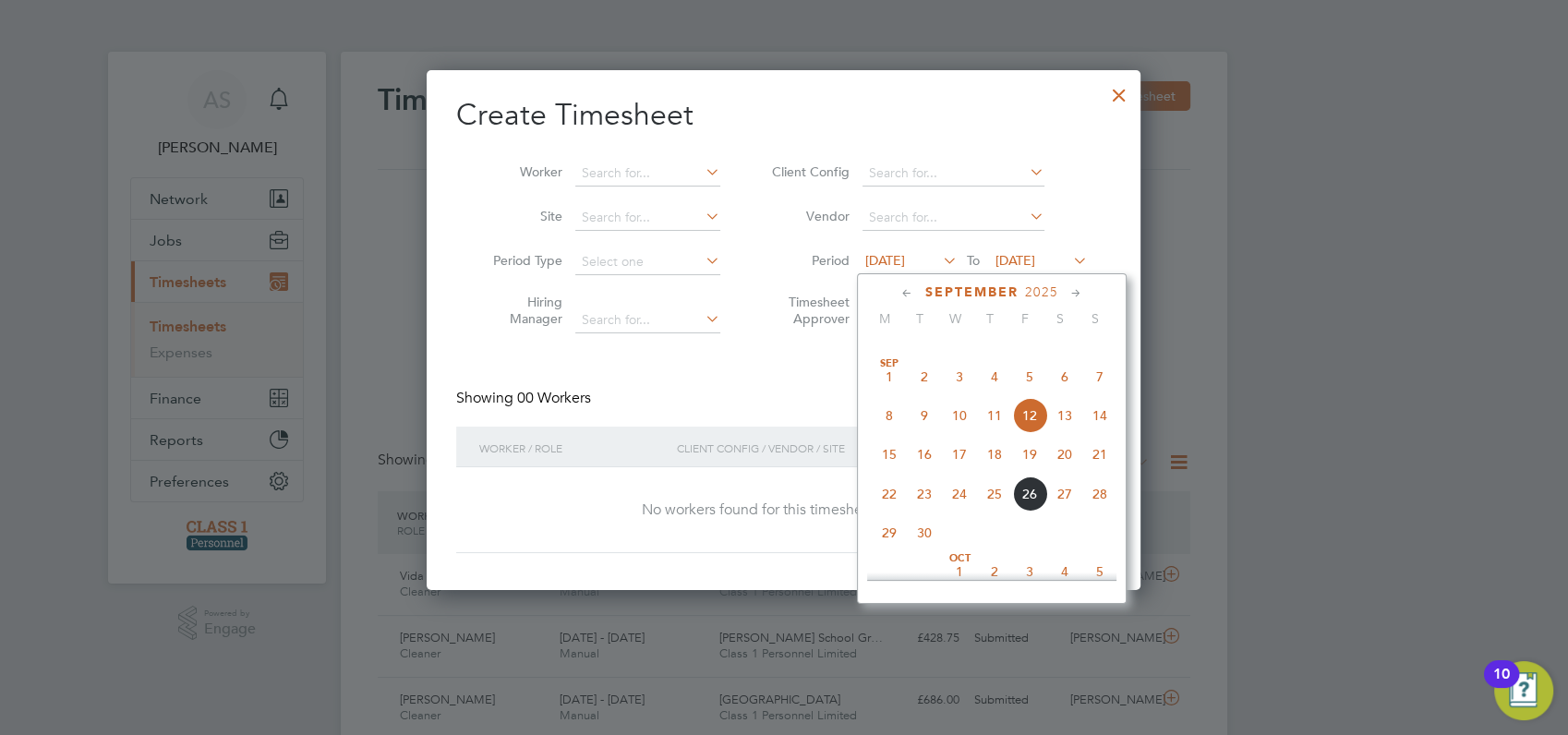
click at [889, 511] on span "22" at bounding box center [889, 493] width 35 height 35
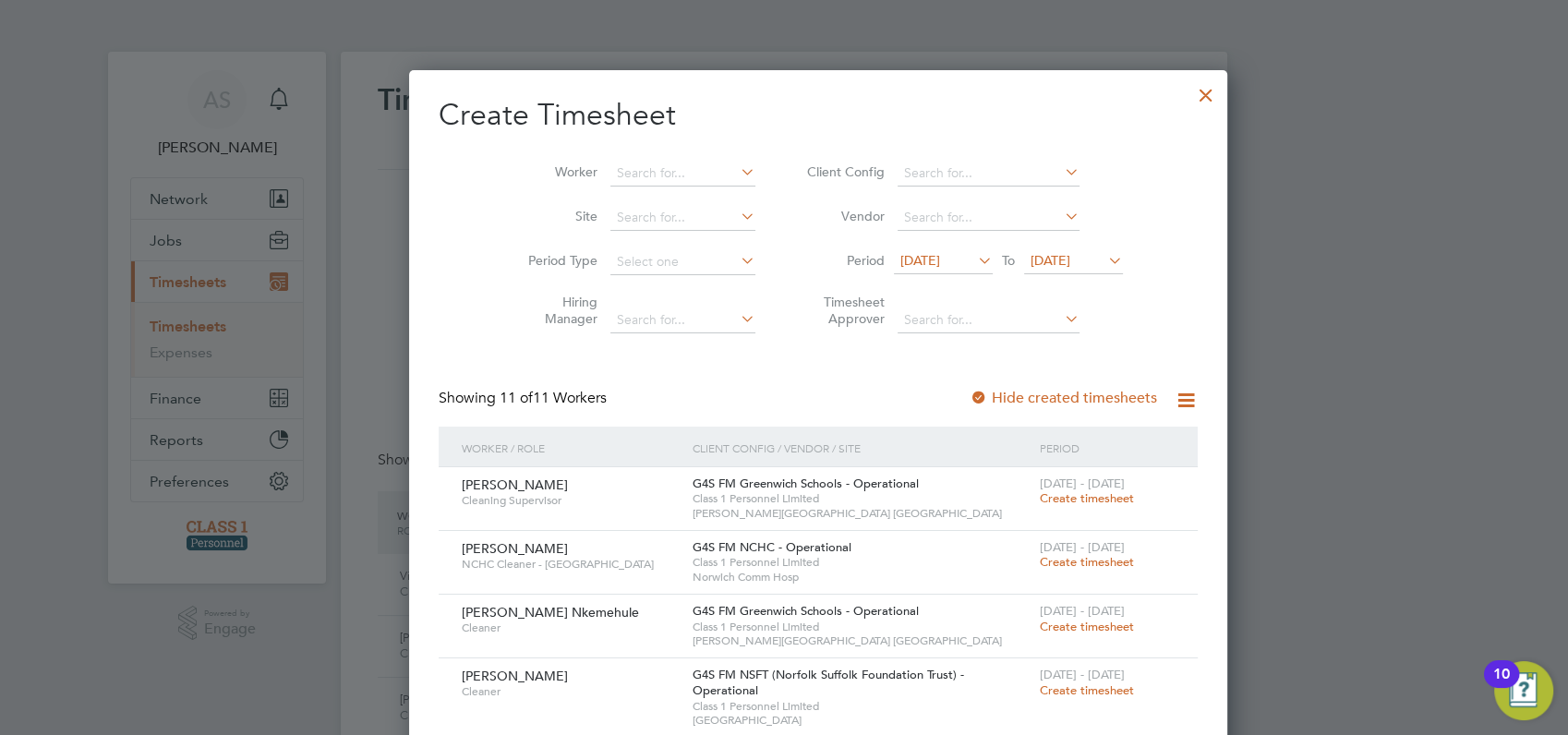
click at [1105, 261] on icon at bounding box center [1105, 260] width 0 height 26
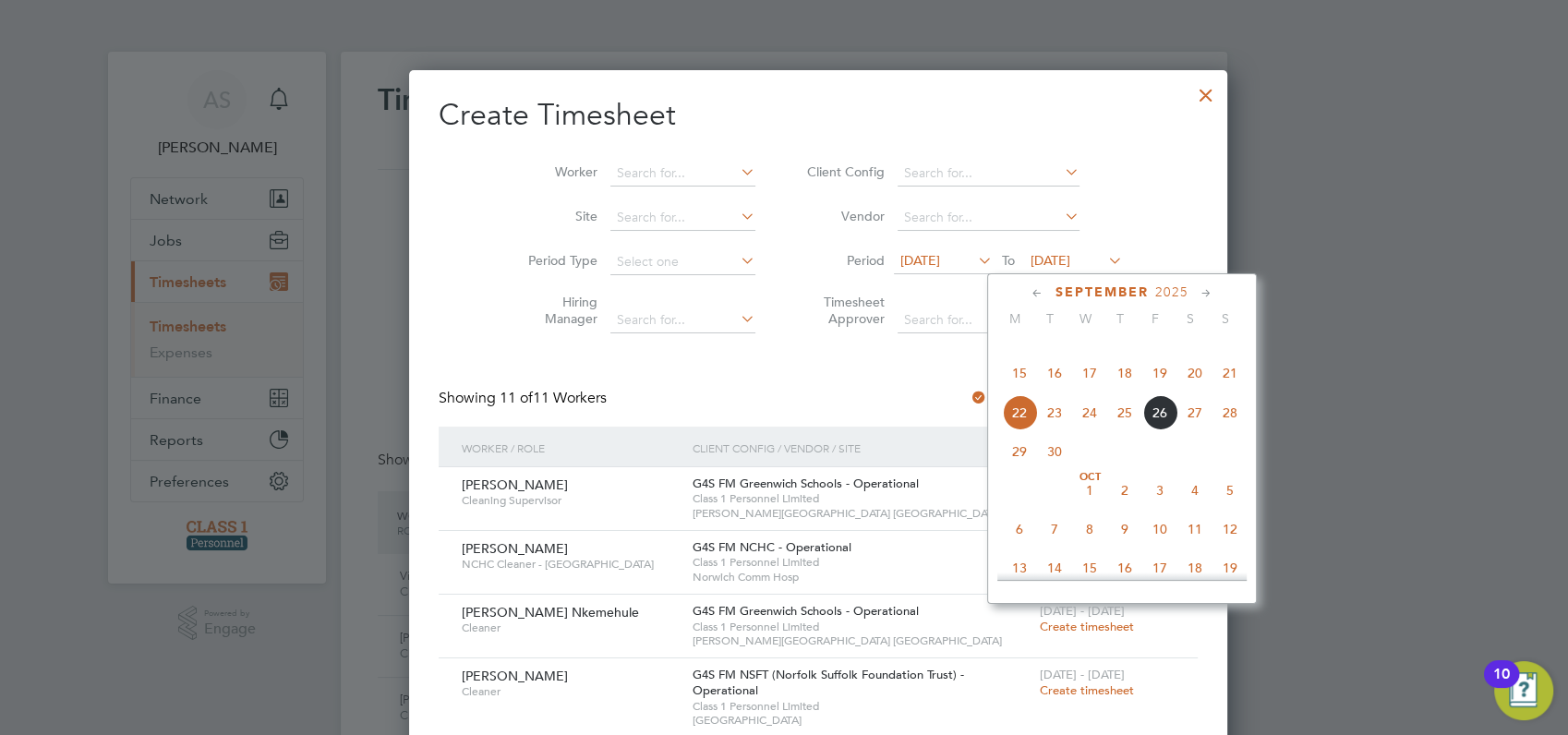
click at [1227, 430] on span "28" at bounding box center [1230, 412] width 35 height 35
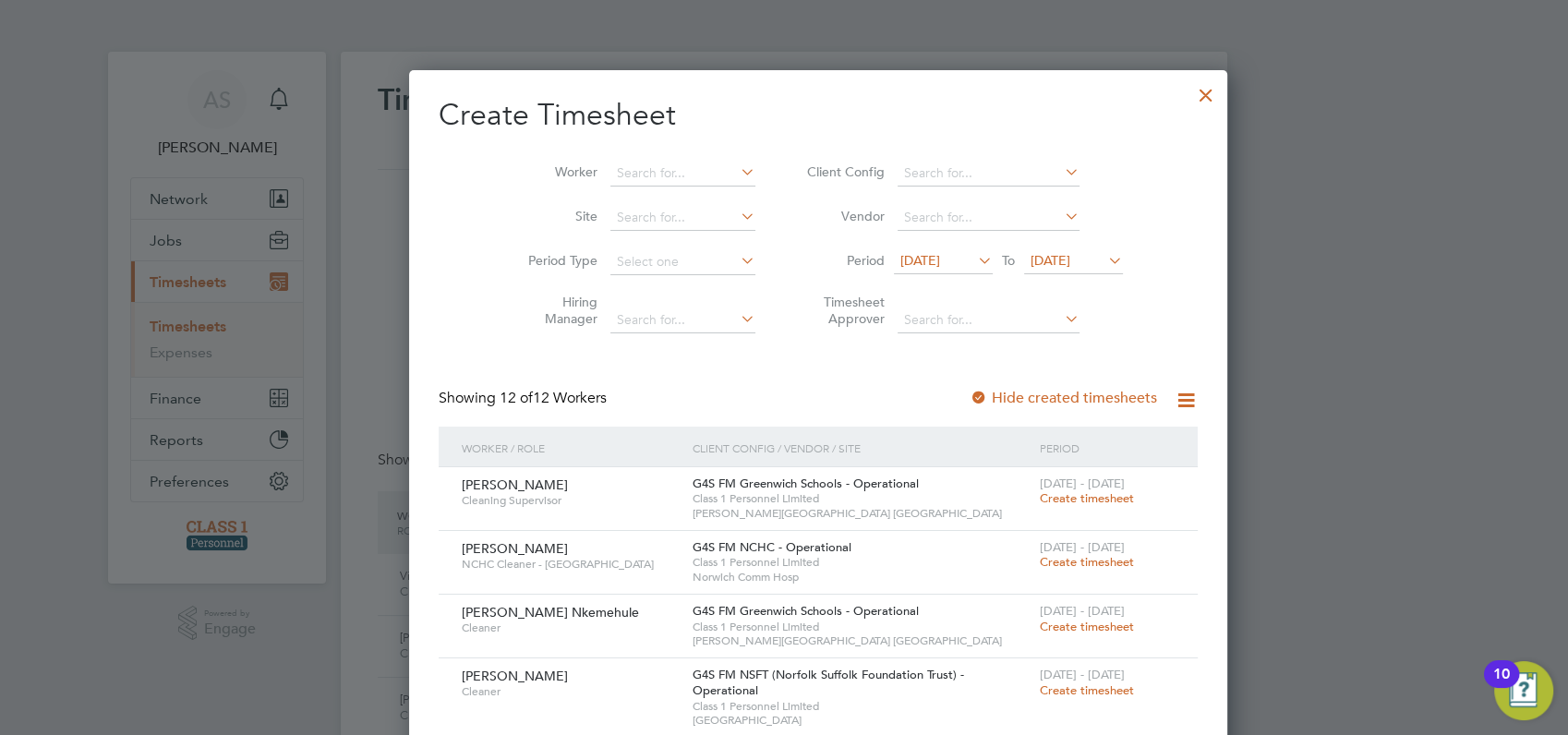
click at [1286, 468] on div at bounding box center [784, 368] width 1568 height 735
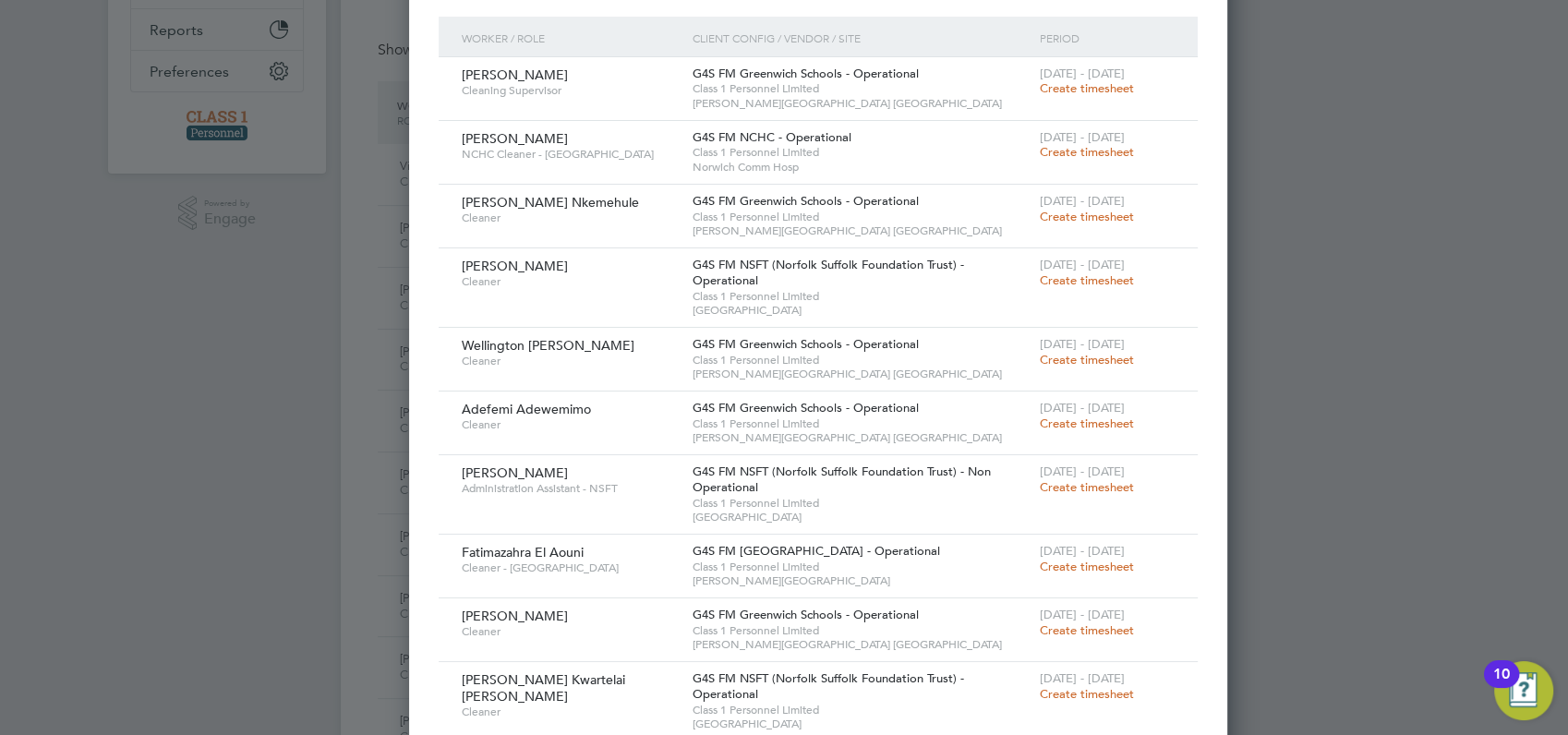
click at [1345, 140] on div at bounding box center [784, 368] width 1568 height 735
